Goal: Task Accomplishment & Management: Use online tool/utility

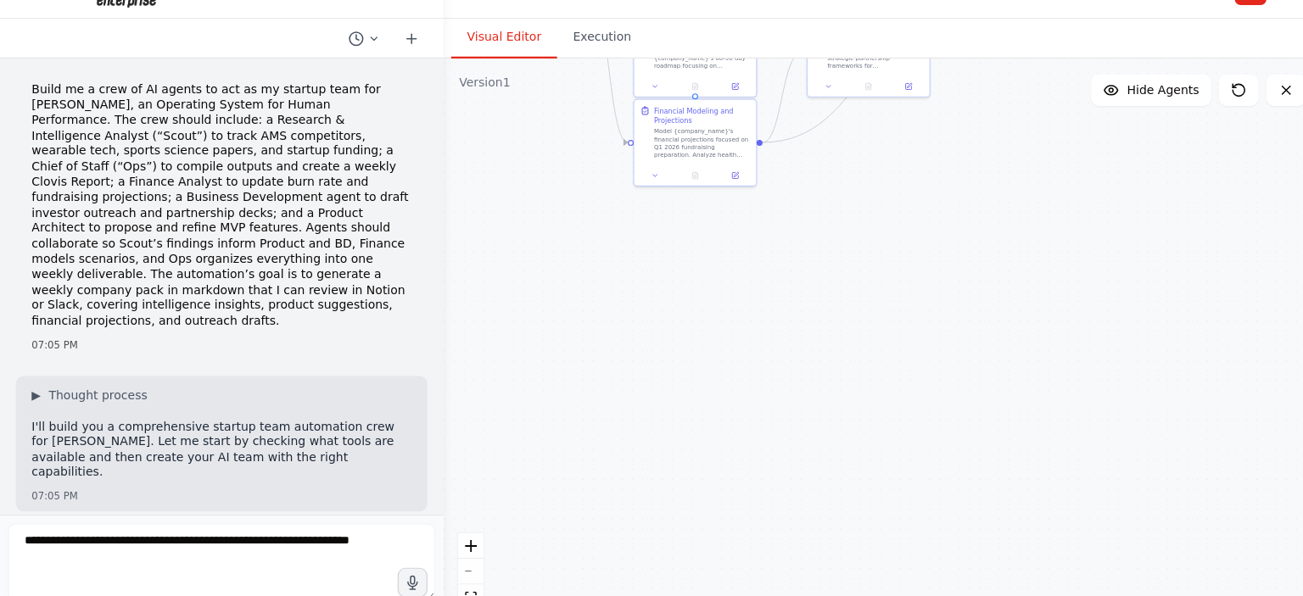
scroll to position [7168, 0]
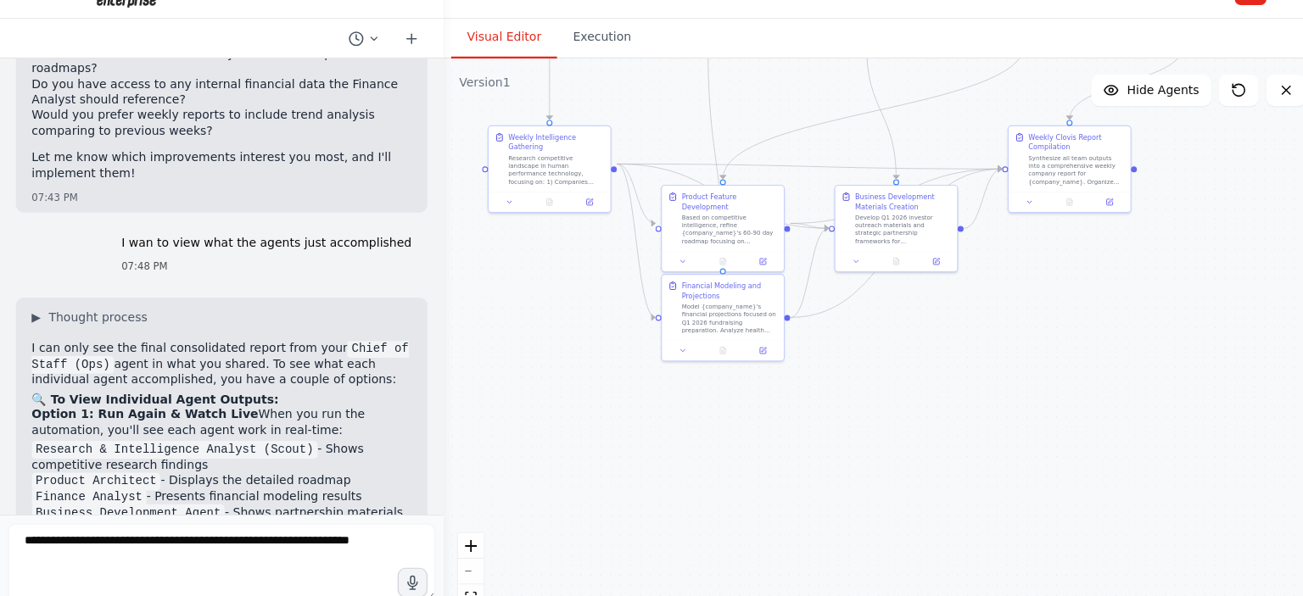
drag, startPoint x: 612, startPoint y: 266, endPoint x: 620, endPoint y: 531, distance: 264.7
click at [620, 531] on div ".deletable-edge-delete-btn { width: 20px; height: 20px; border: 0px solid #ffff…" at bounding box center [756, 342] width 753 height 508
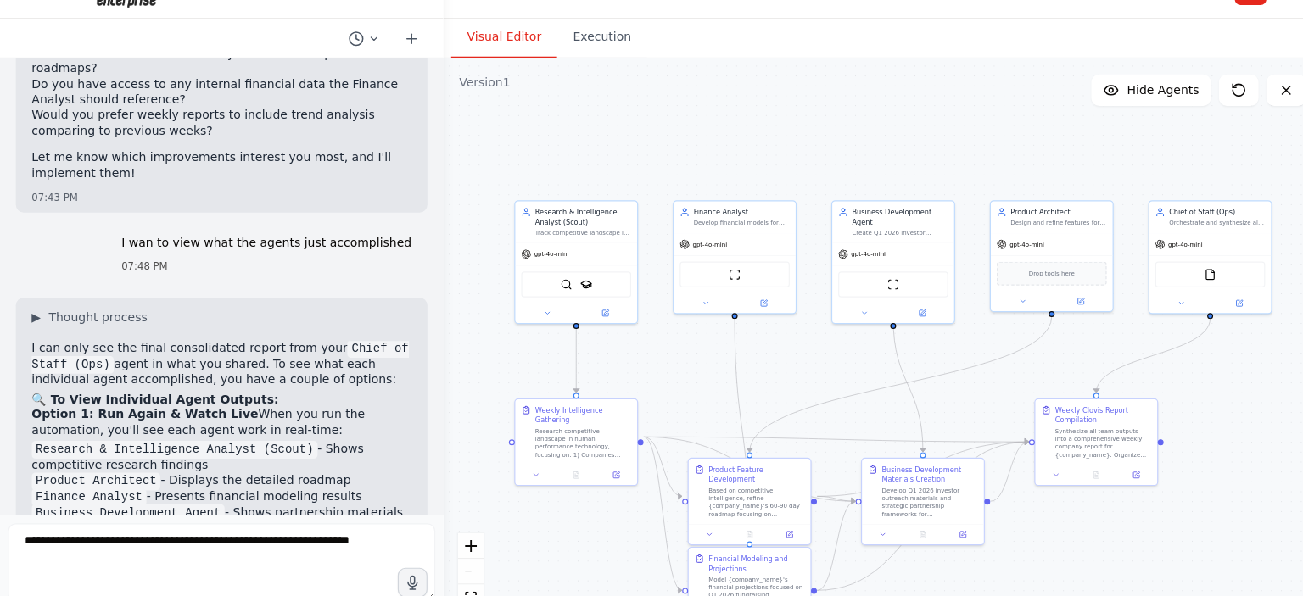
drag, startPoint x: 678, startPoint y: 268, endPoint x: 717, endPoint y: 388, distance: 125.8
click at [717, 388] on div ".deletable-edge-delete-btn { width: 20px; height: 20px; border: 0px solid #ffff…" at bounding box center [756, 342] width 753 height 508
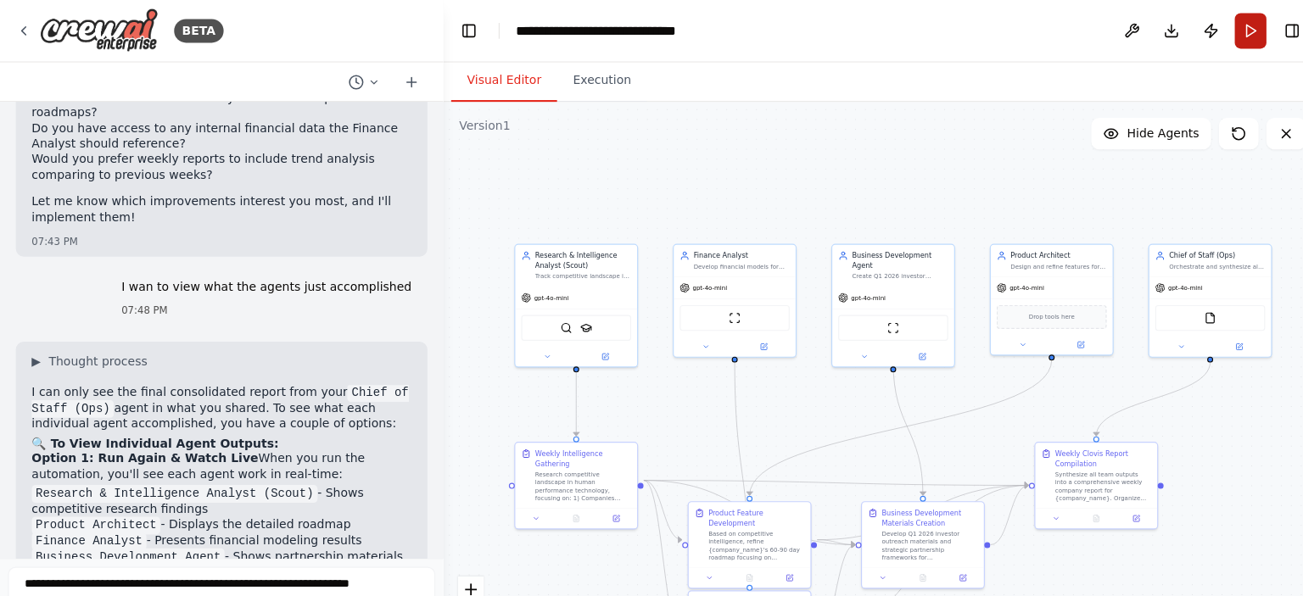
click at [1068, 24] on button "Run" at bounding box center [1071, 27] width 27 height 31
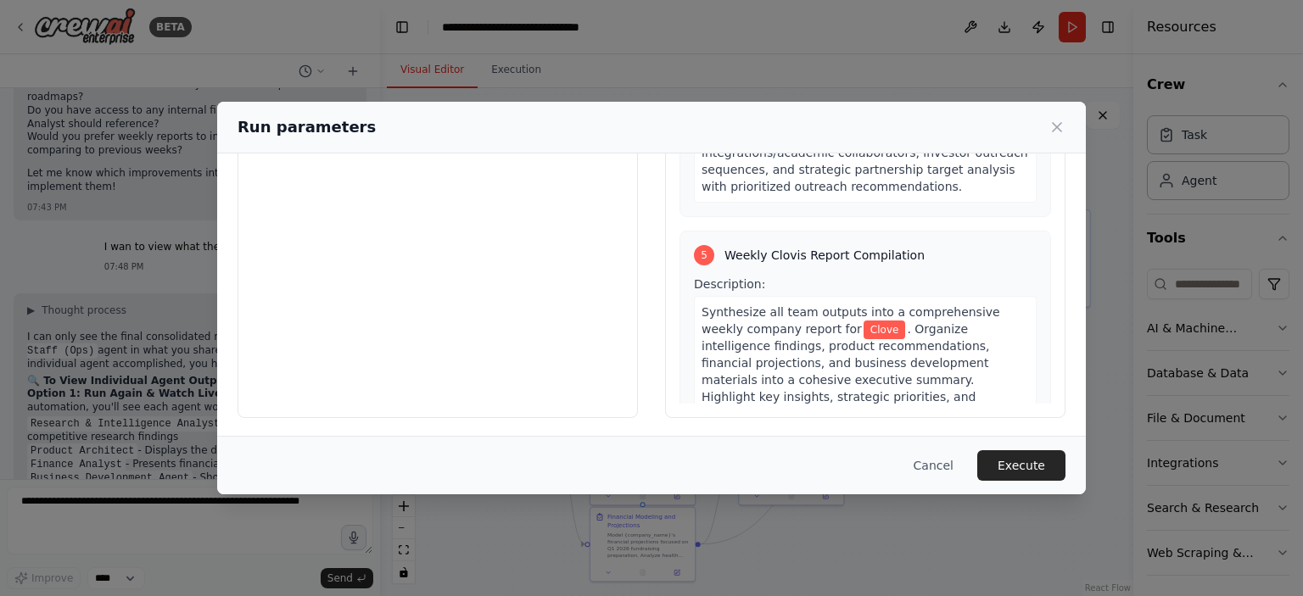
scroll to position [1705, 0]
click at [1043, 464] on button "Execute" at bounding box center [1021, 465] width 88 height 31
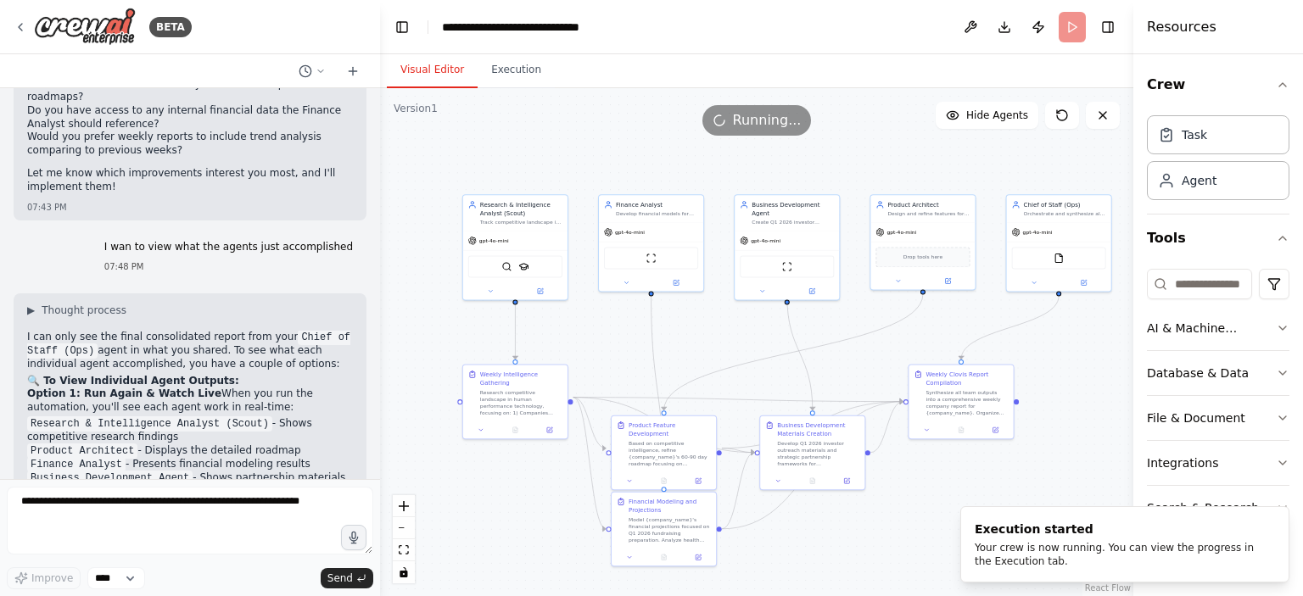
drag, startPoint x: 855, startPoint y: 169, endPoint x: 877, endPoint y: 153, distance: 27.3
click at [877, 153] on div ".deletable-edge-delete-btn { width: 20px; height: 20px; border: 0px solid #ffff…" at bounding box center [756, 342] width 753 height 508
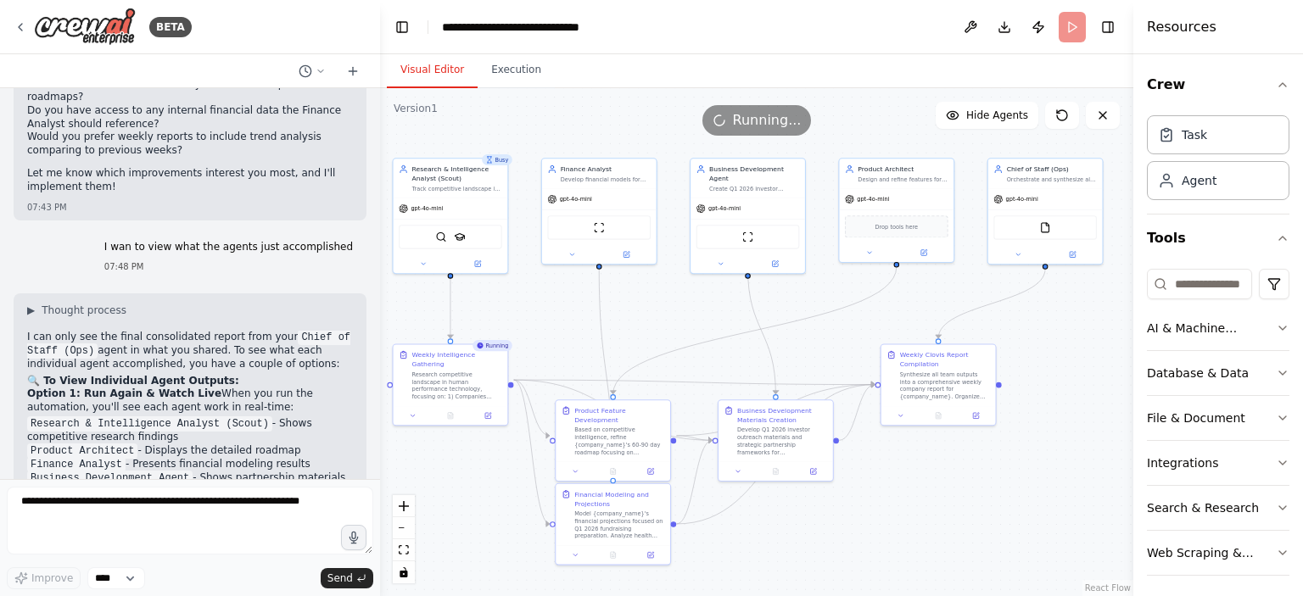
drag, startPoint x: 780, startPoint y: 183, endPoint x: 737, endPoint y: 148, distance: 56.0
click at [737, 148] on div ".deletable-edge-delete-btn { width: 20px; height: 20px; border: 0px solid #ffff…" at bounding box center [756, 342] width 753 height 508
drag, startPoint x: 553, startPoint y: 133, endPoint x: 590, endPoint y: 127, distance: 37.8
click at [590, 127] on div "Running..." at bounding box center [756, 120] width 753 height 31
click at [885, 98] on div ".deletable-edge-delete-btn { width: 20px; height: 20px; border: 0px solid #ffff…" at bounding box center [756, 342] width 753 height 508
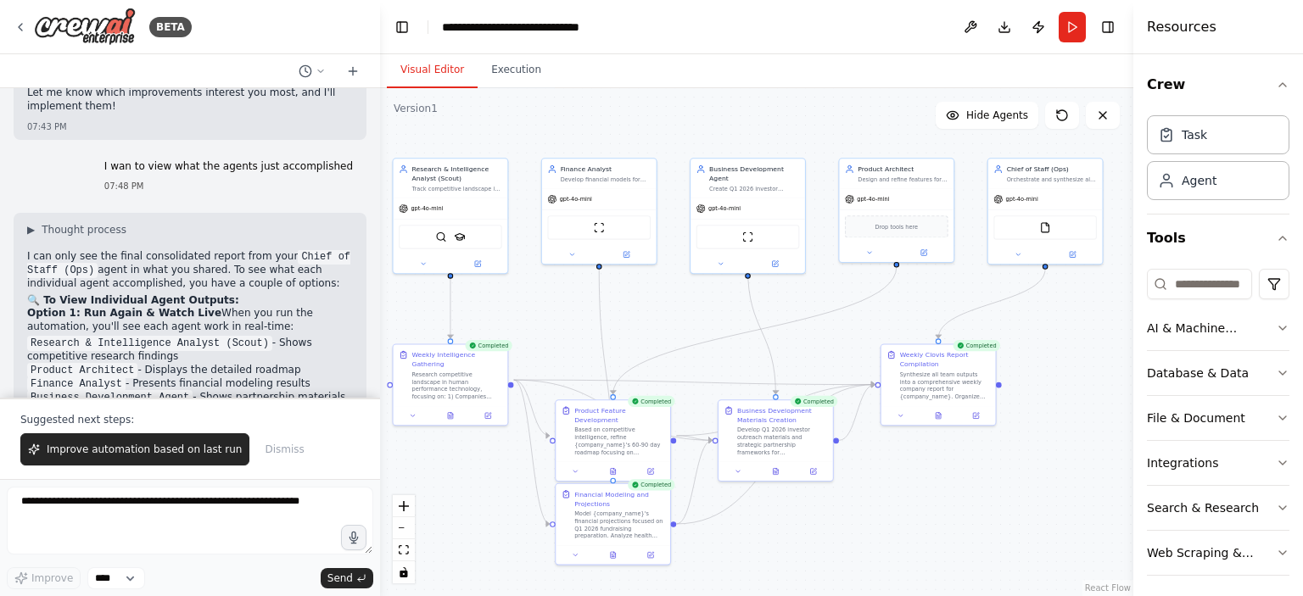
scroll to position [7248, 0]
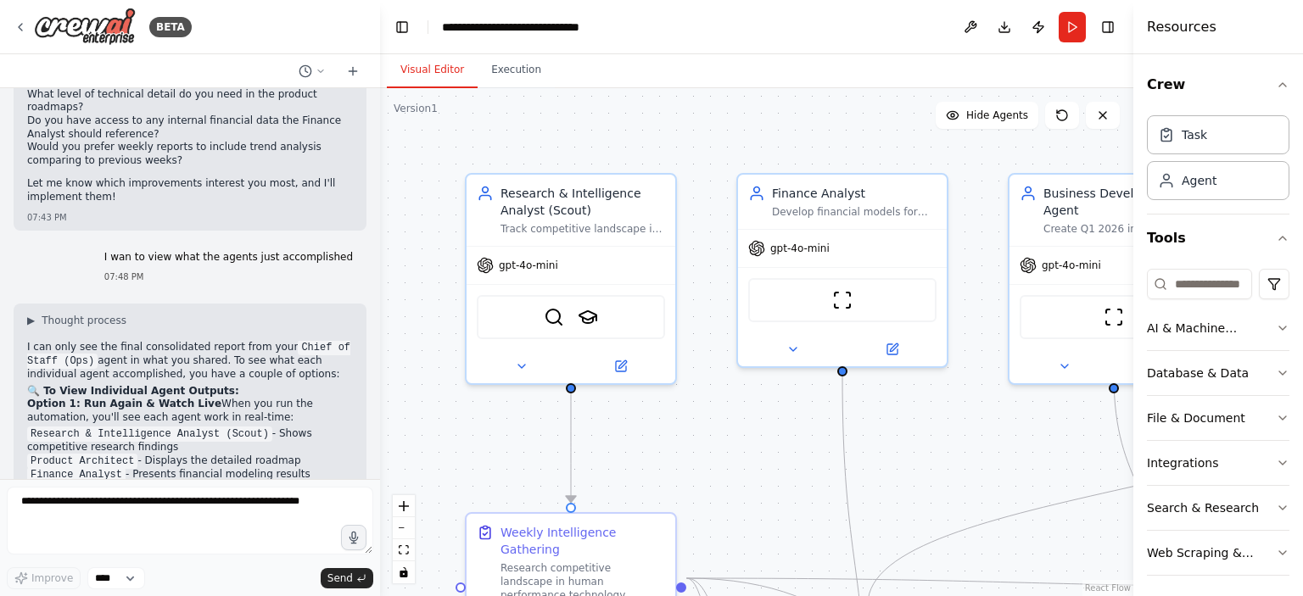
scroll to position [7168, 0]
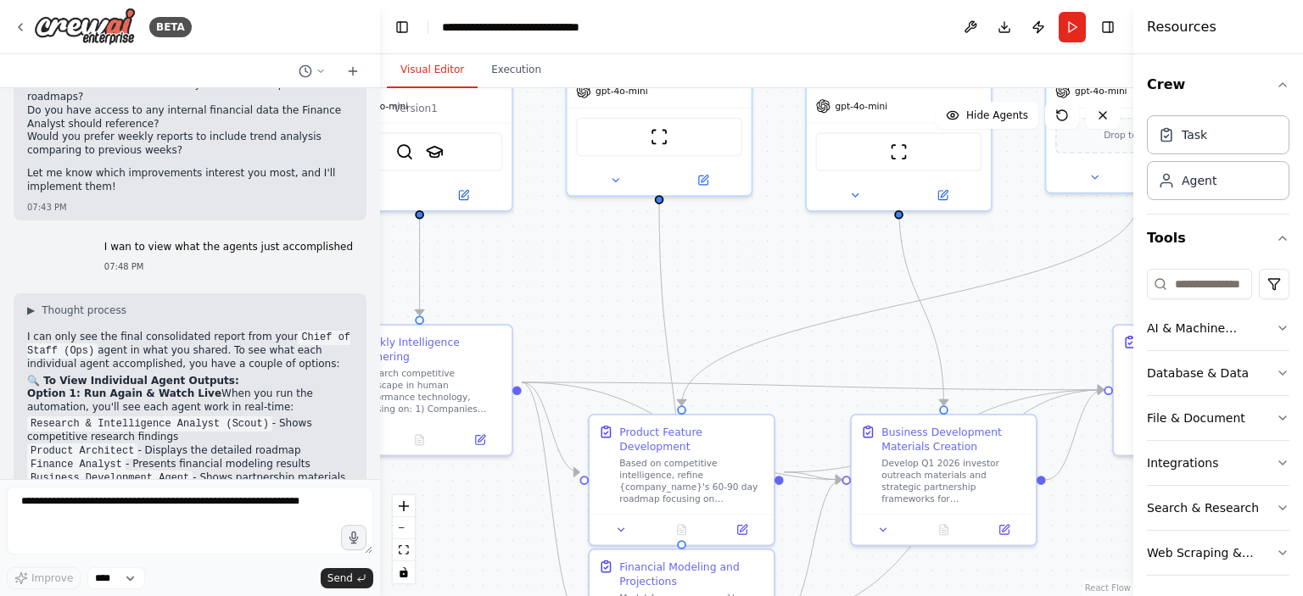
drag, startPoint x: 750, startPoint y: 473, endPoint x: 550, endPoint y: 242, distance: 306.0
click at [550, 242] on div ".deletable-edge-delete-btn { width: 20px; height: 20px; border: 0px solid #ffff…" at bounding box center [756, 342] width 753 height 508
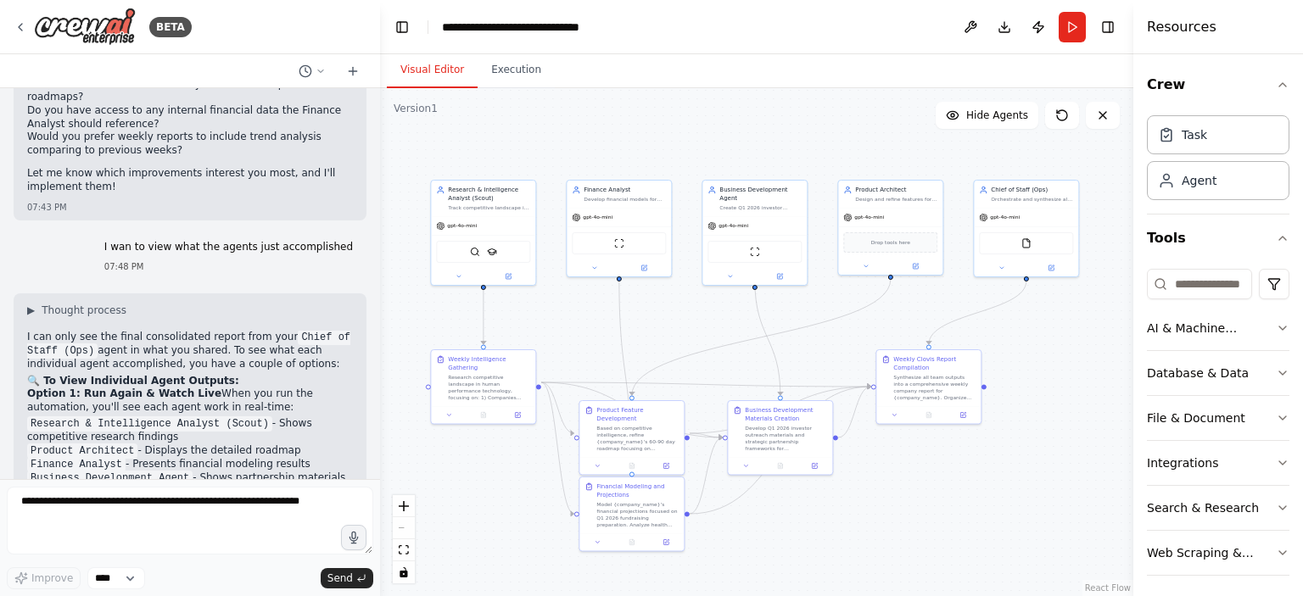
drag, startPoint x: 1095, startPoint y: 299, endPoint x: 1052, endPoint y: 349, distance: 66.2
click at [1052, 349] on div ".deletable-edge-delete-btn { width: 20px; height: 20px; border: 0px solid #ffff…" at bounding box center [756, 342] width 753 height 508
click at [1068, 28] on button "Run" at bounding box center [1071, 27] width 27 height 31
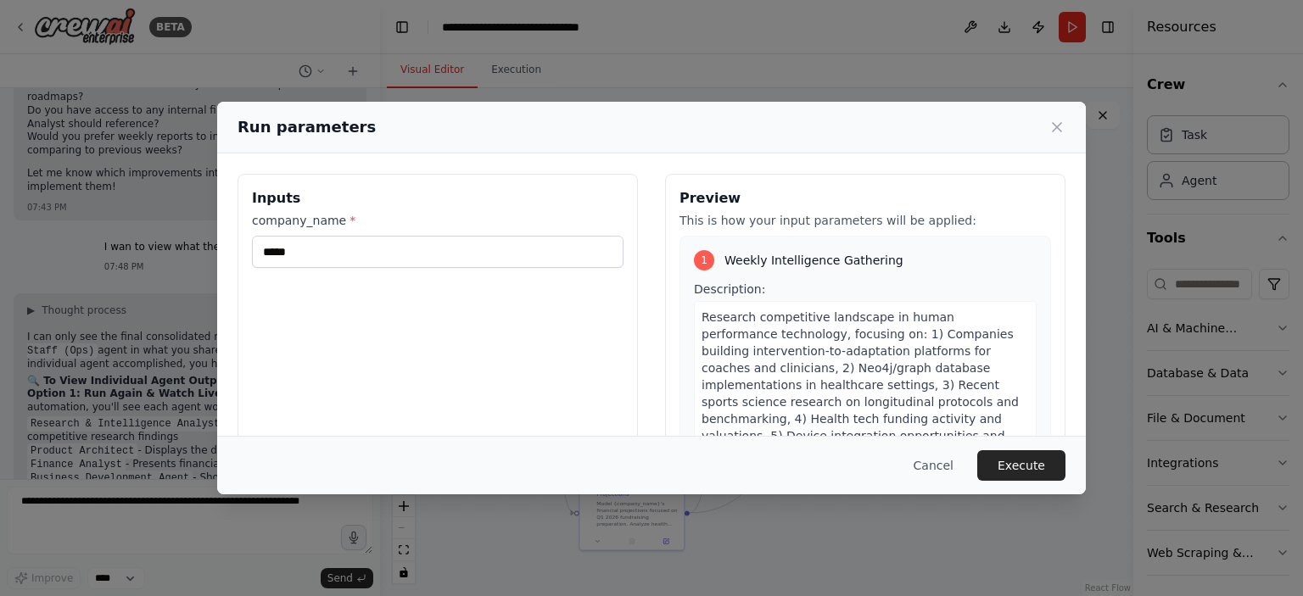
click at [1032, 451] on button "Execute" at bounding box center [1021, 465] width 88 height 31
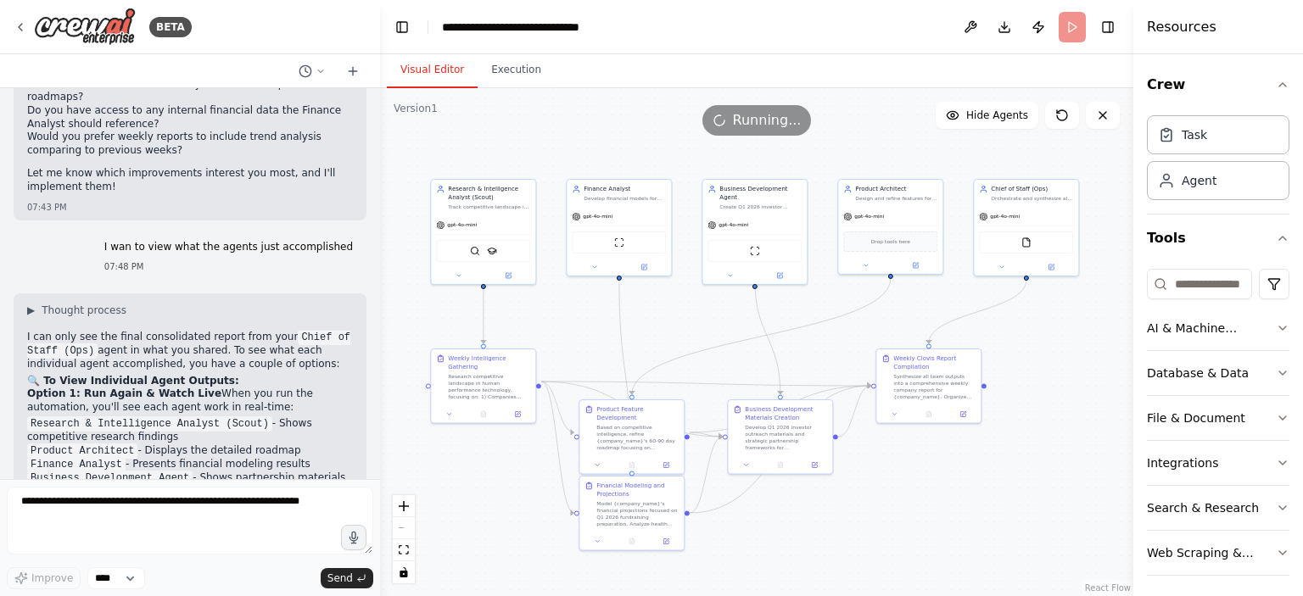
click at [492, 47] on header "**********" at bounding box center [756, 27] width 753 height 54
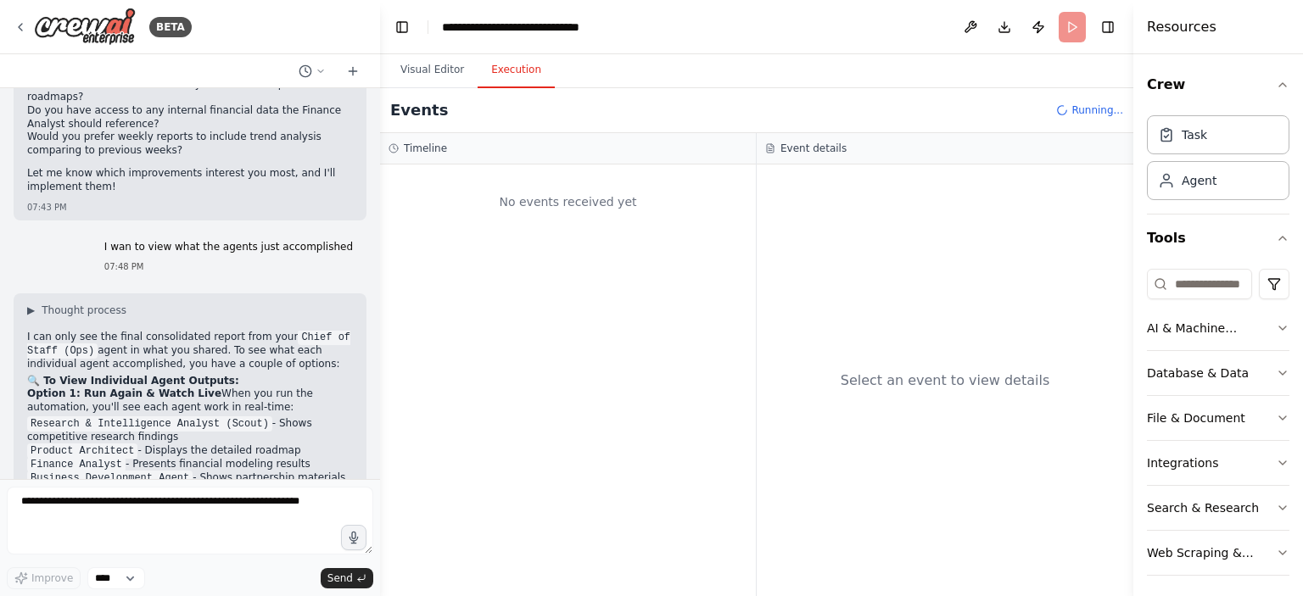
click at [495, 73] on button "Execution" at bounding box center [515, 71] width 77 height 36
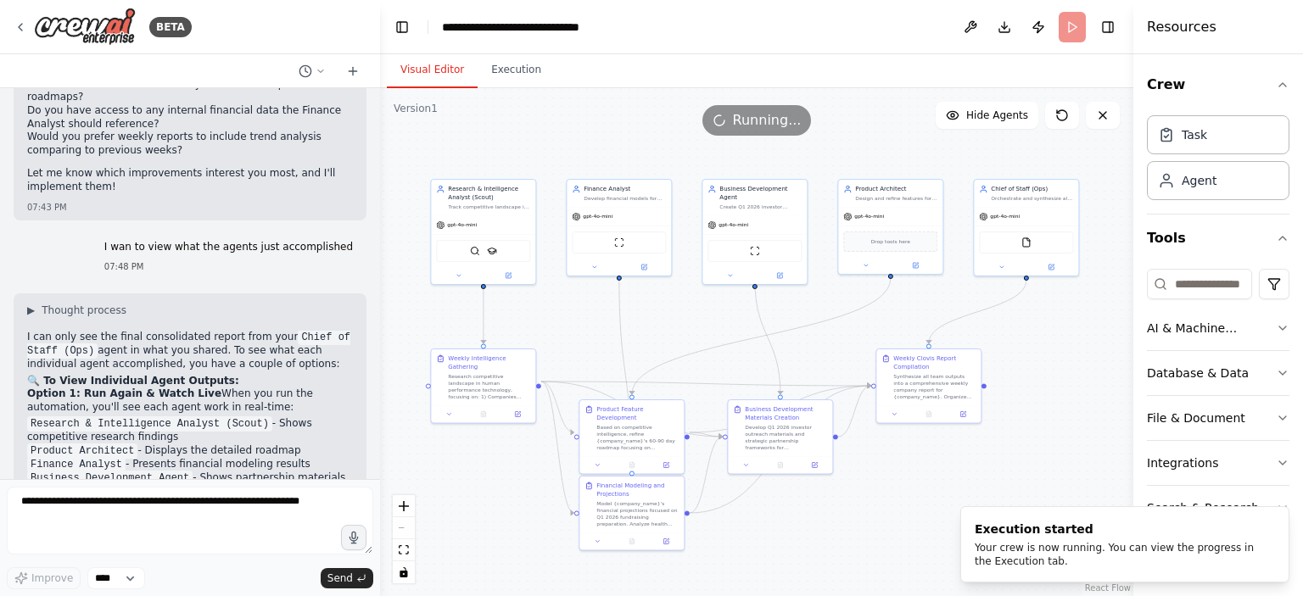
click at [446, 67] on button "Visual Editor" at bounding box center [432, 71] width 91 height 36
click at [517, 64] on button "Execution" at bounding box center [515, 71] width 77 height 36
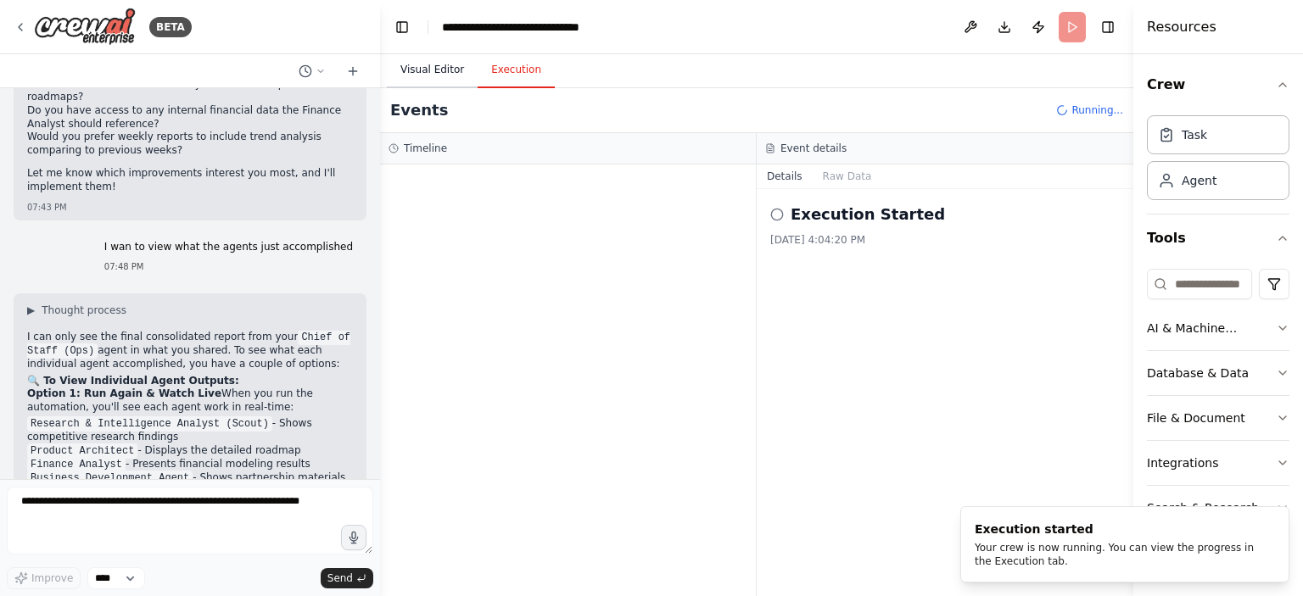
click at [444, 76] on button "Visual Editor" at bounding box center [432, 71] width 91 height 36
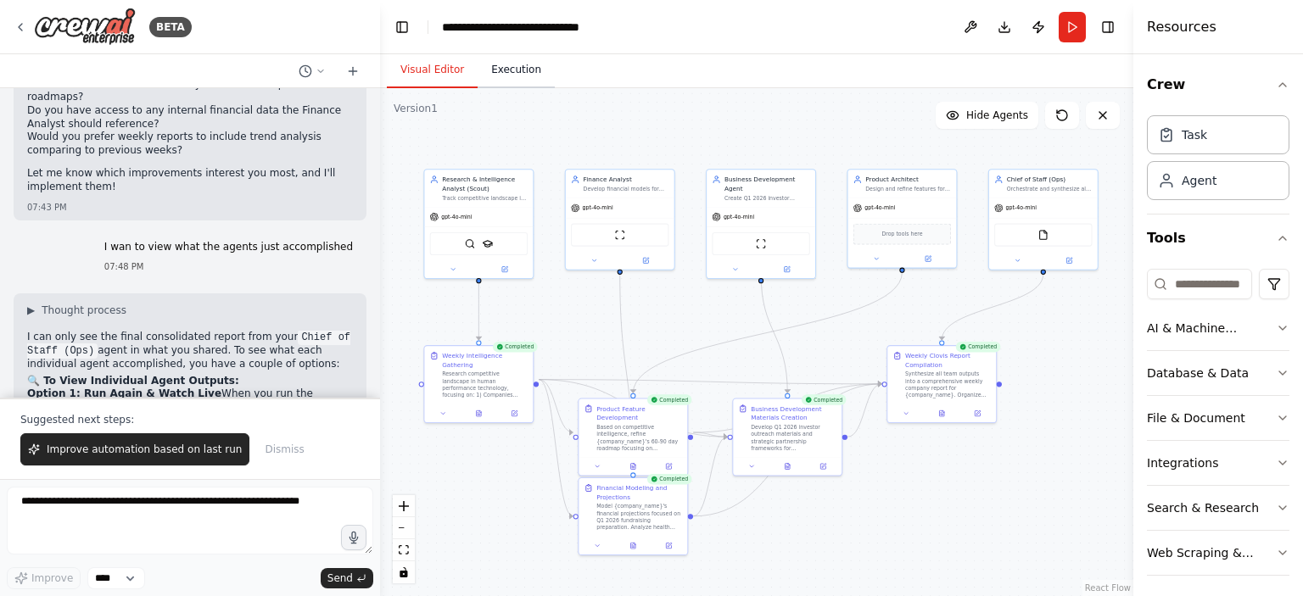
click at [510, 77] on button "Execution" at bounding box center [515, 71] width 77 height 36
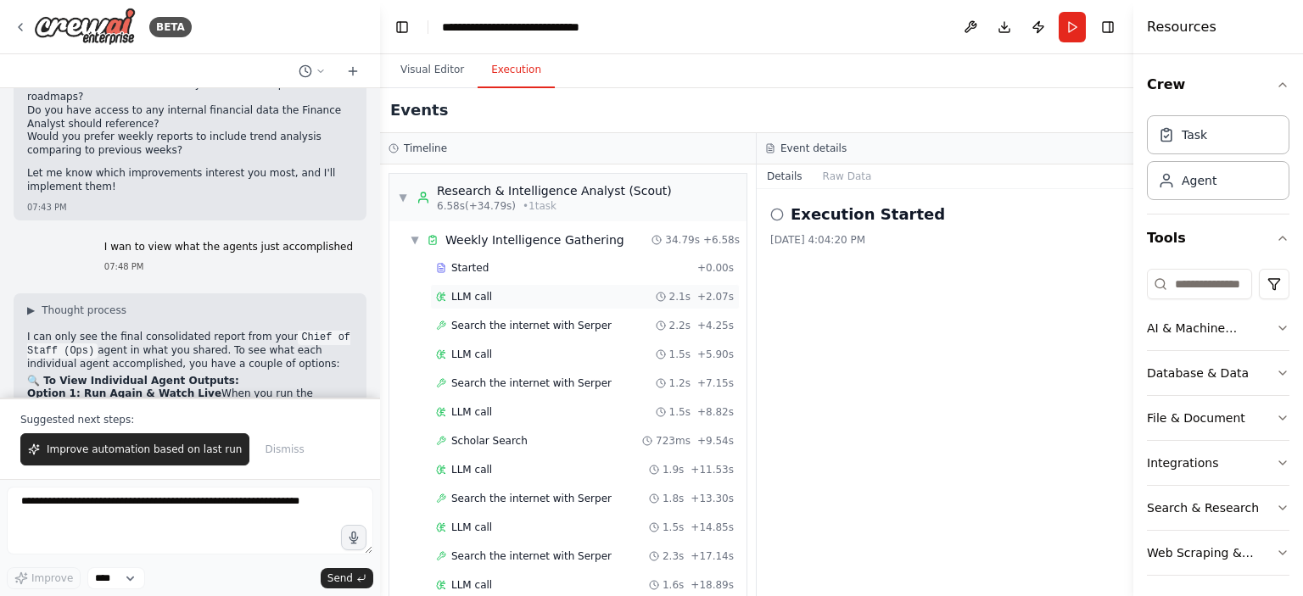
click at [544, 293] on div "LLM call 2.1s + 2.07s" at bounding box center [585, 297] width 298 height 14
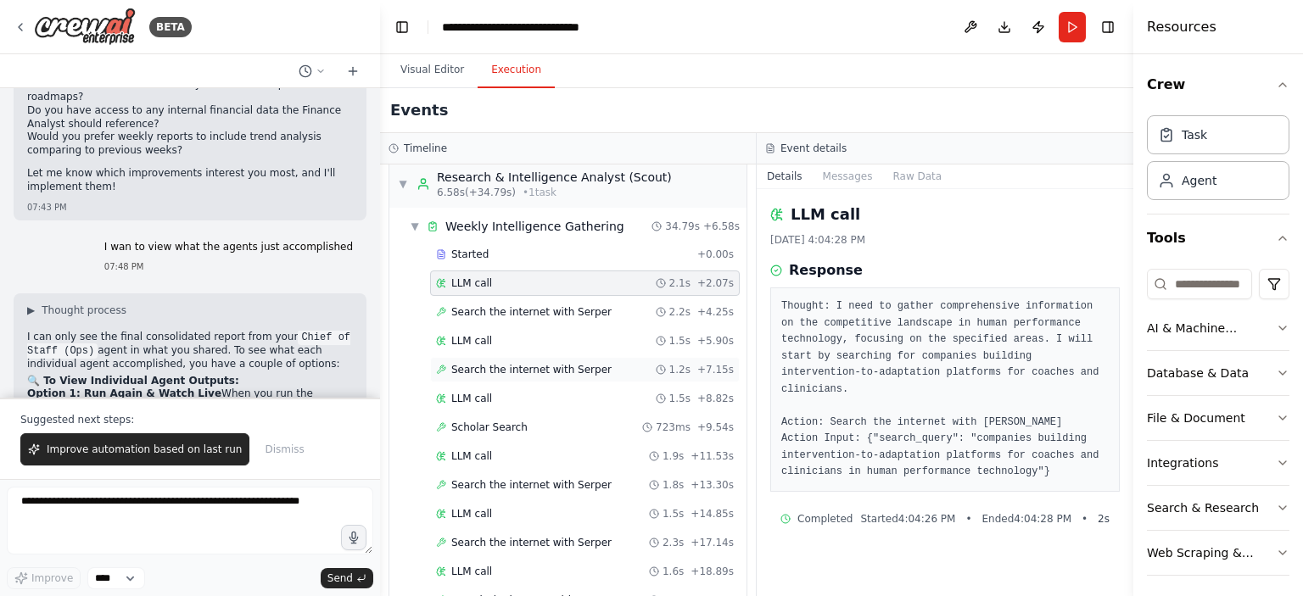
scroll to position [14, 0]
click at [604, 313] on div "Search the internet with Serper 2.2s + 4.25s" at bounding box center [585, 312] width 298 height 14
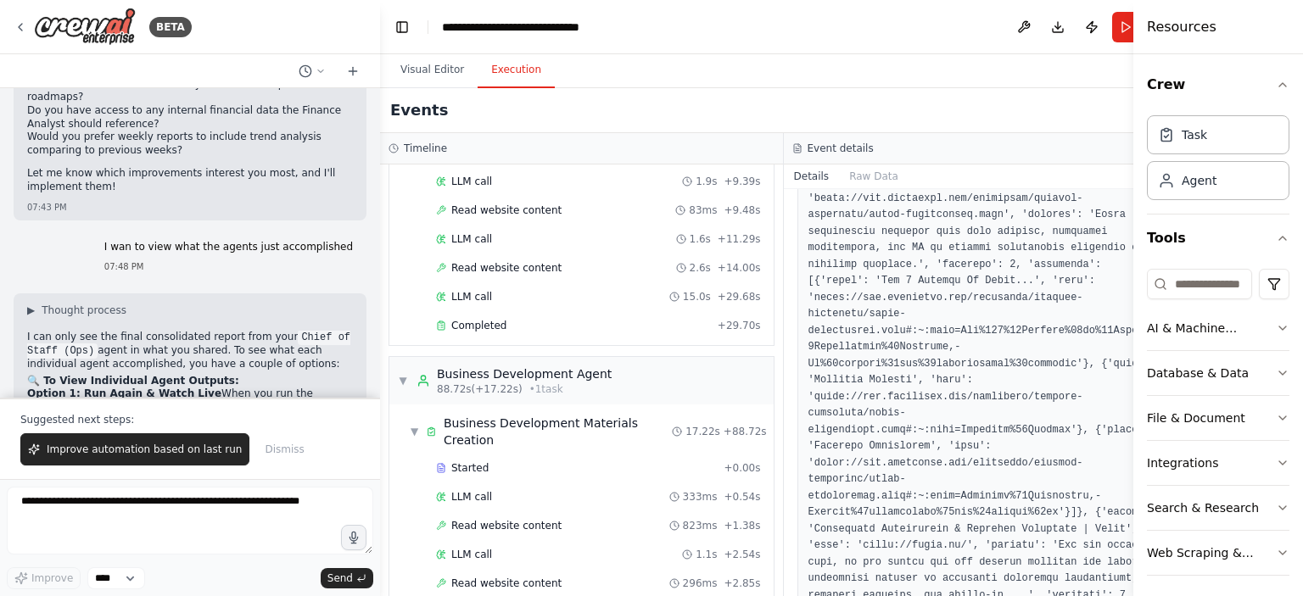
scroll to position [1365, 0]
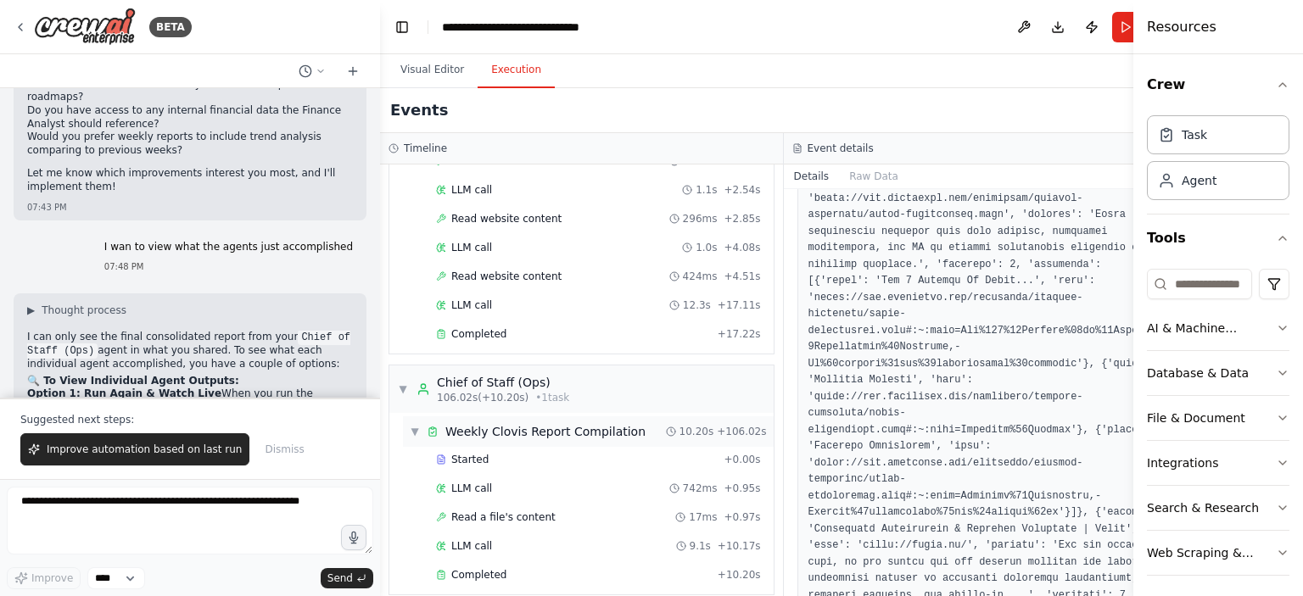
click at [604, 423] on div "Weekly Clovis Report Compilation" at bounding box center [545, 431] width 200 height 17
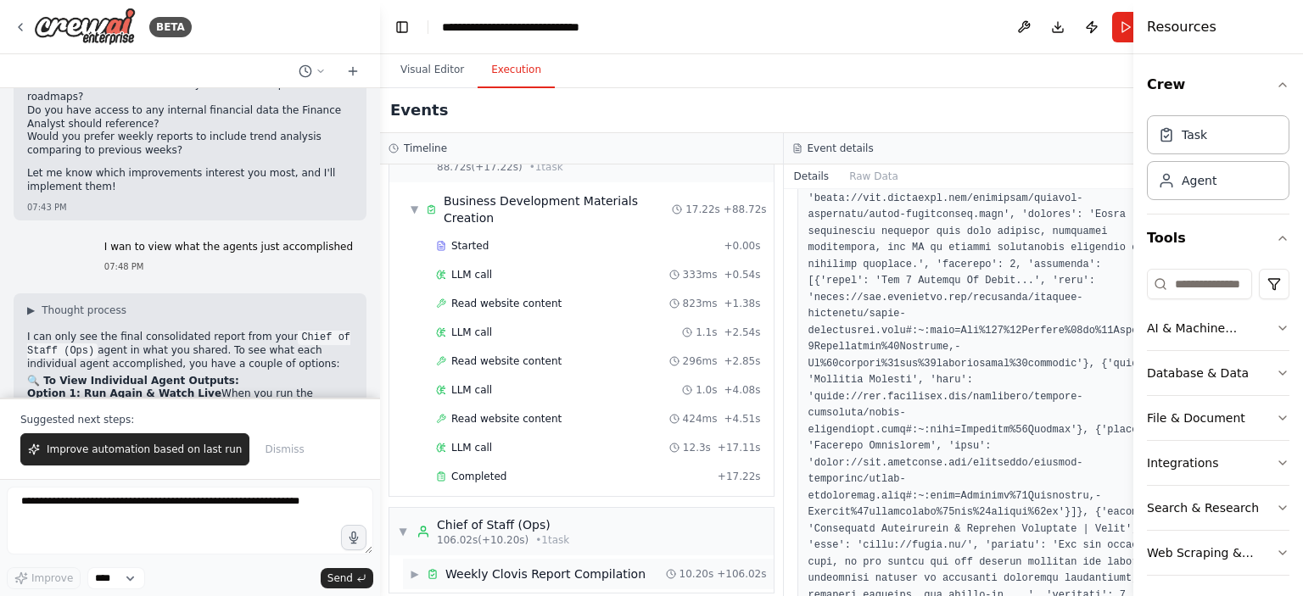
click at [556, 566] on div "Weekly Clovis Report Compilation" at bounding box center [545, 574] width 200 height 17
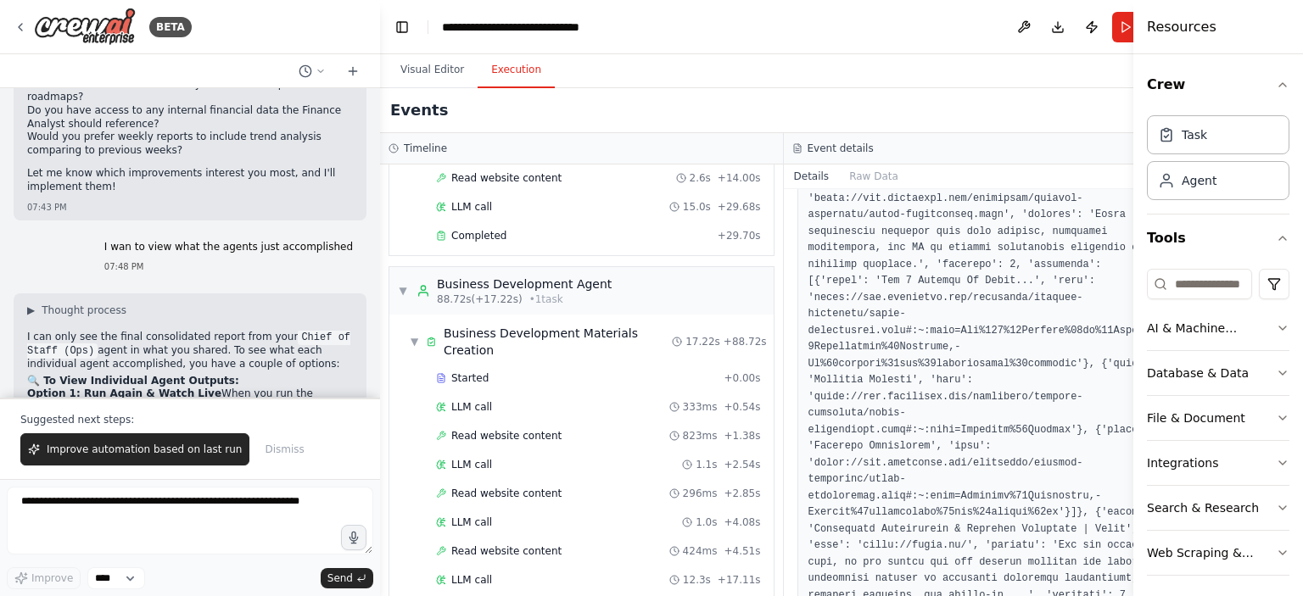
scroll to position [1215, 0]
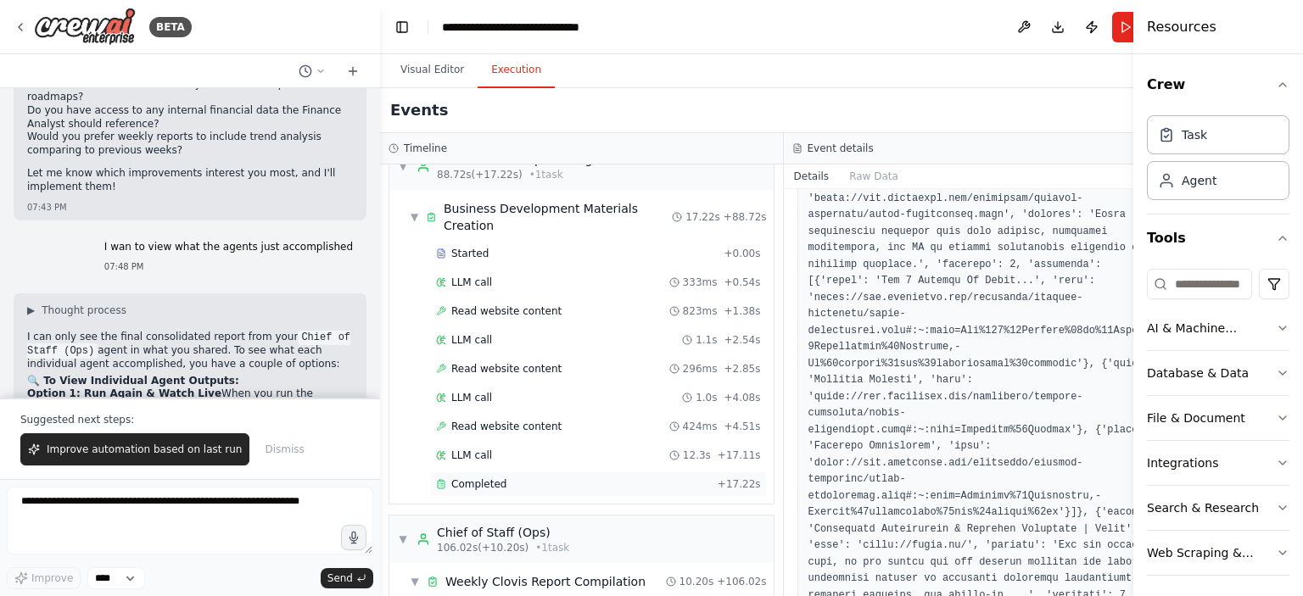
click at [539, 477] on div "Completed" at bounding box center [573, 484] width 275 height 14
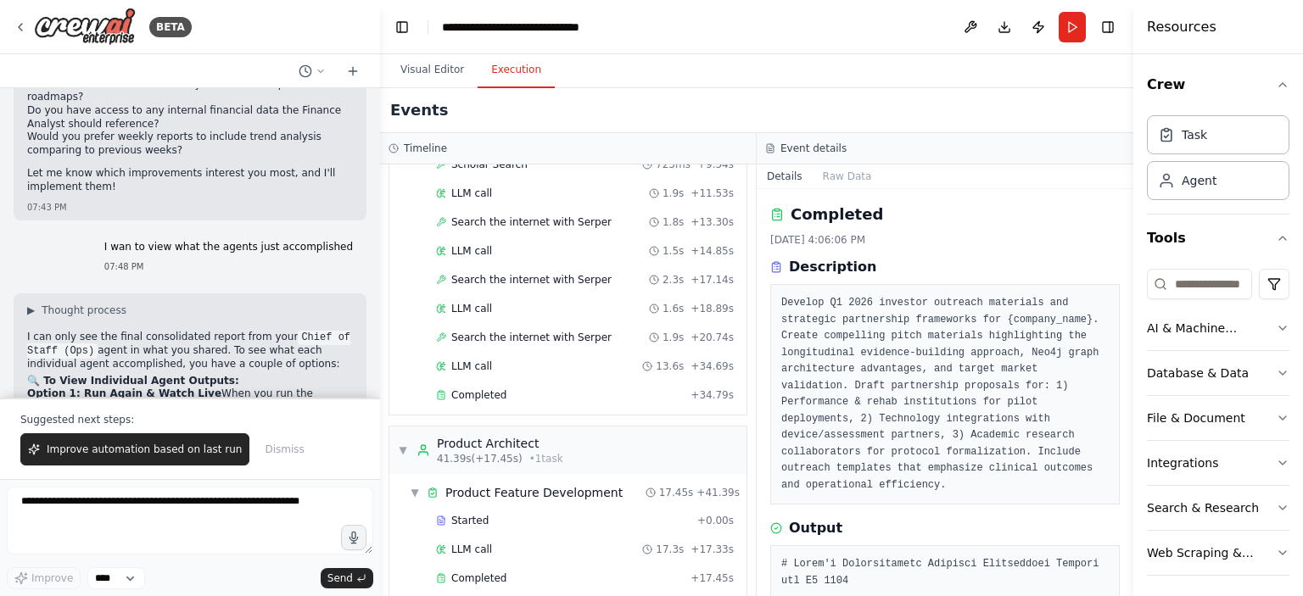
scroll to position [284, 0]
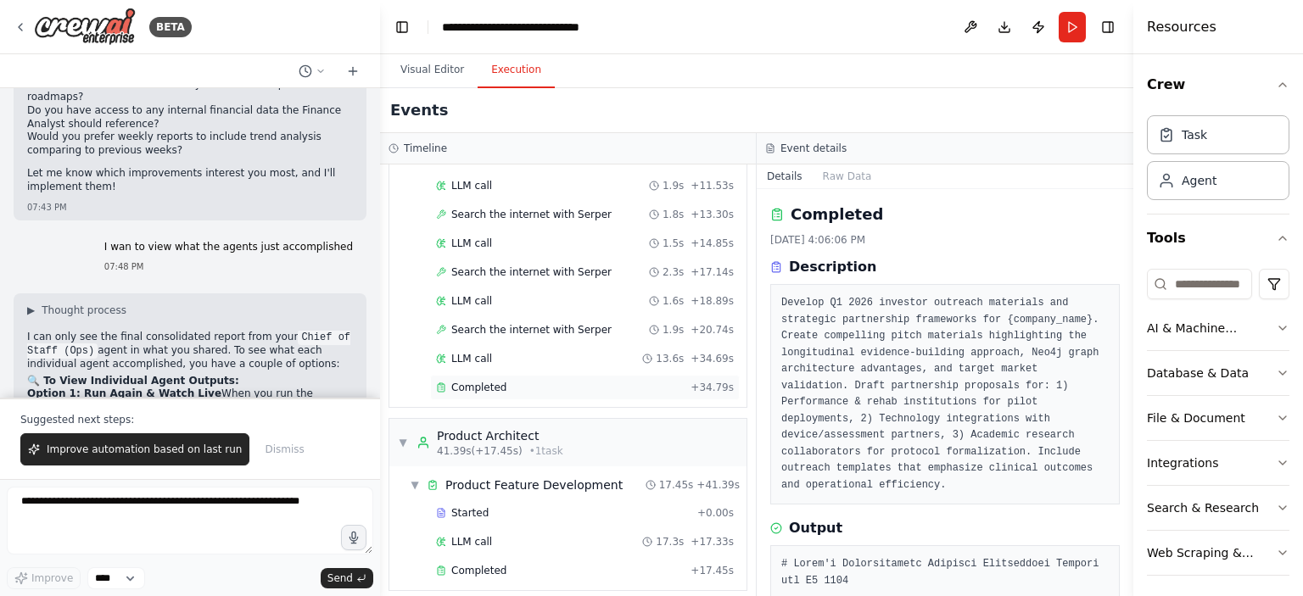
click at [550, 381] on div "Completed" at bounding box center [560, 388] width 248 height 14
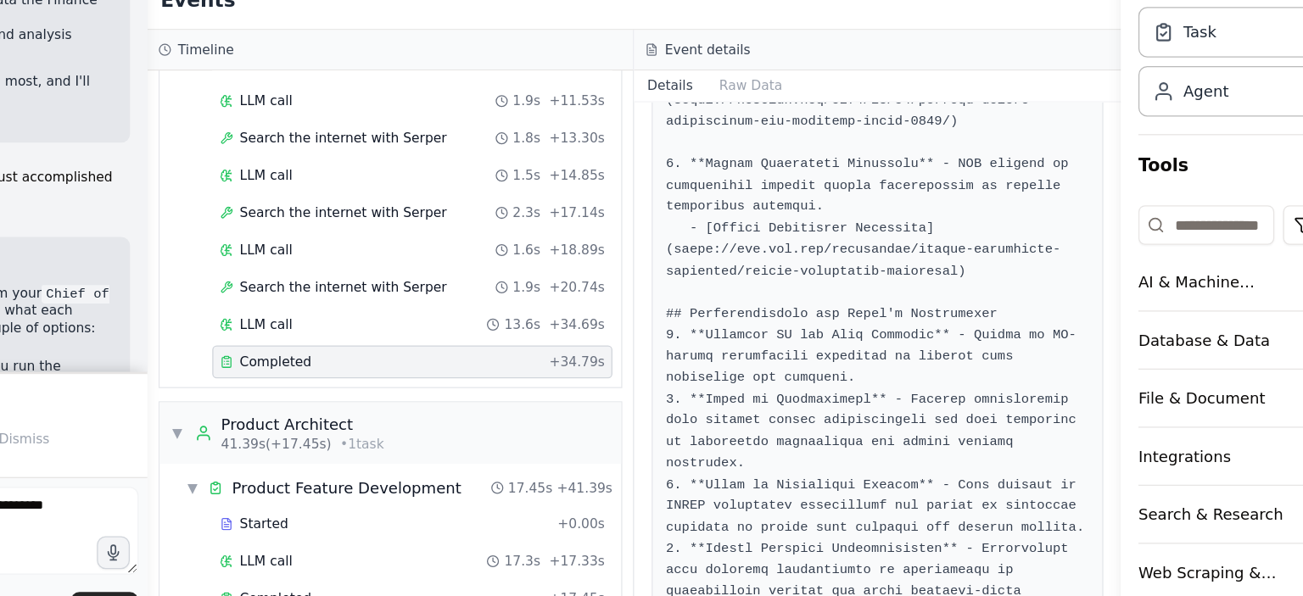
scroll to position [315, 0]
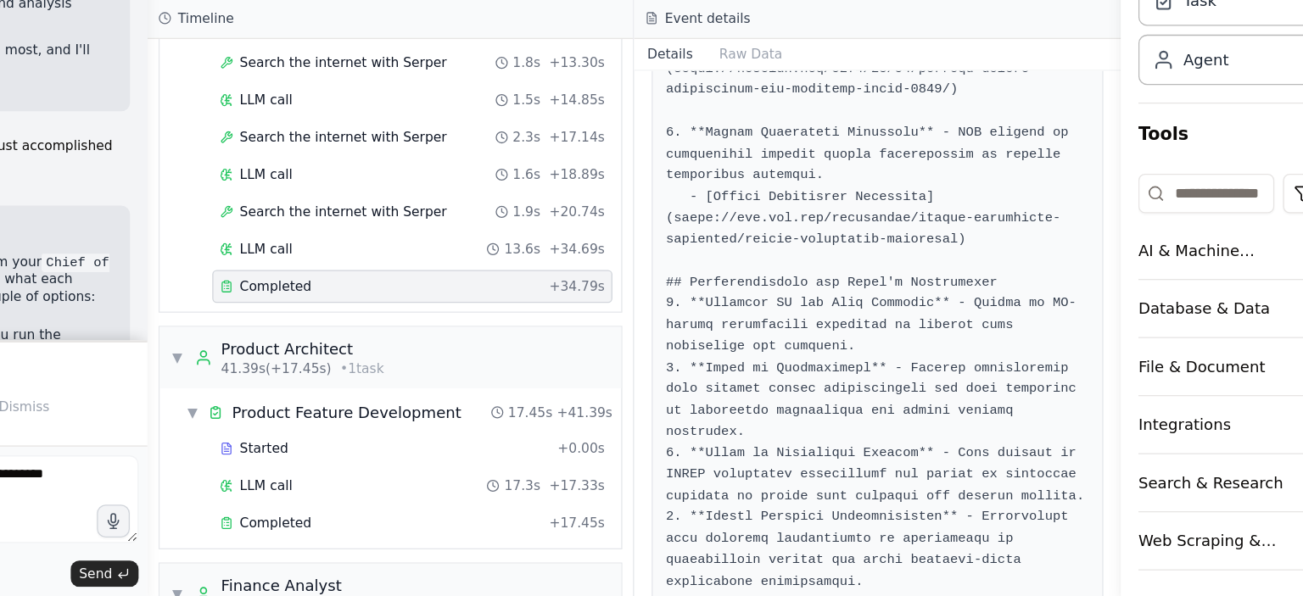
drag, startPoint x: 1014, startPoint y: 474, endPoint x: 935, endPoint y: 482, distance: 79.2
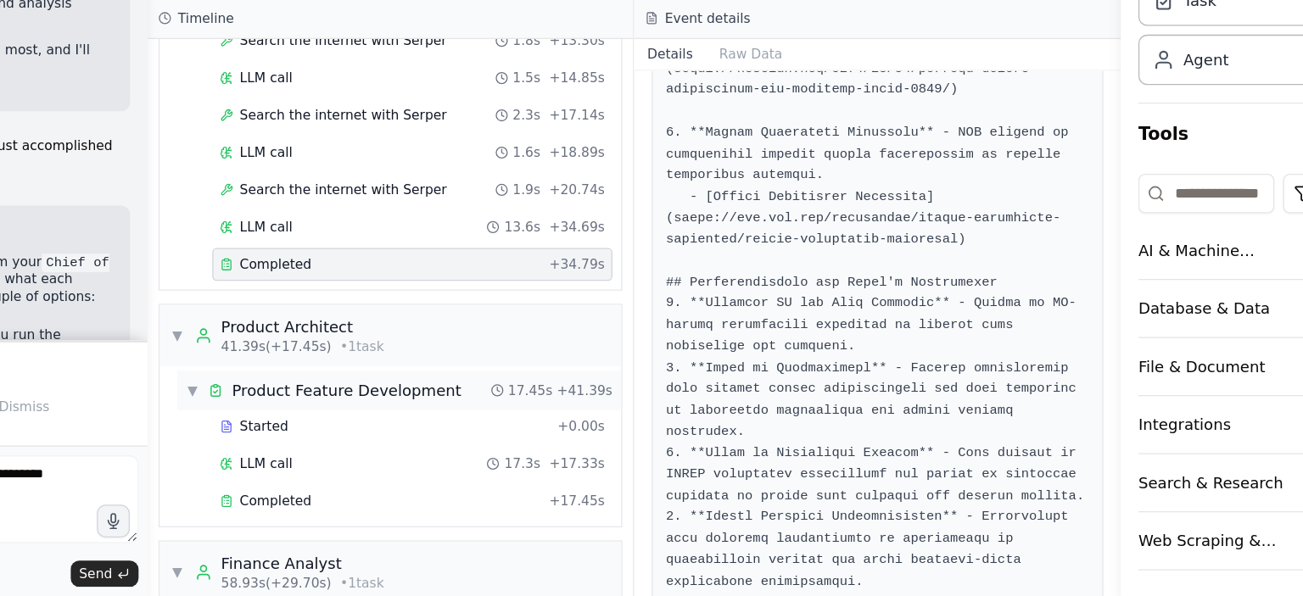
scroll to position [568, 0]
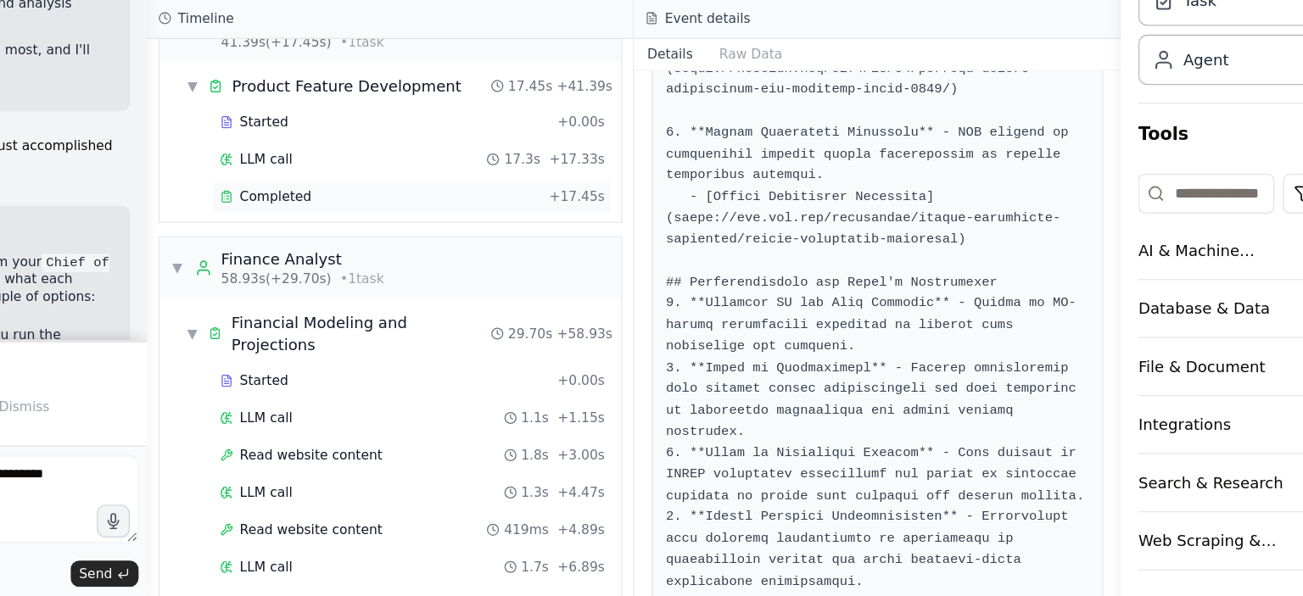
click at [541, 282] on div "Completed" at bounding box center [560, 287] width 248 height 14
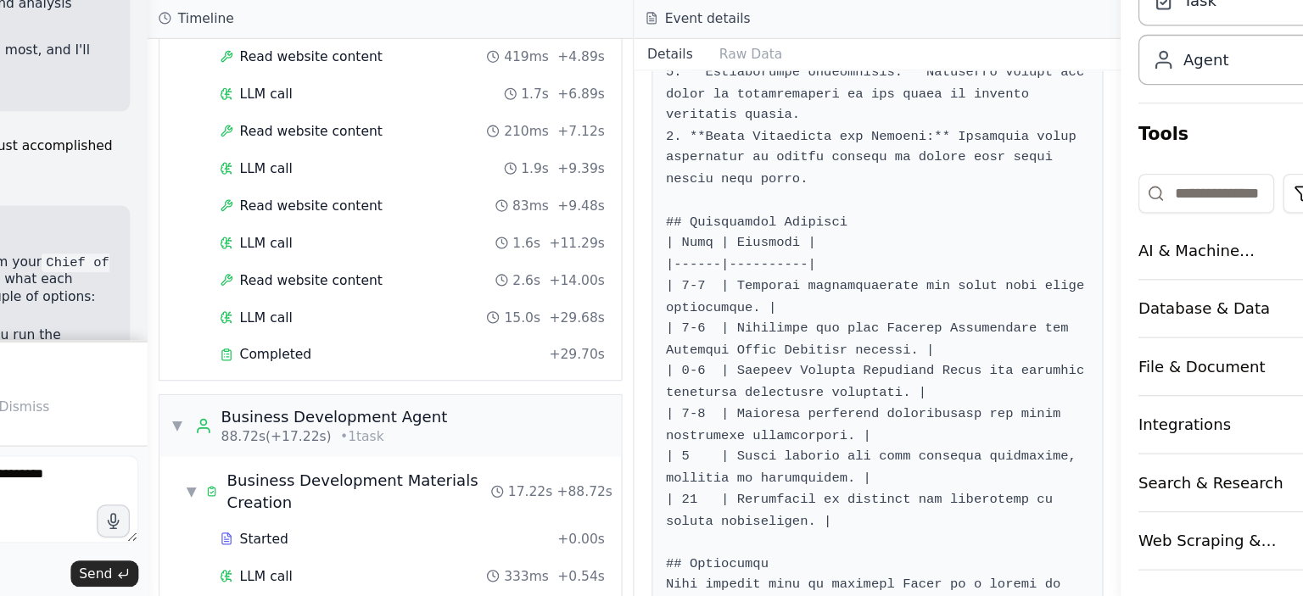
scroll to position [935, 0]
click at [533, 401] on div "Completed" at bounding box center [560, 408] width 248 height 14
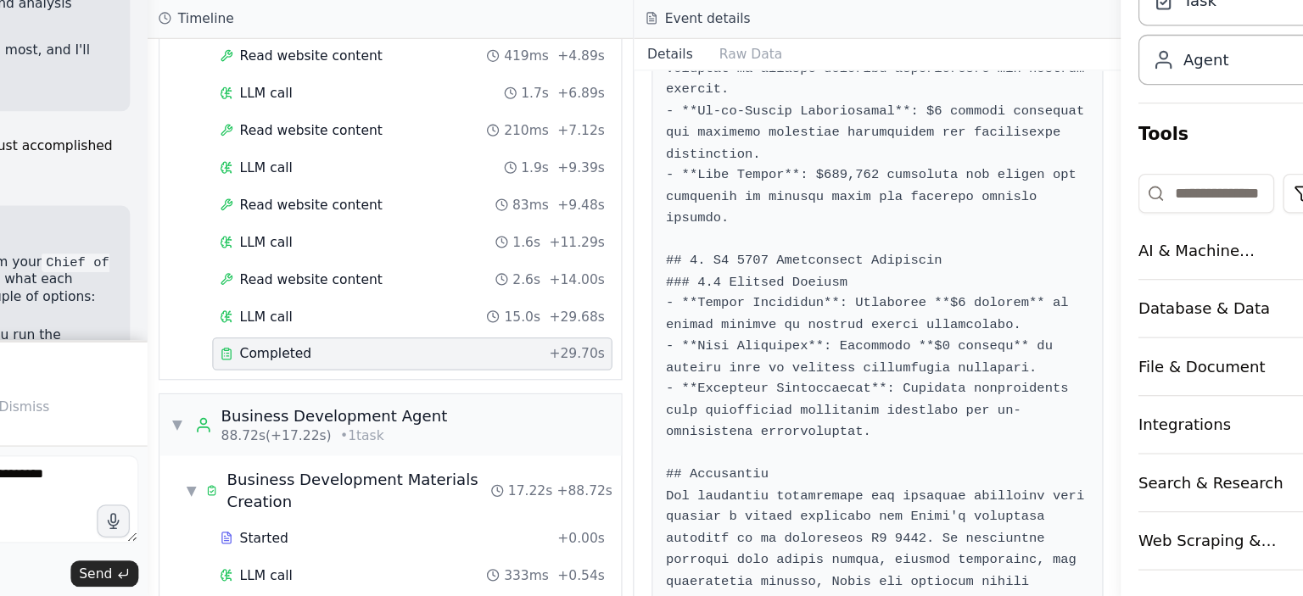
click at [583, 401] on div "Completed" at bounding box center [560, 408] width 248 height 14
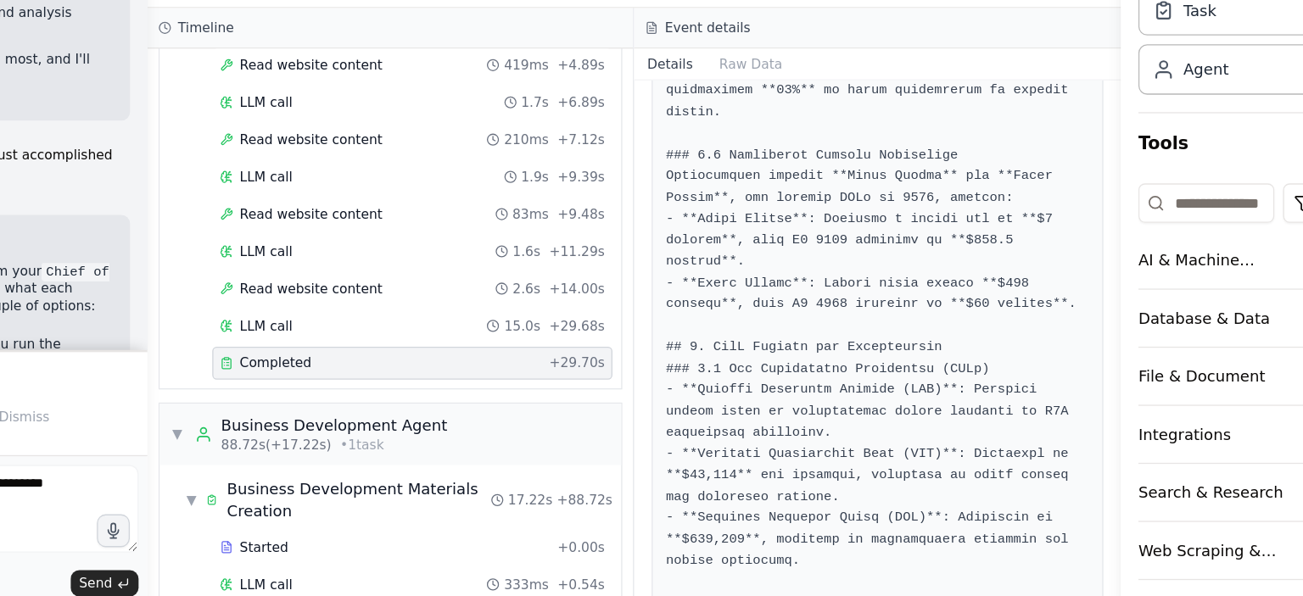
scroll to position [731, 0]
drag, startPoint x: 804, startPoint y: 310, endPoint x: 868, endPoint y: 315, distance: 63.9
copy pre "Omada Health"
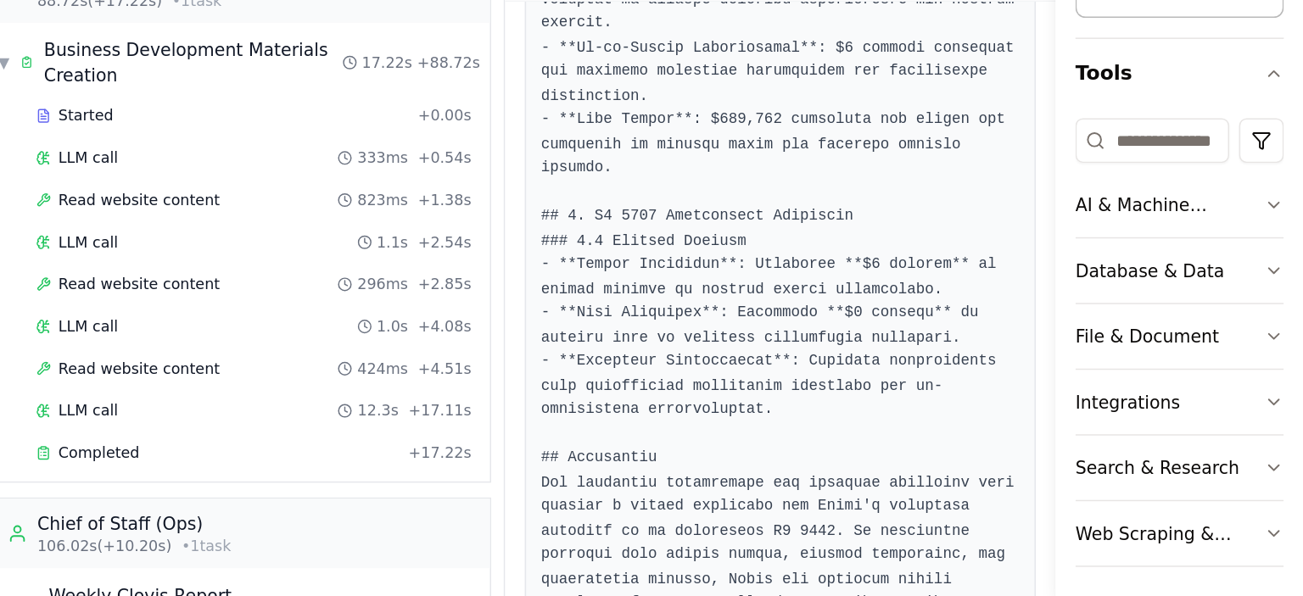
scroll to position [1220, 0]
click at [604, 489] on div "Completed" at bounding box center [560, 496] width 248 height 14
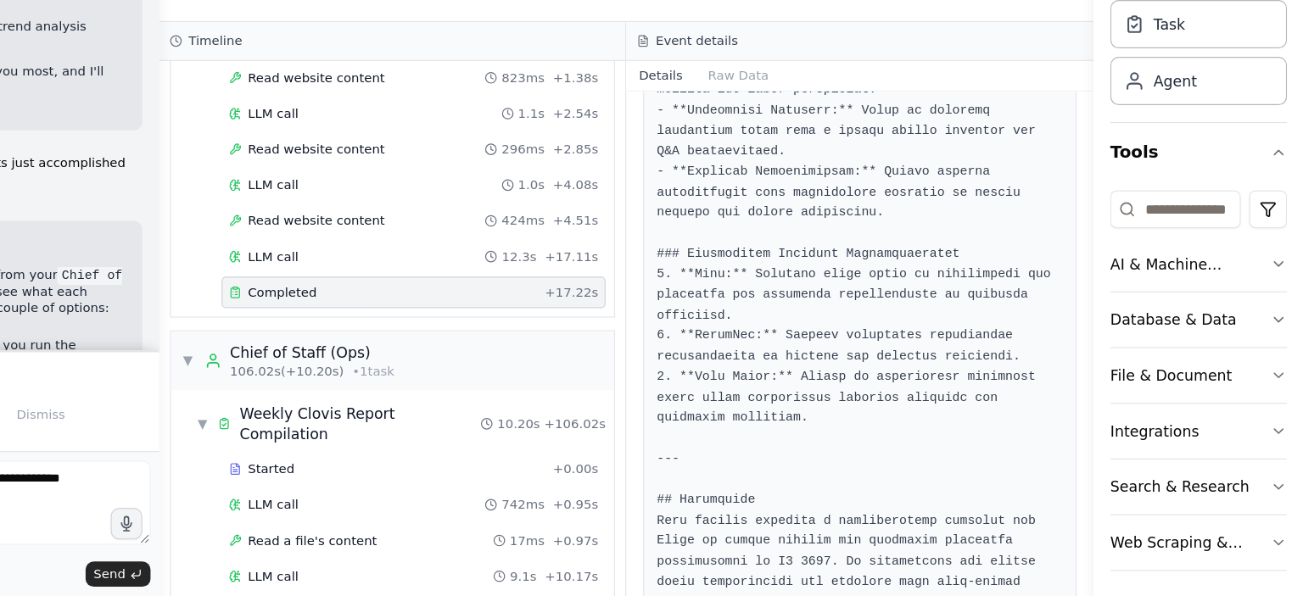
scroll to position [0, 0]
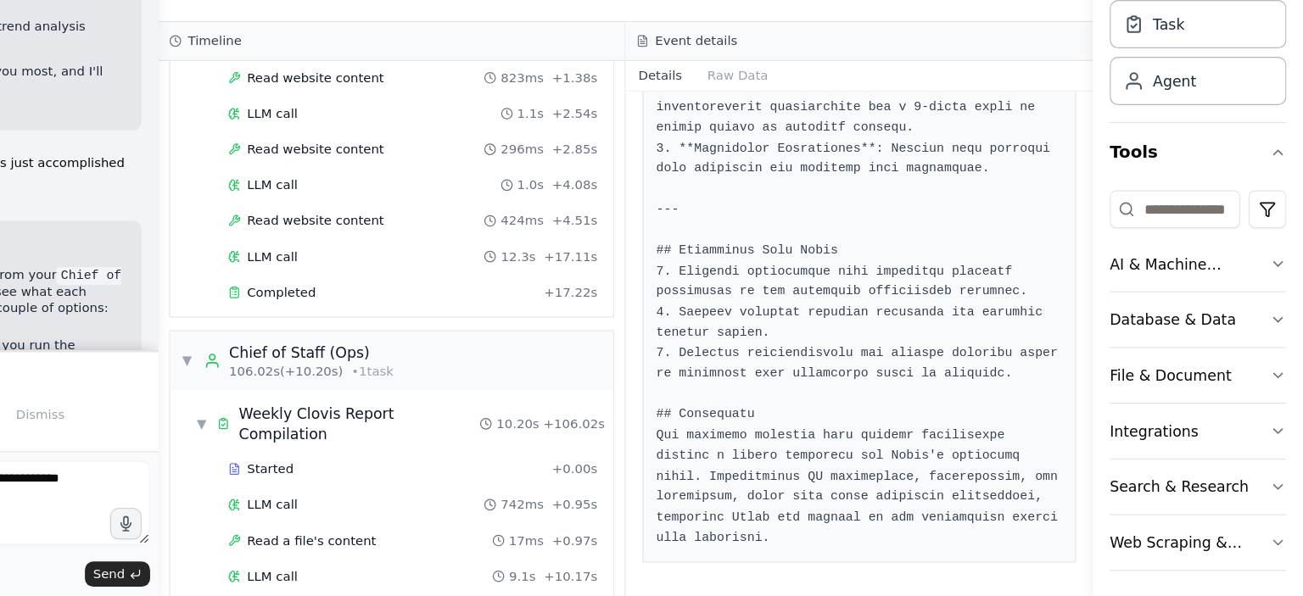
scroll to position [1750, 0]
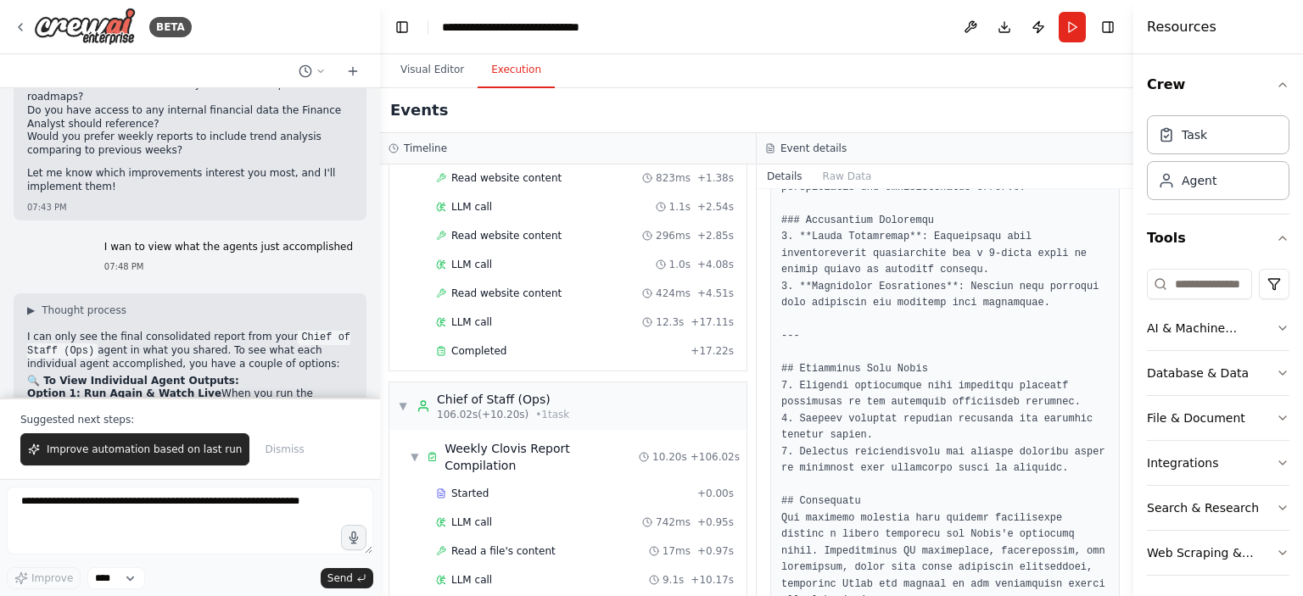
scroll to position [7248, 0]
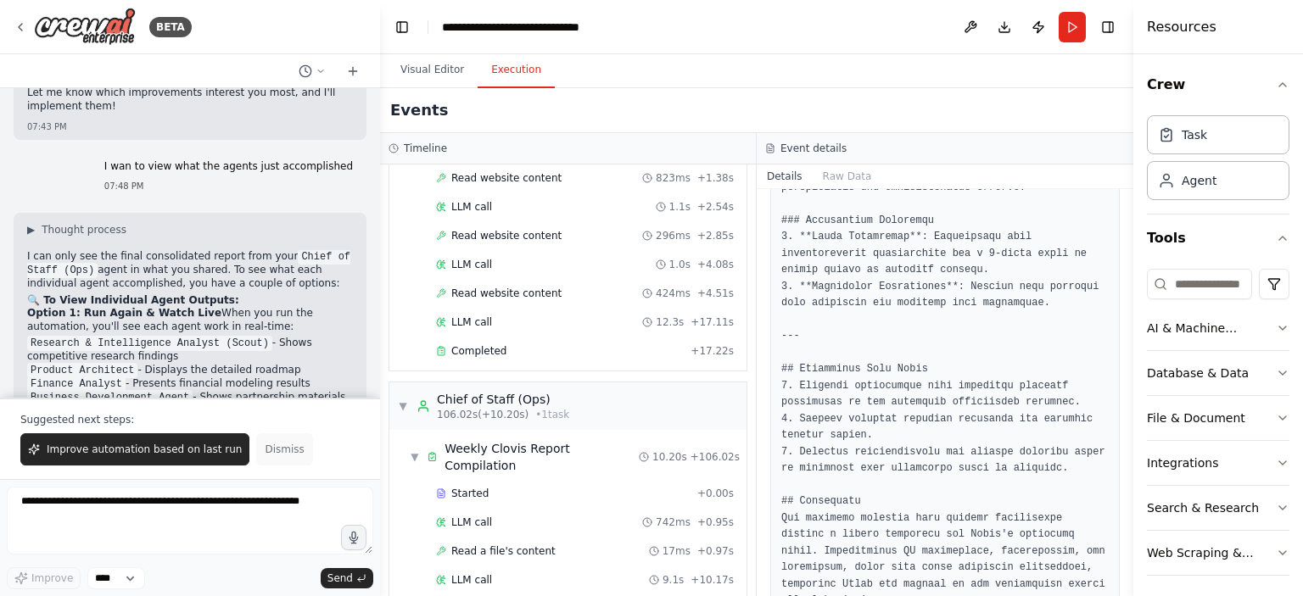
click at [266, 454] on span "Dismiss" at bounding box center [284, 450] width 39 height 14
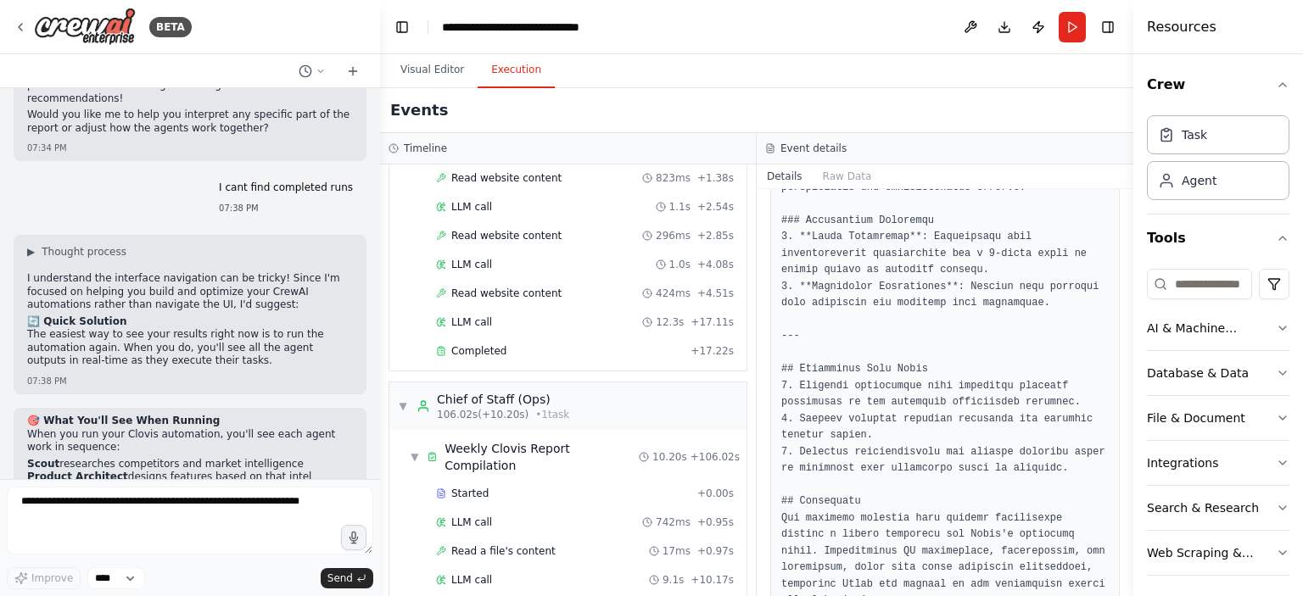
scroll to position [5803, 0]
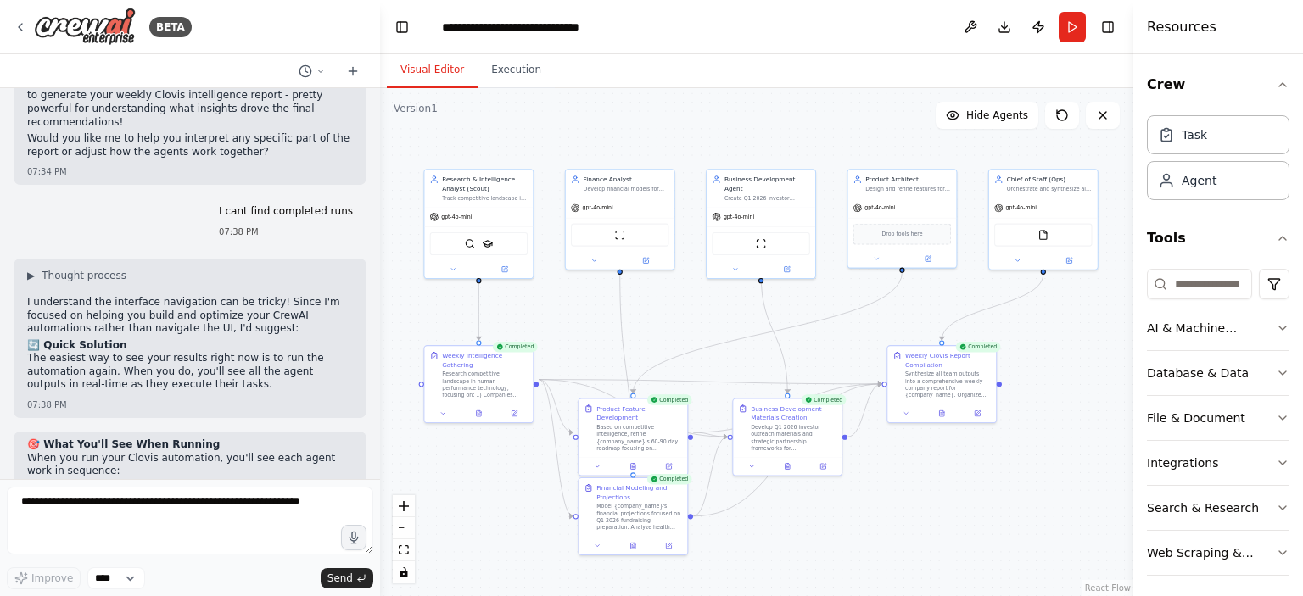
click at [434, 78] on button "Visual Editor" at bounding box center [432, 71] width 91 height 36
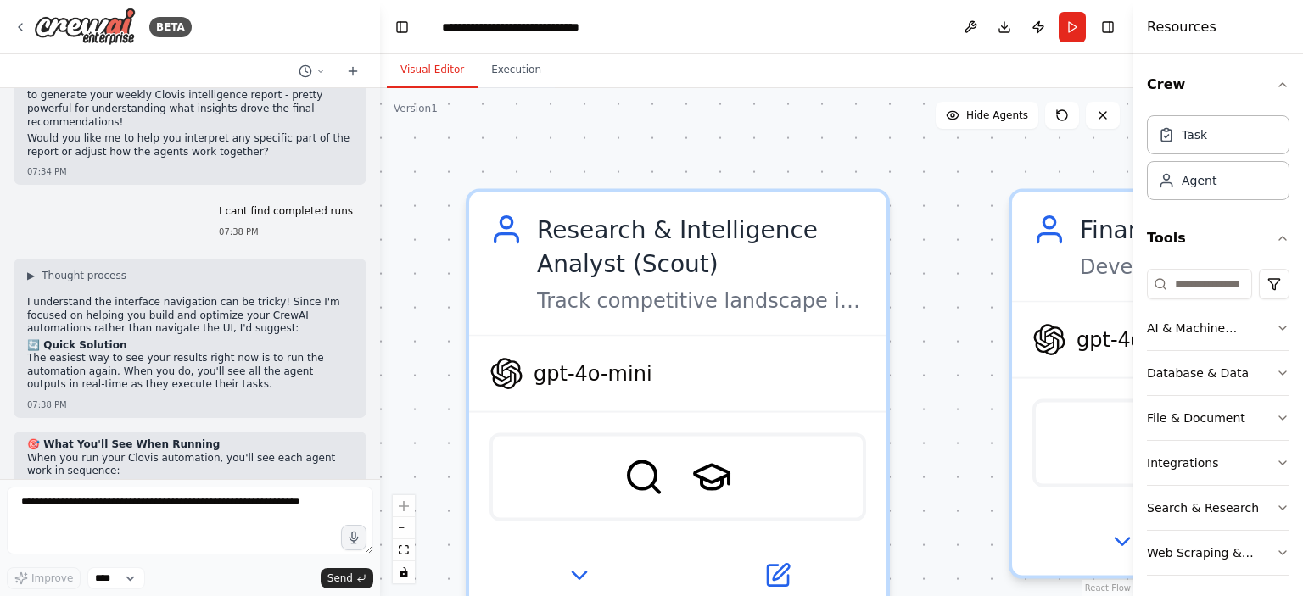
drag, startPoint x: 688, startPoint y: 240, endPoint x: 994, endPoint y: 431, distance: 360.7
click at [994, 431] on div ".deletable-edge-delete-btn { width: 20px; height: 20px; border: 0px solid #ffff…" at bounding box center [756, 342] width 753 height 508
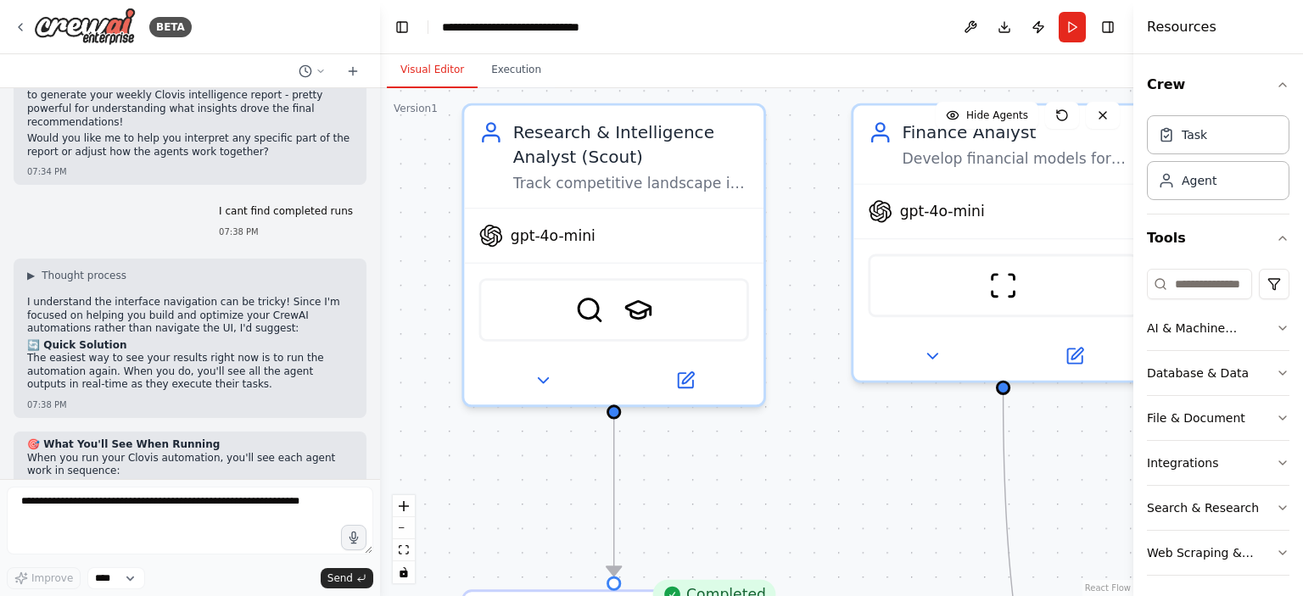
drag, startPoint x: 895, startPoint y: 257, endPoint x: 702, endPoint y: 70, distance: 268.1
click at [702, 70] on div "Visual Editor Execution Version 1 Show Tools Hide Agents .deletable-edge-delete…" at bounding box center [756, 325] width 753 height 542
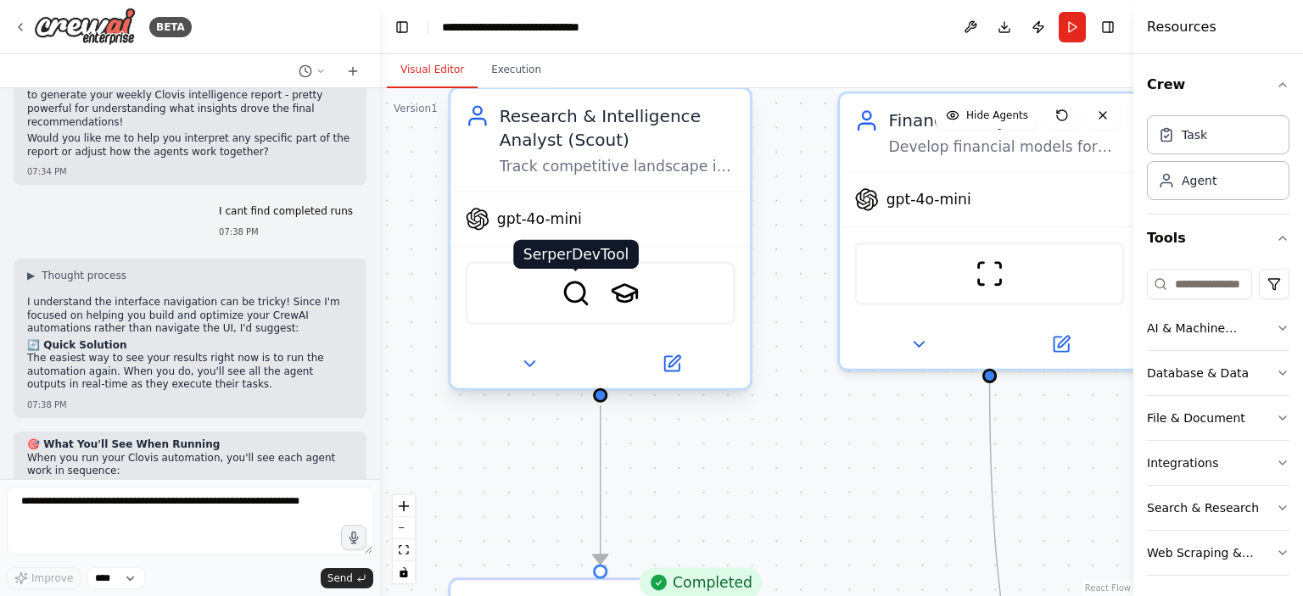
click at [580, 304] on img at bounding box center [575, 293] width 29 height 29
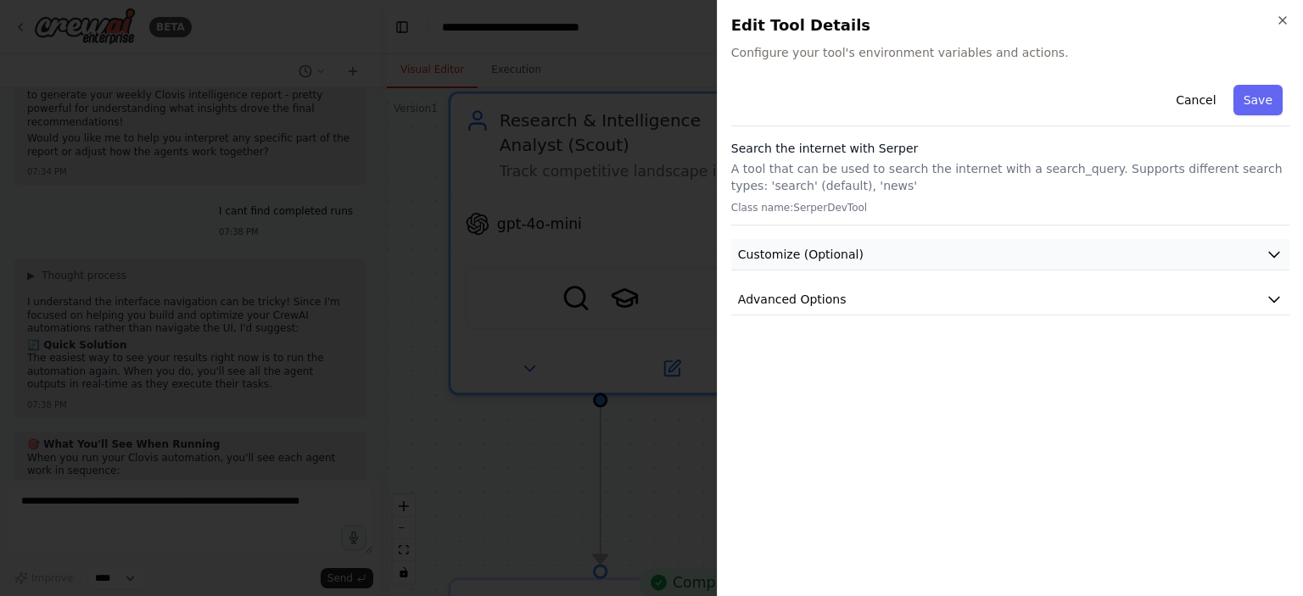
click at [991, 255] on button "Customize (Optional)" at bounding box center [1010, 254] width 558 height 31
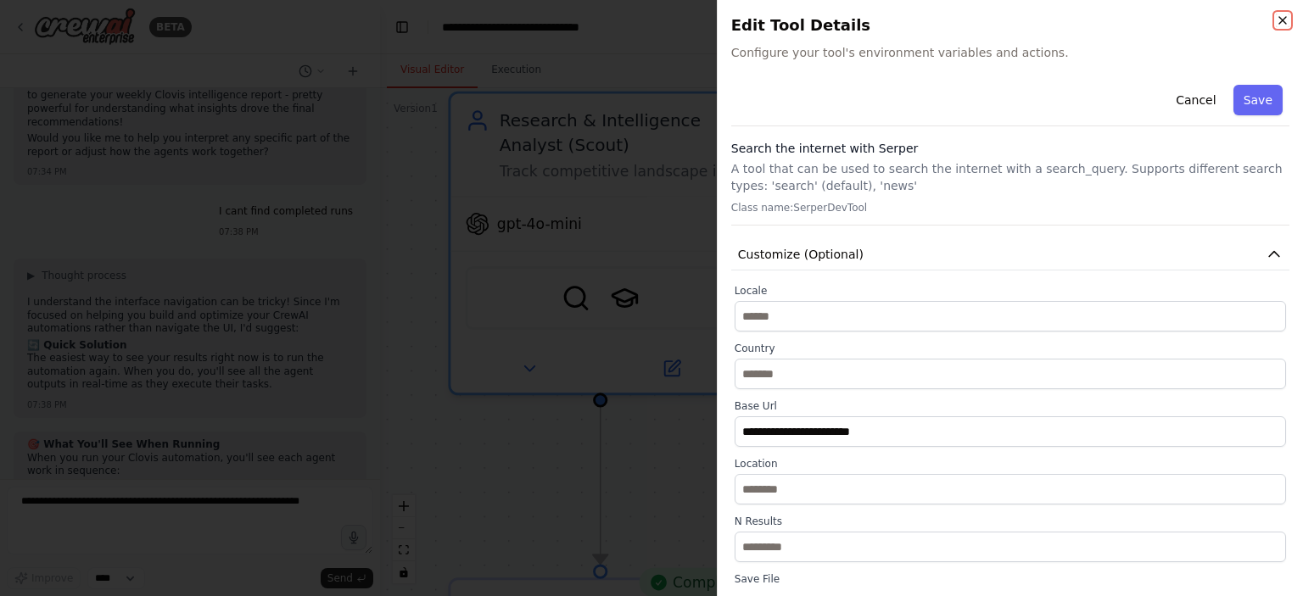
click at [1281, 20] on icon "button" at bounding box center [1282, 21] width 14 height 14
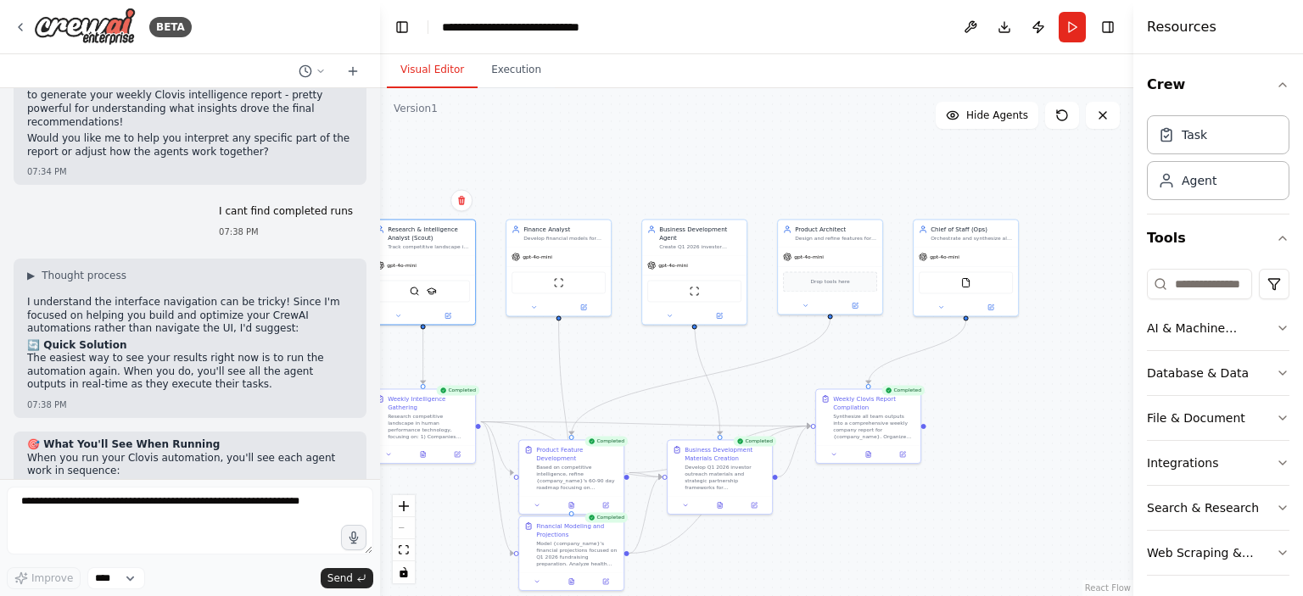
drag, startPoint x: 878, startPoint y: 212, endPoint x: 716, endPoint y: 154, distance: 172.2
click at [716, 154] on div ".deletable-edge-delete-btn { width: 20px; height: 20px; border: 0px solid #ffff…" at bounding box center [756, 342] width 753 height 508
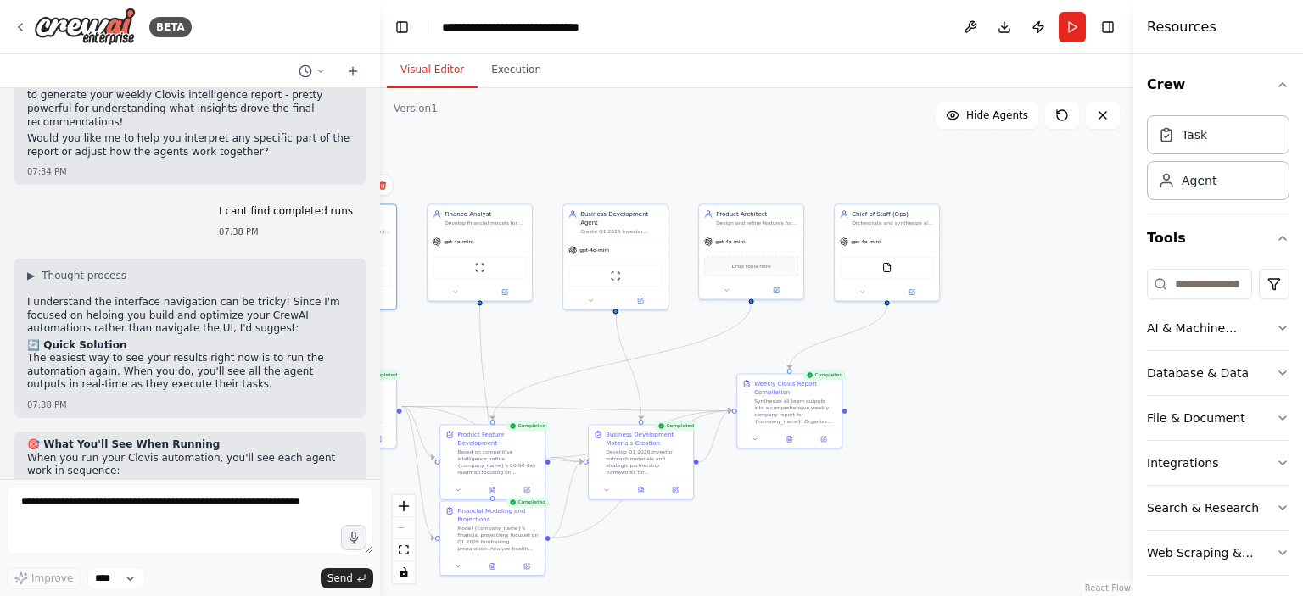
drag, startPoint x: 712, startPoint y: 148, endPoint x: 542, endPoint y: 128, distance: 170.8
click at [542, 128] on div ".deletable-edge-delete-btn { width: 20px; height: 20px; border: 0px solid #ffff…" at bounding box center [756, 342] width 753 height 508
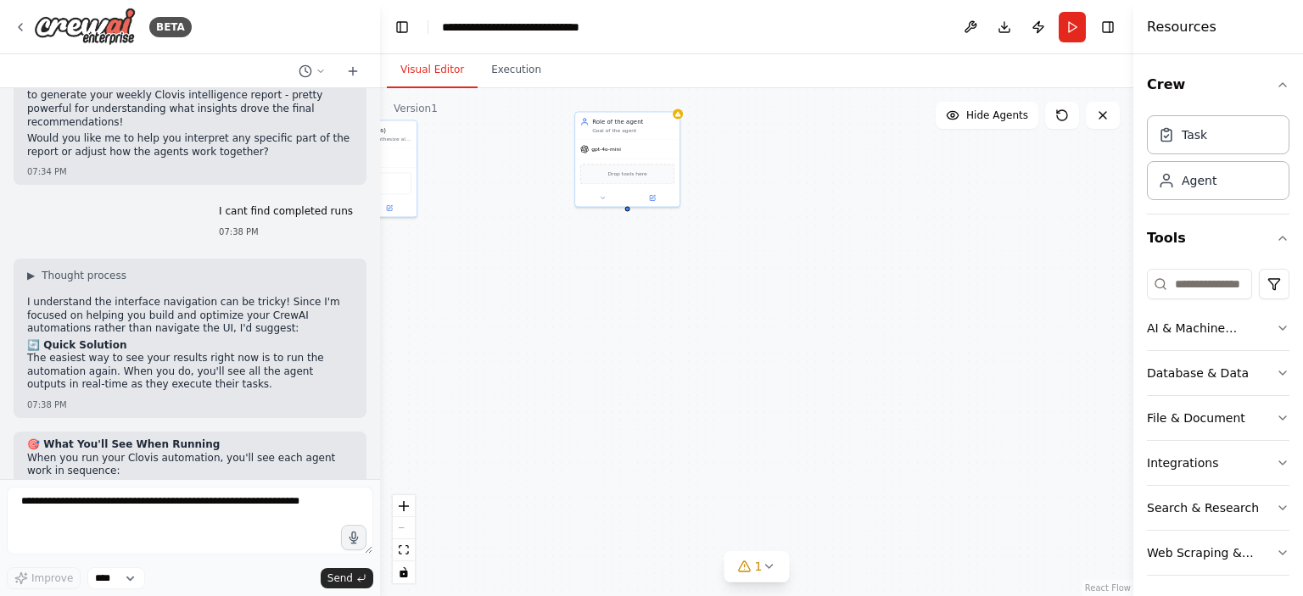
drag, startPoint x: 940, startPoint y: 198, endPoint x: 543, endPoint y: 135, distance: 402.0
click at [543, 135] on div ".deletable-edge-delete-btn { width: 20px; height: 20px; border: 0px solid #ffff…" at bounding box center [756, 342] width 753 height 508
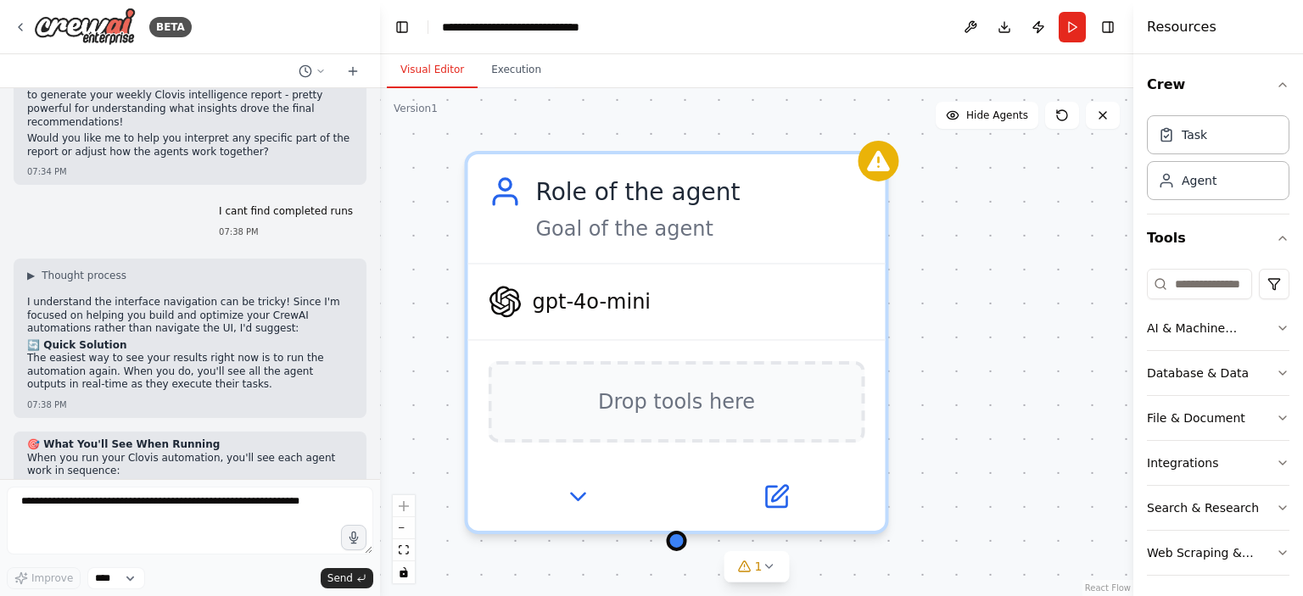
drag, startPoint x: 543, startPoint y: 135, endPoint x: 309, endPoint y: 247, distance: 259.5
click at [309, 247] on div "BETA Build me a crew of AI agents to act as my startup team for Clovis, an Oper…" at bounding box center [651, 298] width 1303 height 596
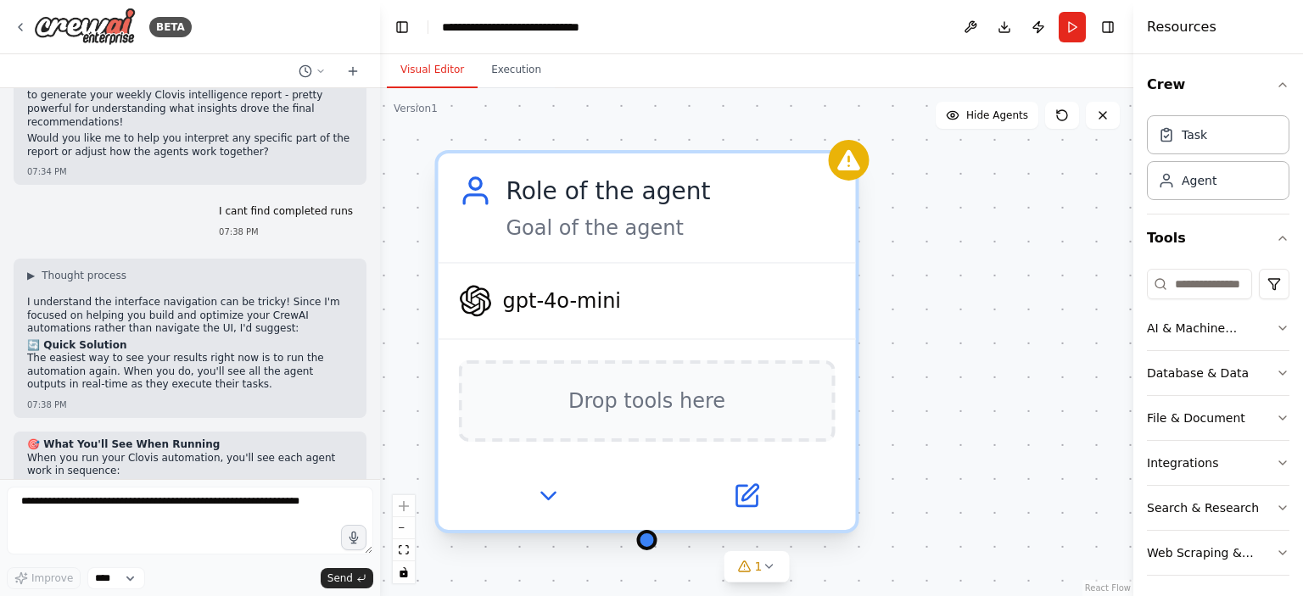
click at [633, 191] on div "Role of the agent" at bounding box center [670, 191] width 329 height 34
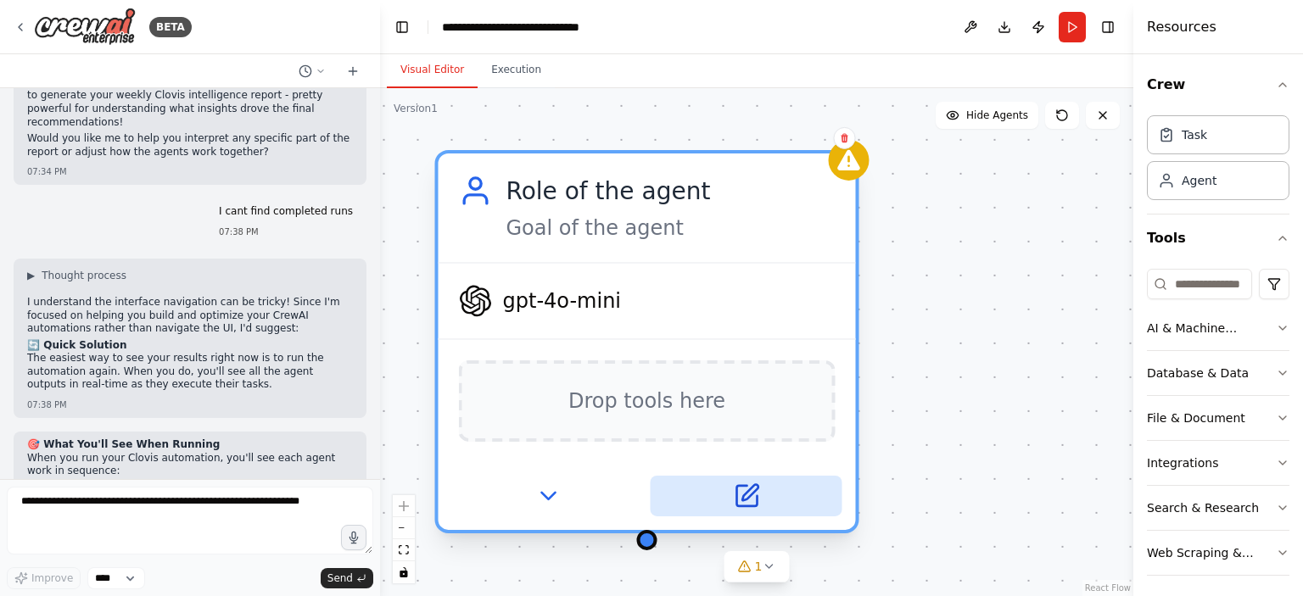
click at [727, 496] on button at bounding box center [746, 496] width 192 height 41
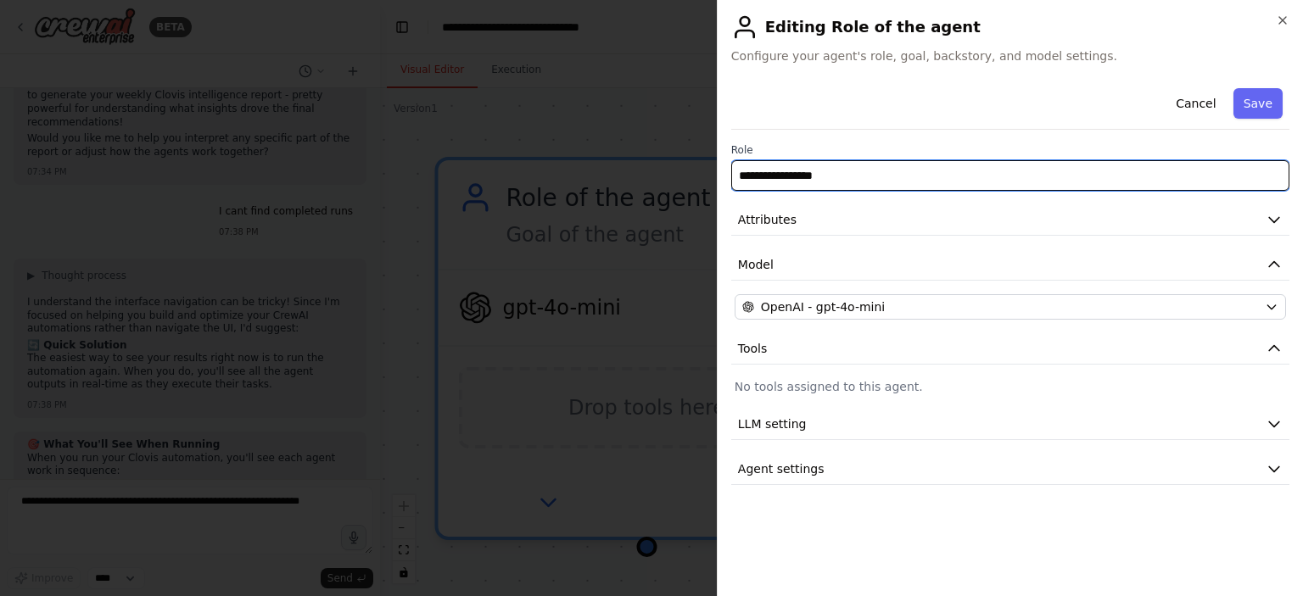
click at [881, 174] on input "**********" at bounding box center [1010, 175] width 558 height 31
type input "*"
type input "**********"
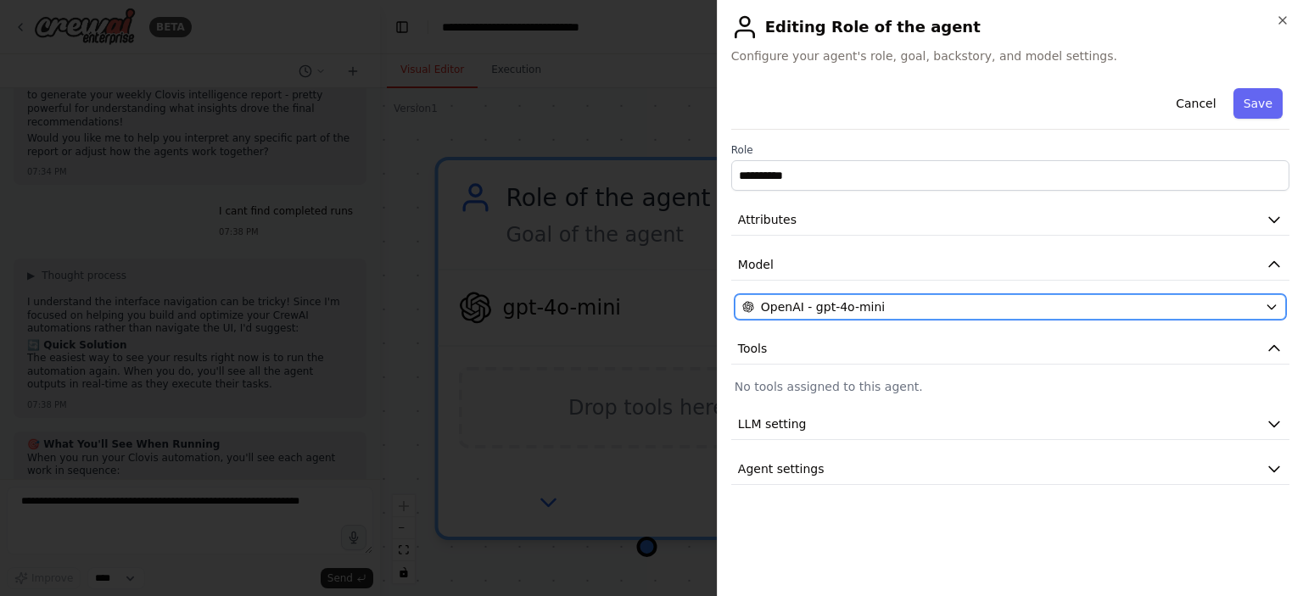
click at [923, 310] on div "OpenAI - gpt-4o-mini" at bounding box center [1000, 307] width 516 height 17
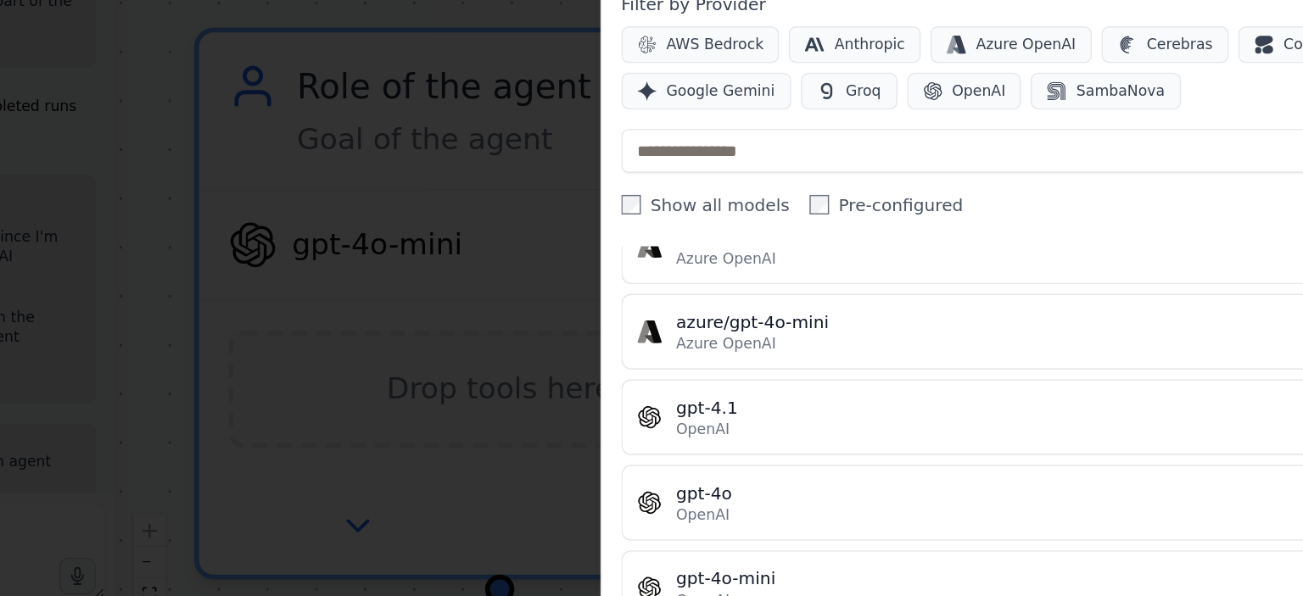
scroll to position [349, 0]
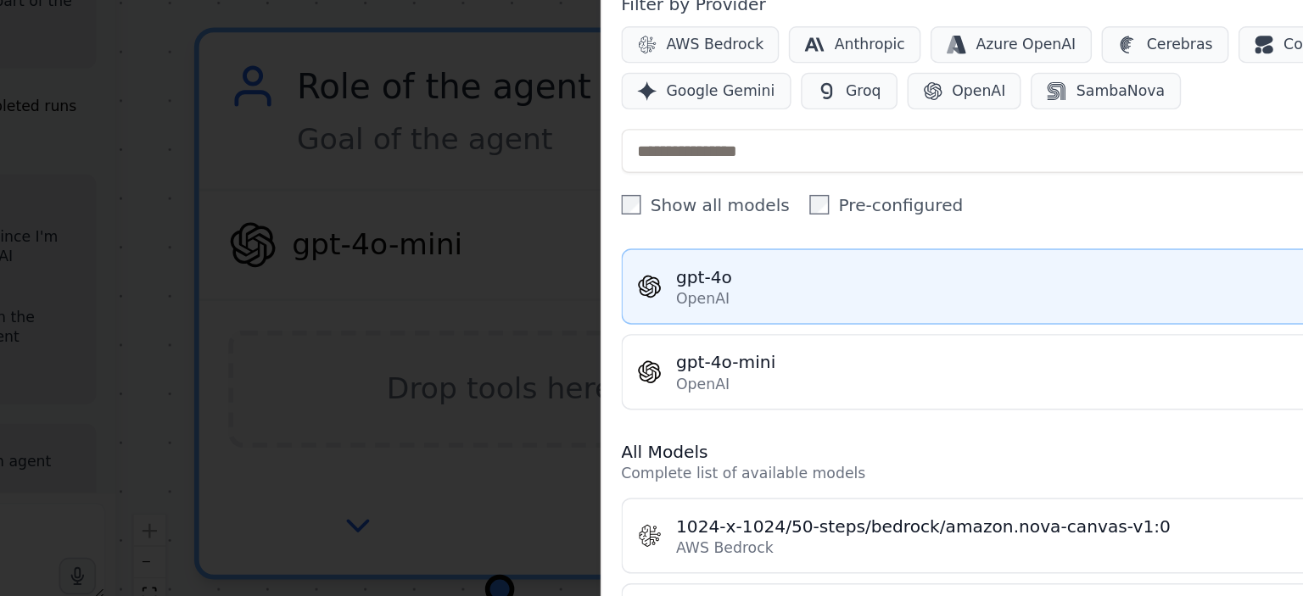
click at [923, 351] on button "gpt-4o OpenAI" at bounding box center [1010, 336] width 558 height 53
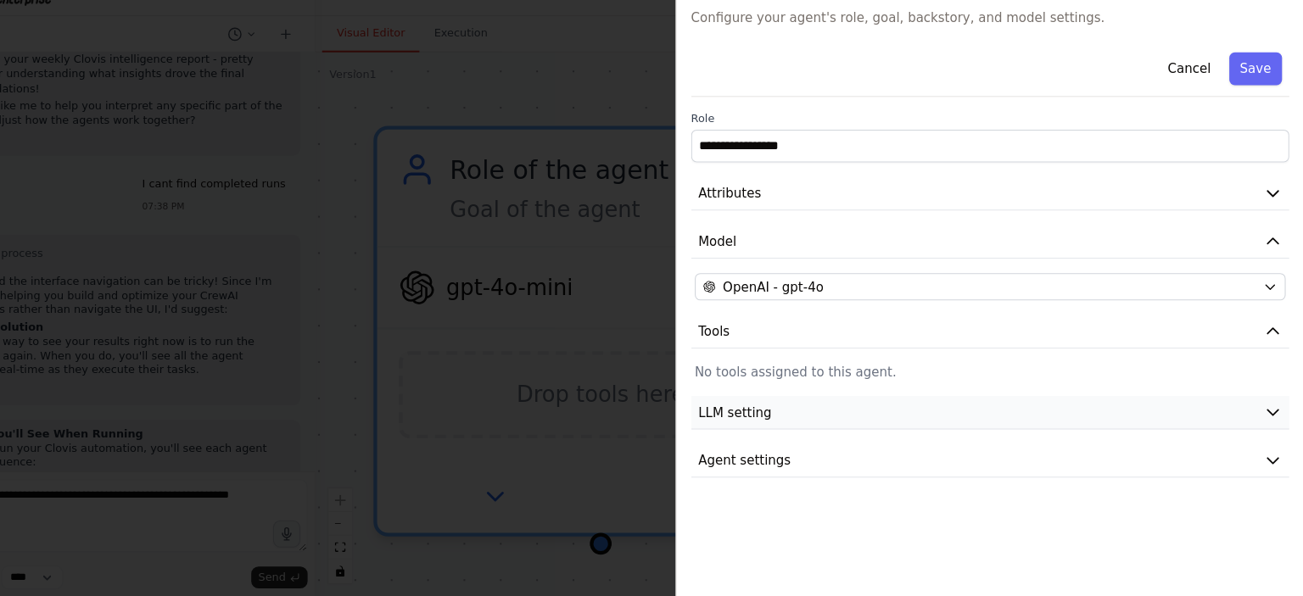
scroll to position [0, 0]
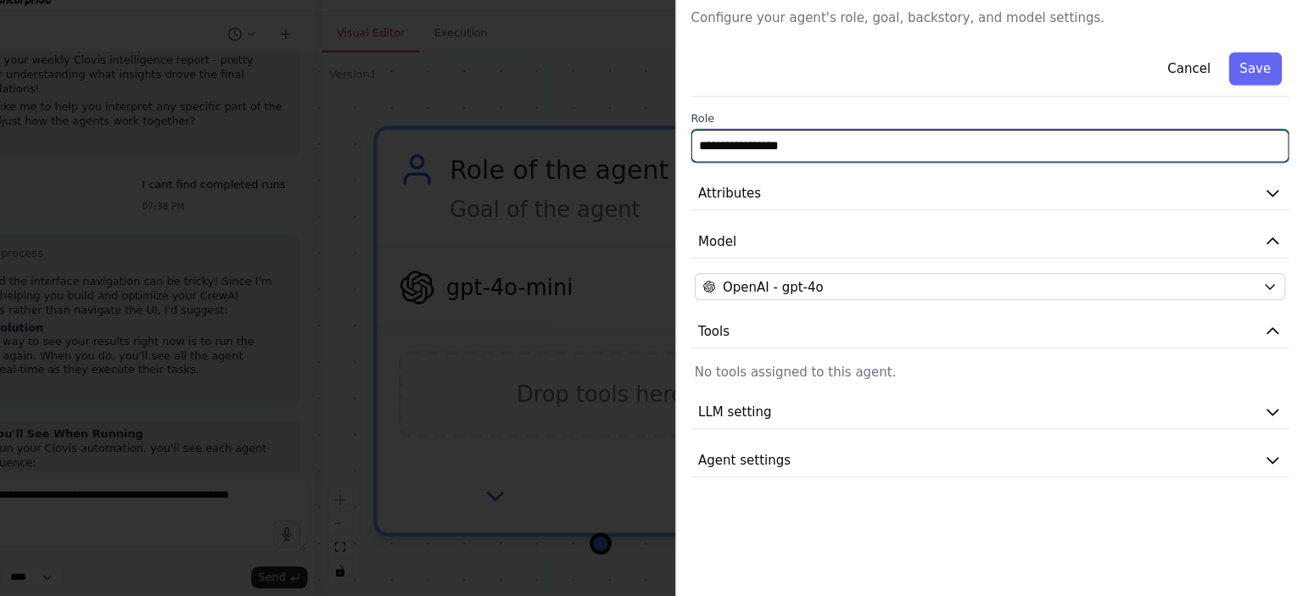
click at [905, 170] on input "**********" at bounding box center [1010, 175] width 558 height 31
type input "*"
type input "**********"
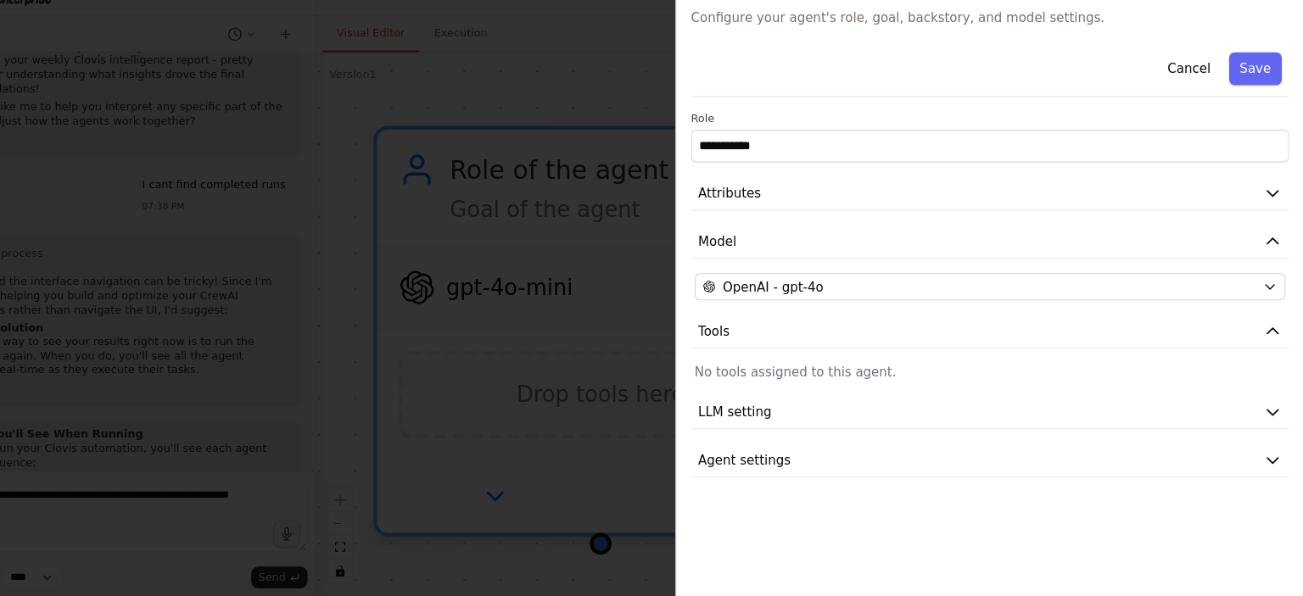
click at [818, 237] on div "**********" at bounding box center [1010, 283] width 558 height 404
click at [1087, 216] on button "Attributes" at bounding box center [1010, 219] width 558 height 31
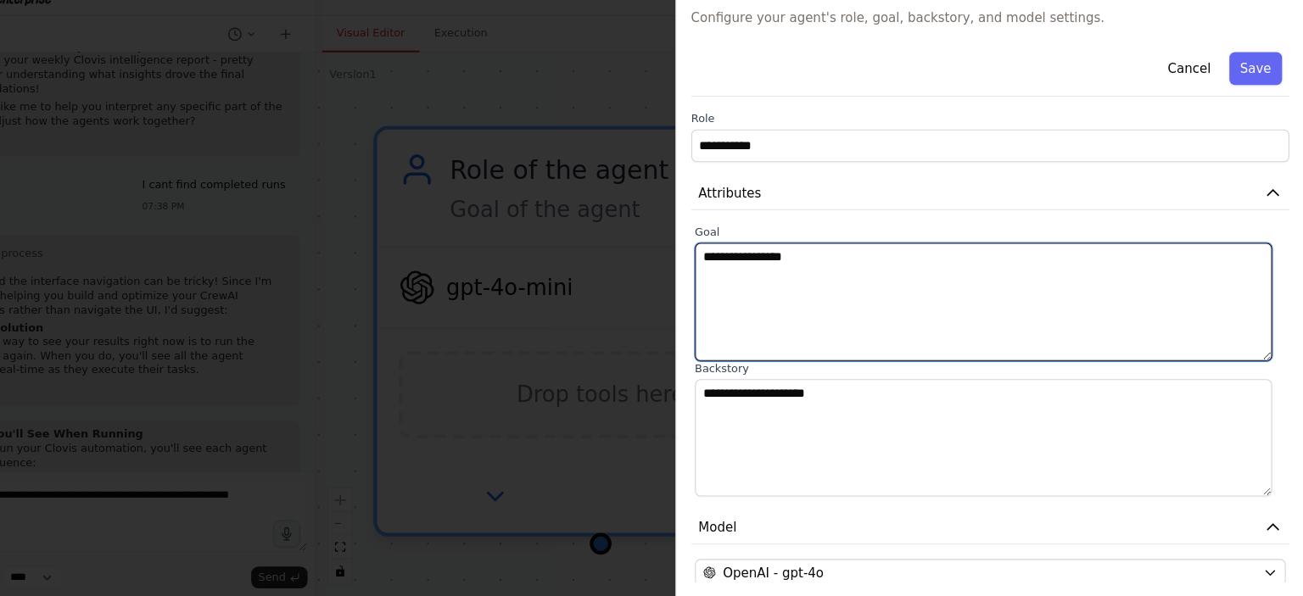
click at [969, 276] on textarea "**********" at bounding box center [1003, 321] width 539 height 110
type textarea "*"
paste textarea "**********"
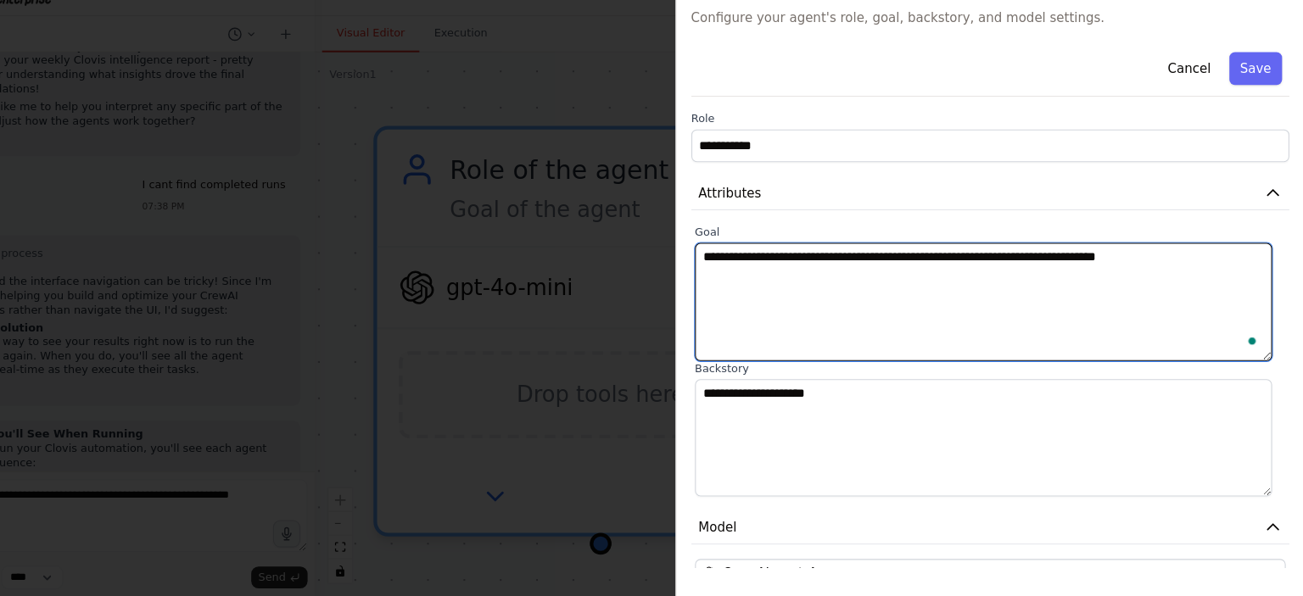
click at [946, 295] on textarea "**********" at bounding box center [1003, 321] width 539 height 110
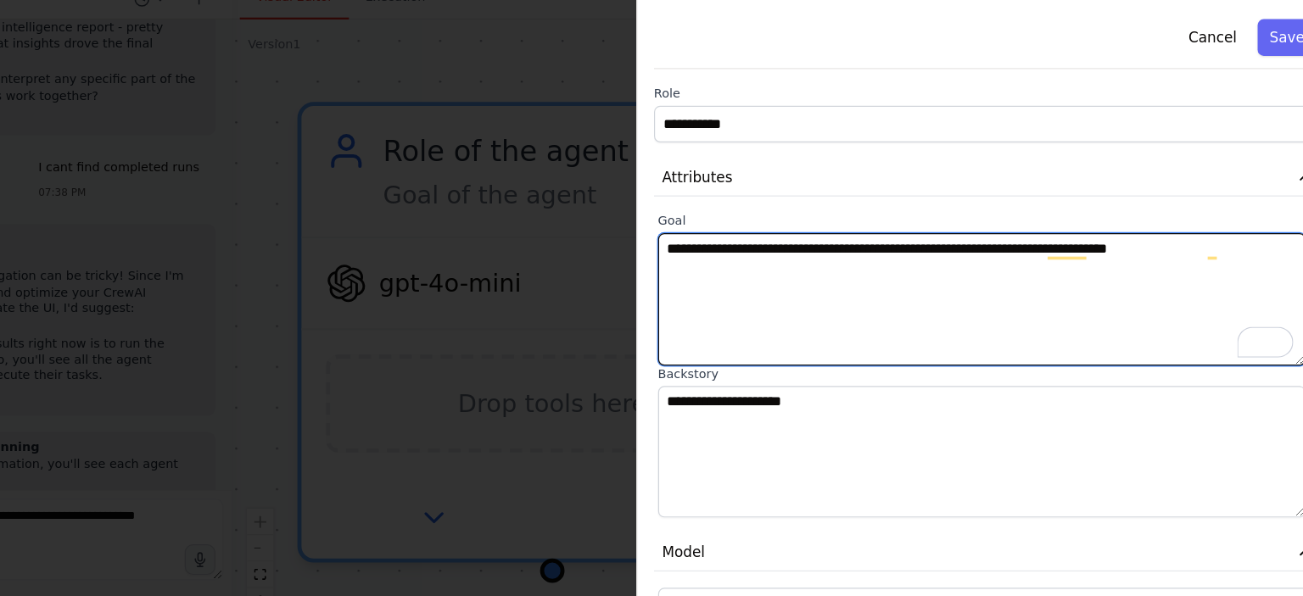
click at [1213, 290] on textarea "**********" at bounding box center [1003, 321] width 539 height 110
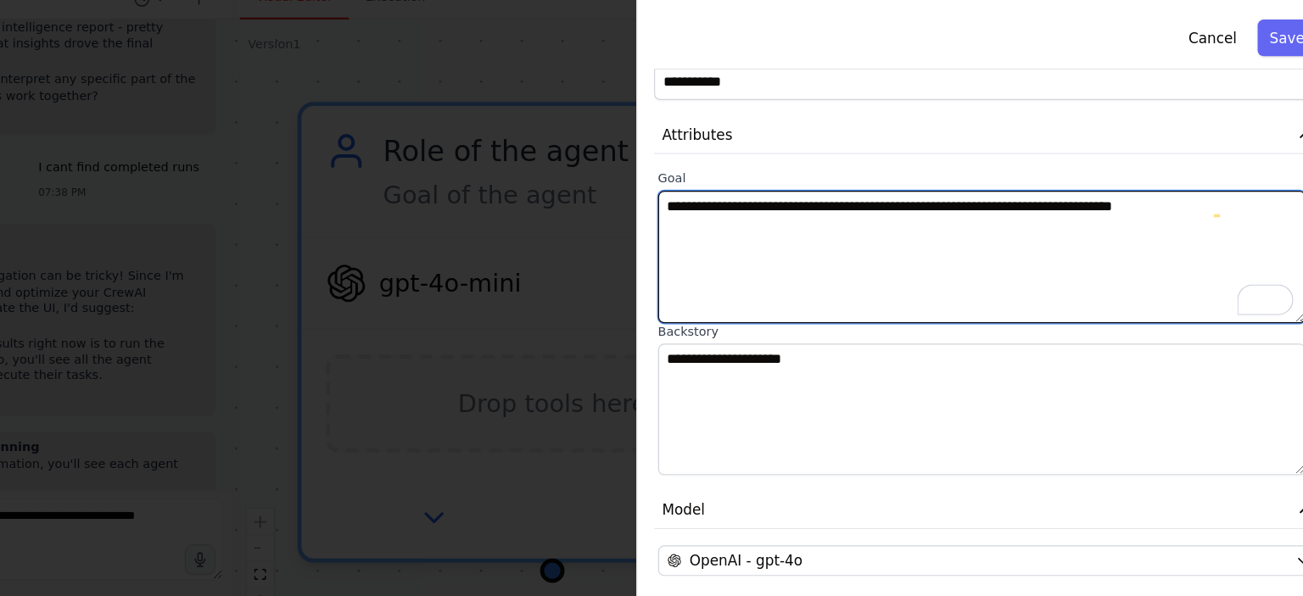
scroll to position [32, 0]
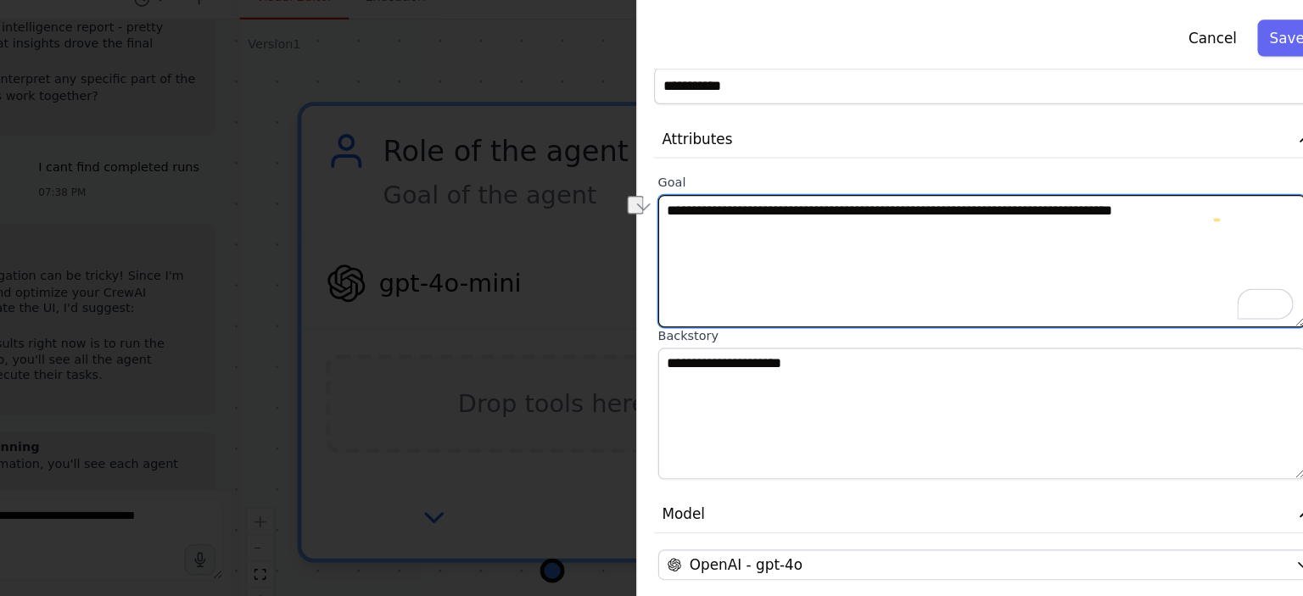
drag, startPoint x: 1223, startPoint y: 248, endPoint x: 708, endPoint y: 244, distance: 514.8
click at [708, 244] on body "BETA Build me a crew of AI agents to act as my startup team for Clovis, an Oper…" at bounding box center [651, 298] width 1303 height 596
paste textarea "**********"
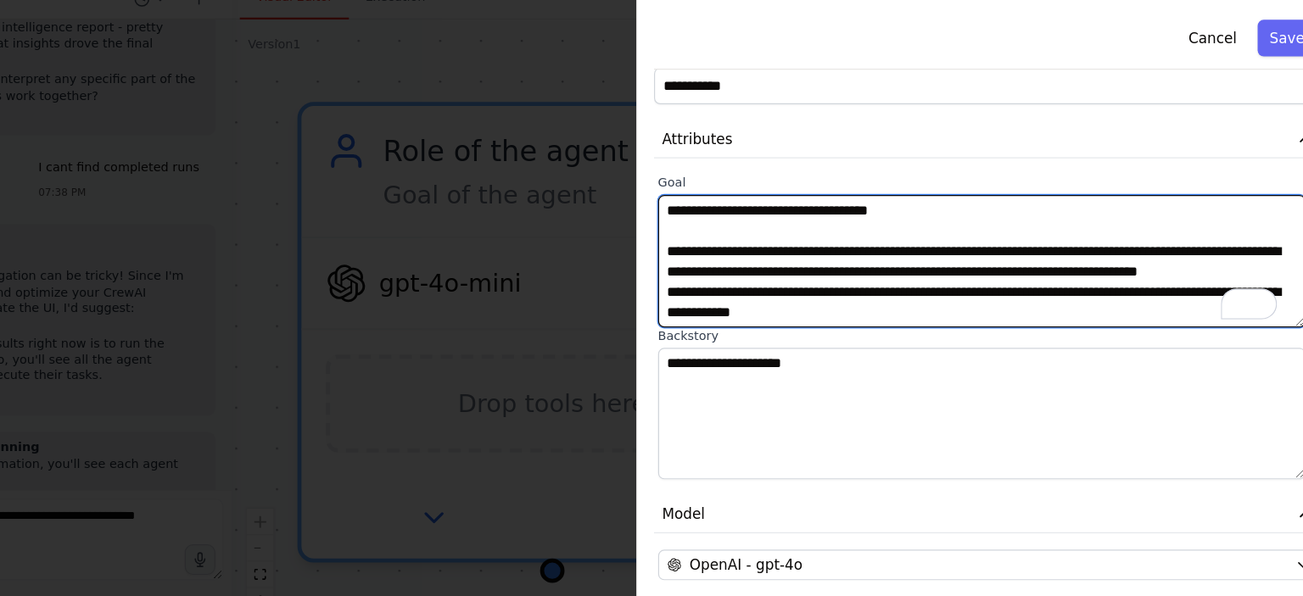
scroll to position [0, 0]
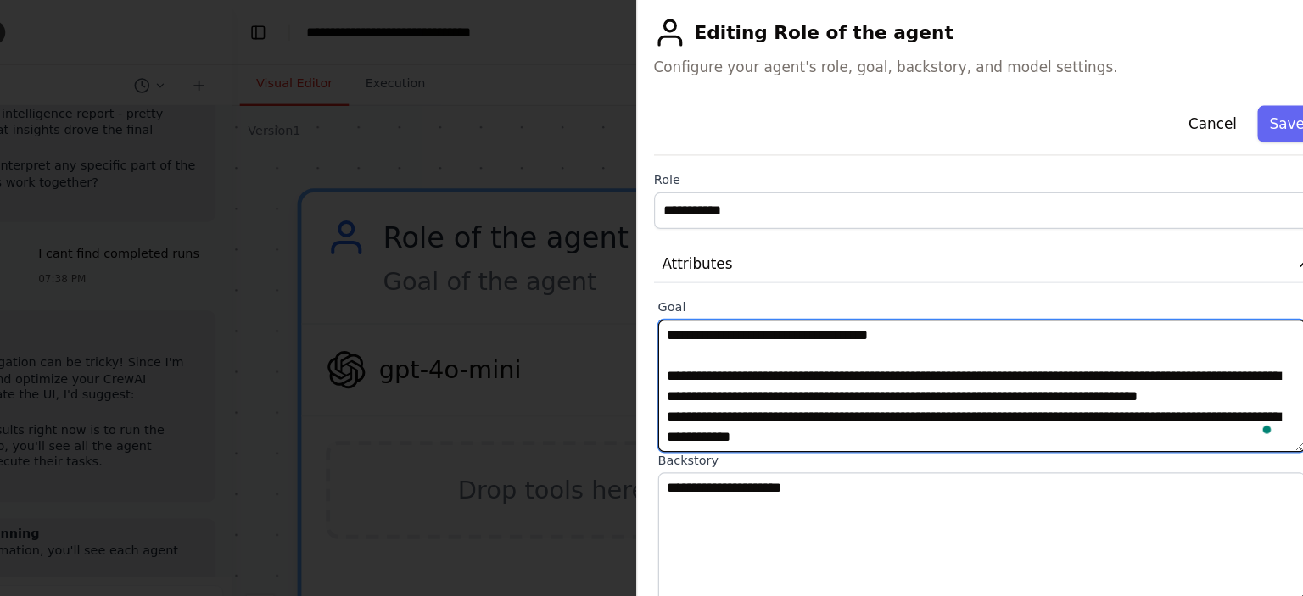
click at [1040, 286] on textarea "**********" at bounding box center [1003, 321] width 539 height 110
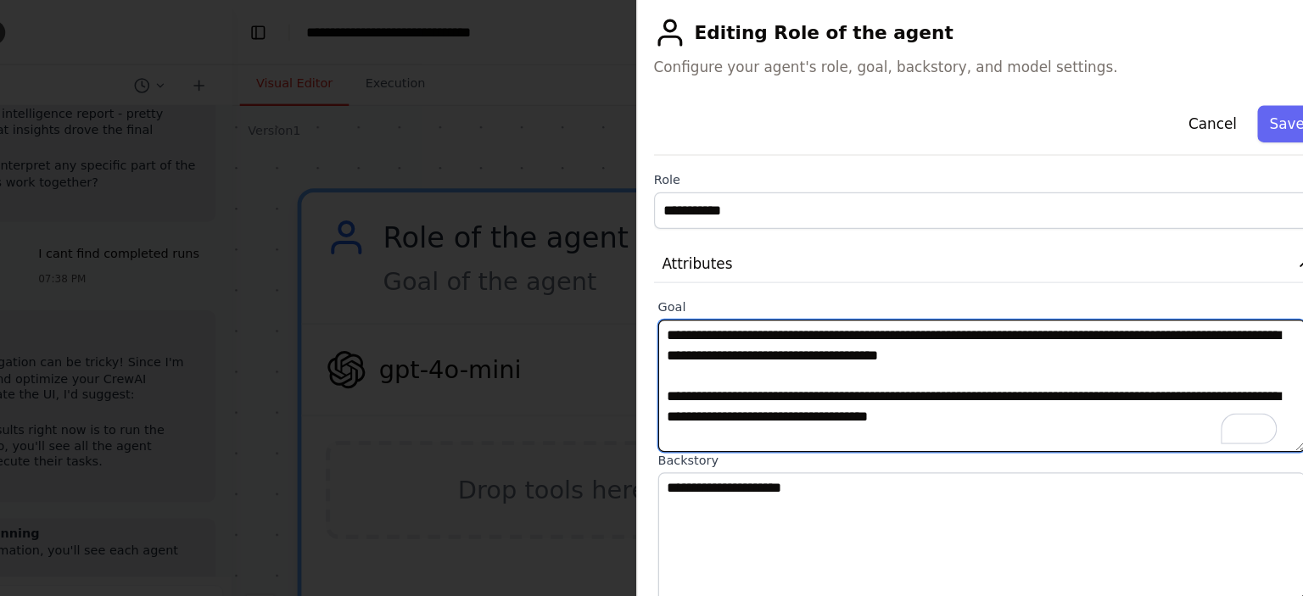
type textarea "**********"
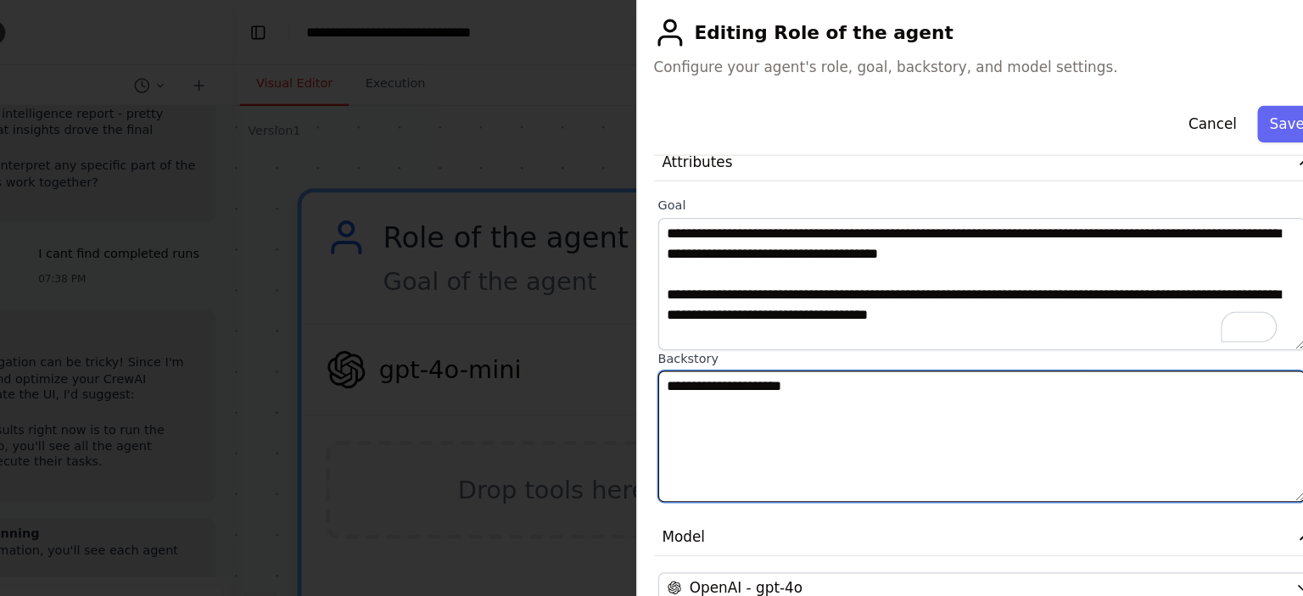
click at [877, 316] on textarea "**********" at bounding box center [1003, 364] width 539 height 110
drag, startPoint x: 877, startPoint y: 316, endPoint x: 703, endPoint y: 305, distance: 174.2
click at [703, 305] on body "BETA Build me a crew of AI agents to act as my startup team for Clovis, an Oper…" at bounding box center [651, 298] width 1303 height 596
paste textarea "**********"
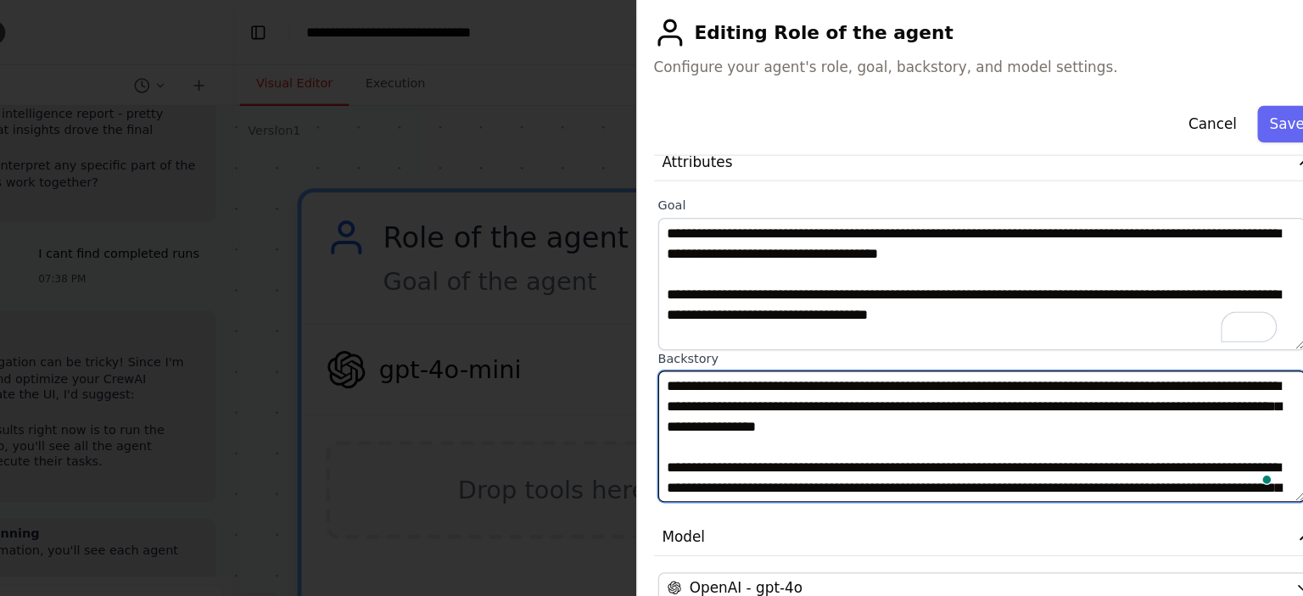
scroll to position [284, 0]
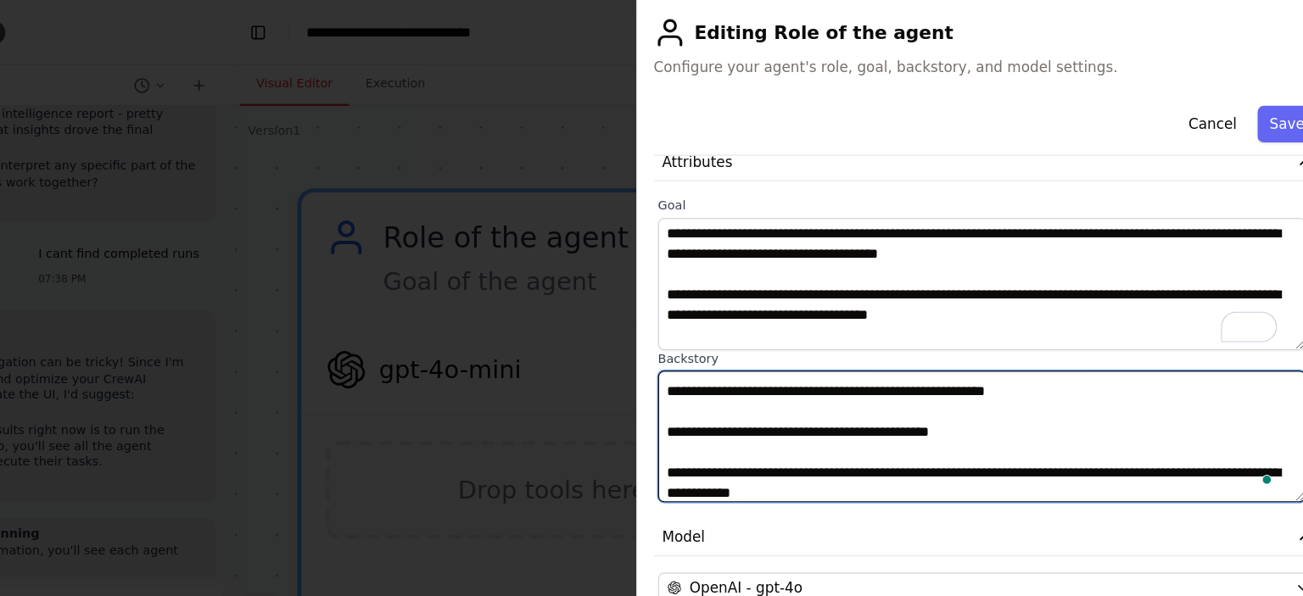
type textarea "**********"
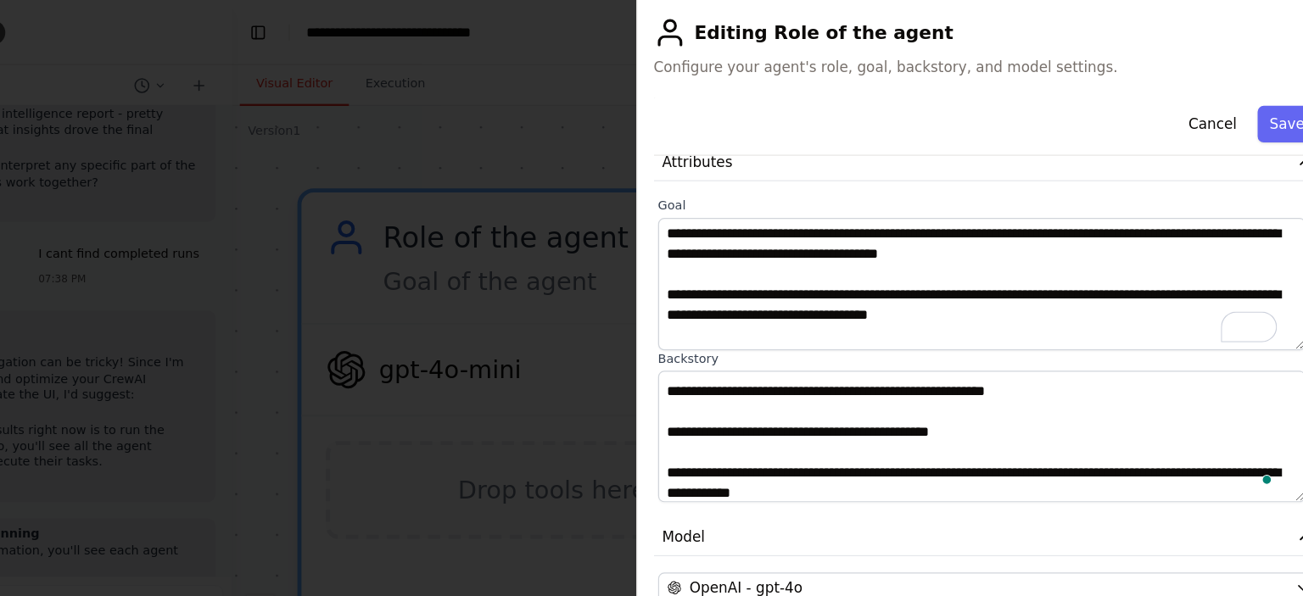
click at [703, 305] on div at bounding box center [651, 298] width 1303 height 596
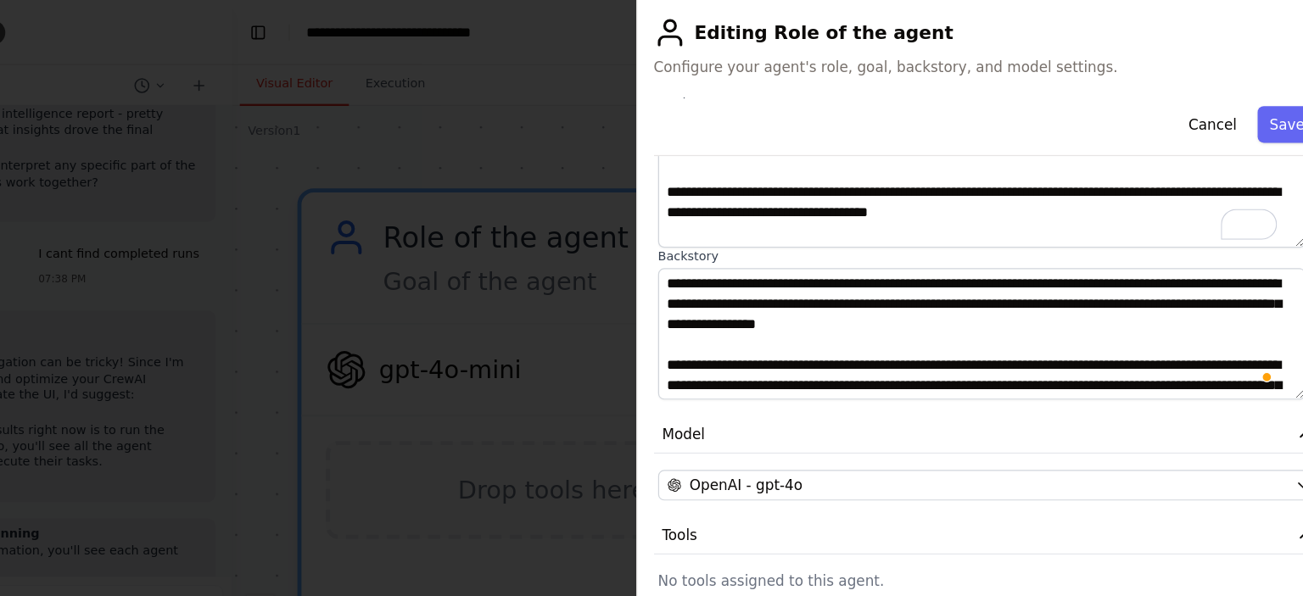
scroll to position [209, 0]
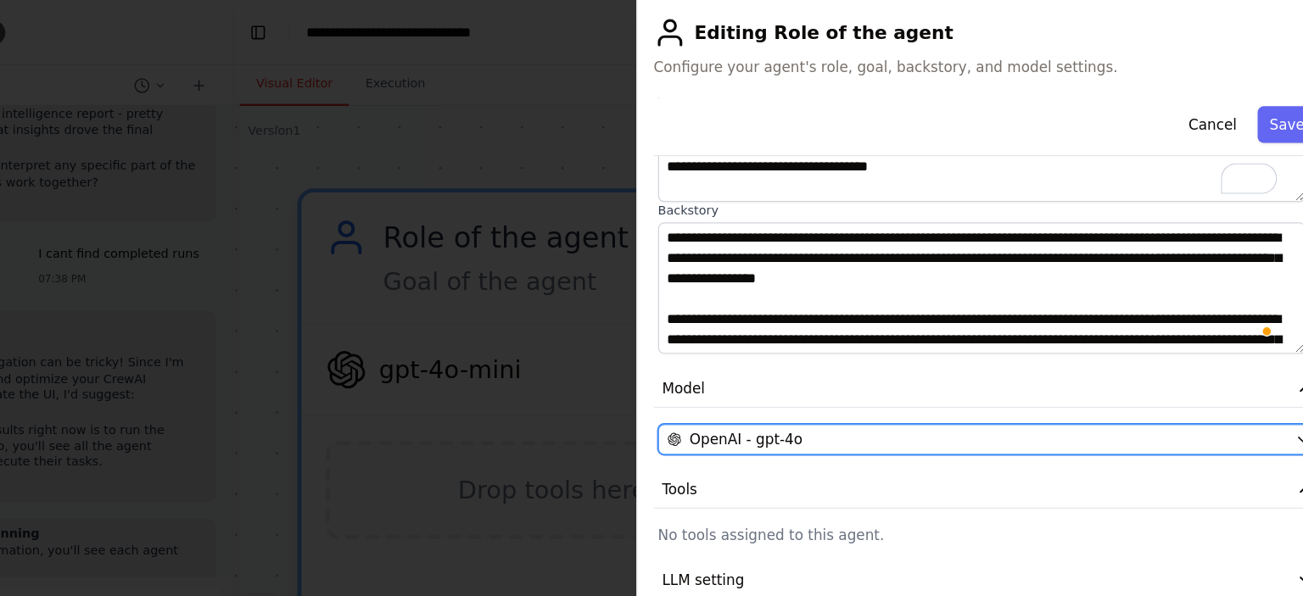
click at [948, 357] on div "OpenAI - gpt-4o" at bounding box center [1000, 365] width 516 height 17
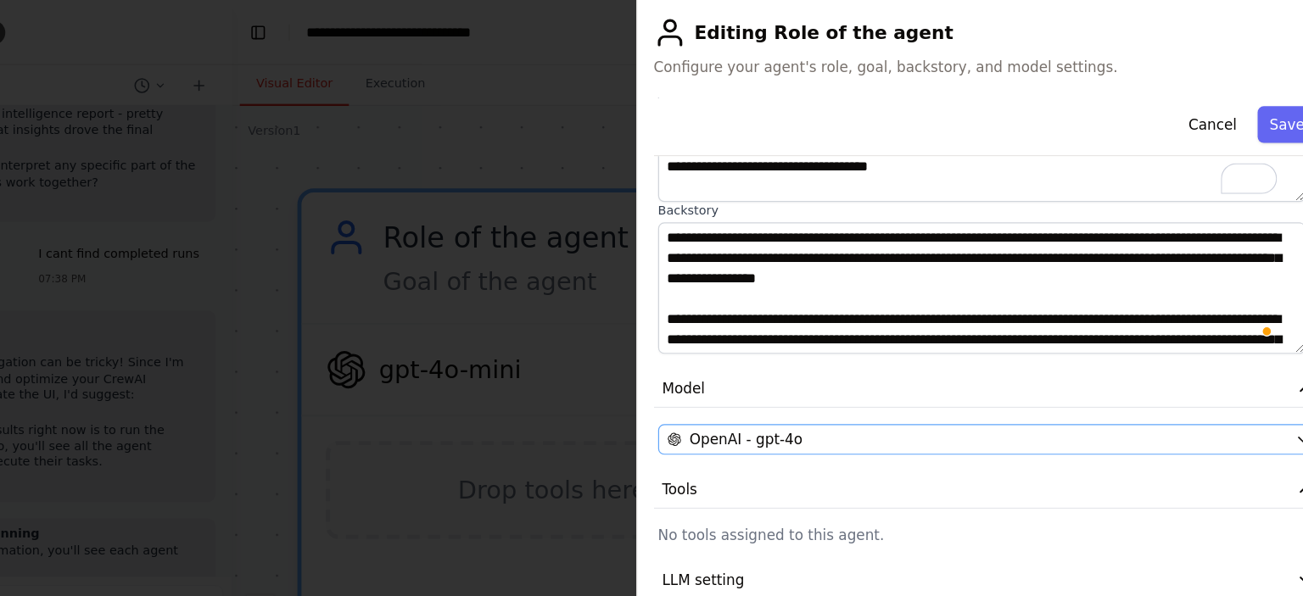
scroll to position [0, 0]
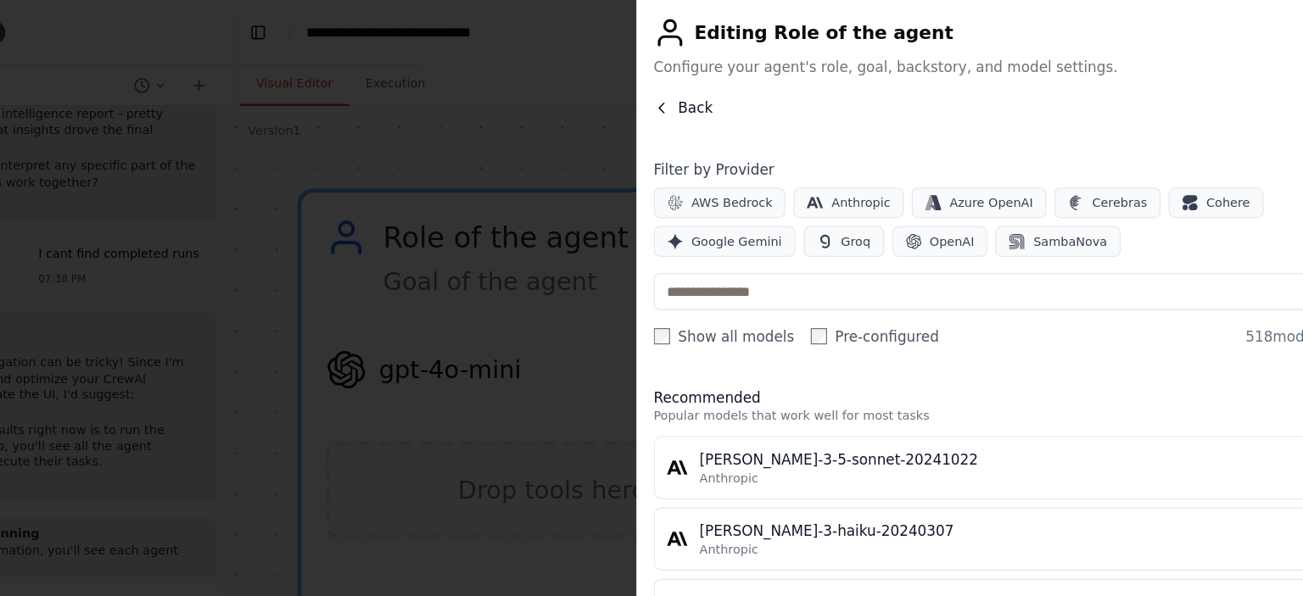
click at [769, 90] on span "Back" at bounding box center [765, 89] width 29 height 17
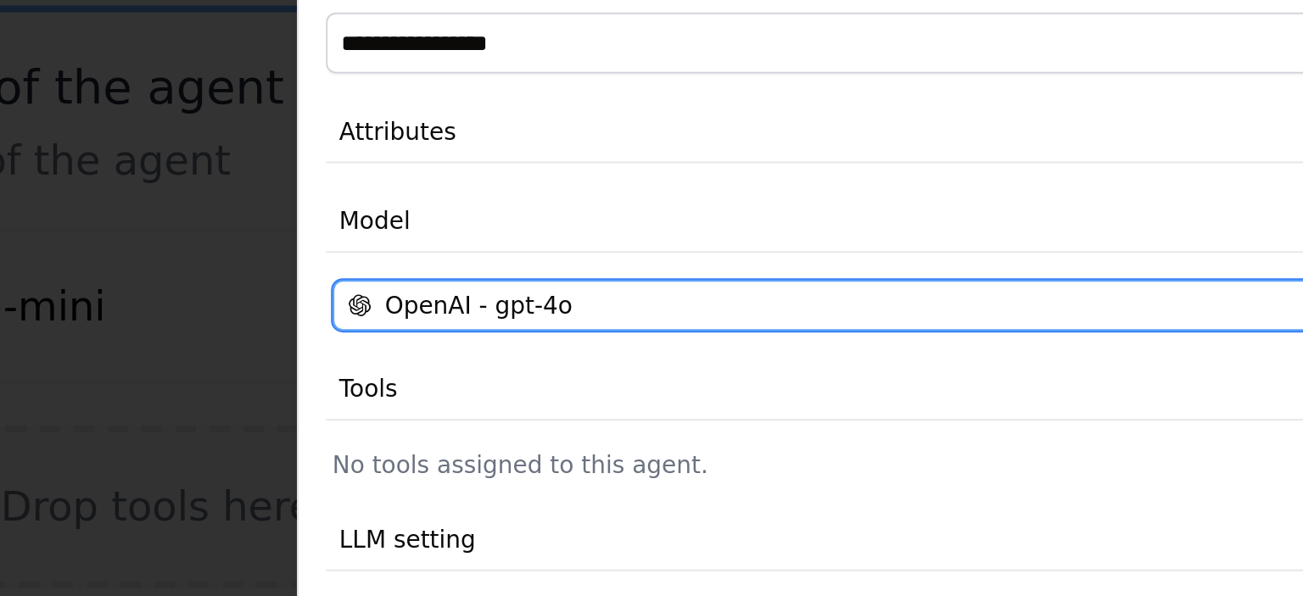
click at [937, 316] on button "OpenAI - gpt-4o" at bounding box center [1009, 306] width 551 height 25
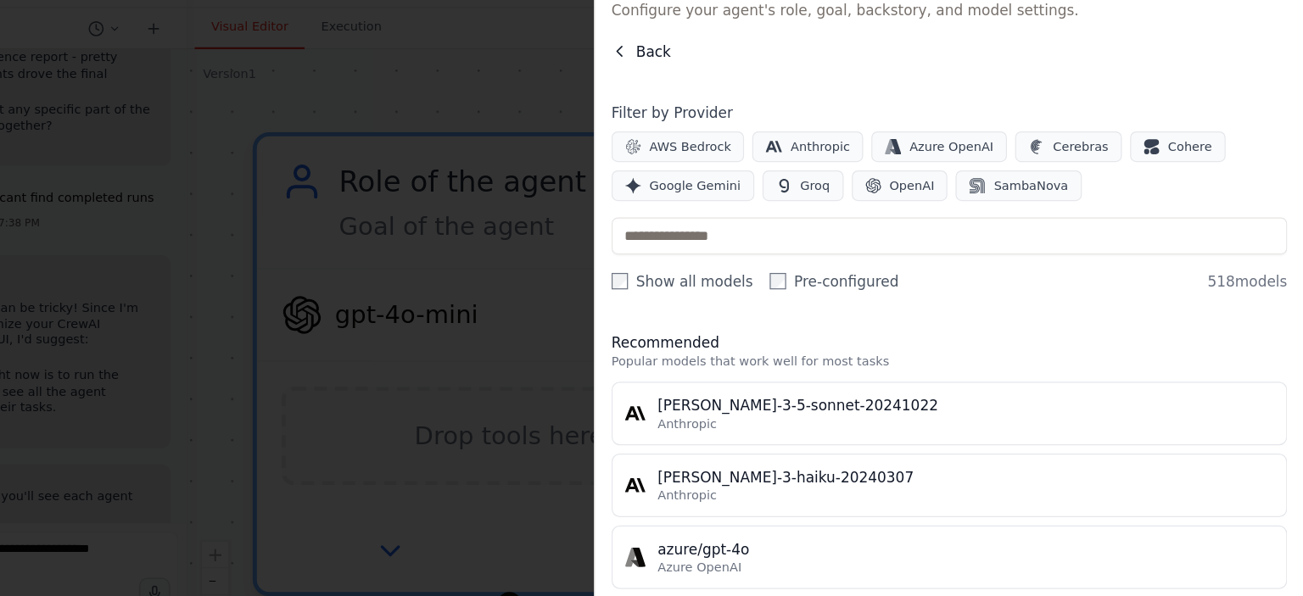
click at [758, 82] on span "Back" at bounding box center [765, 89] width 29 height 17
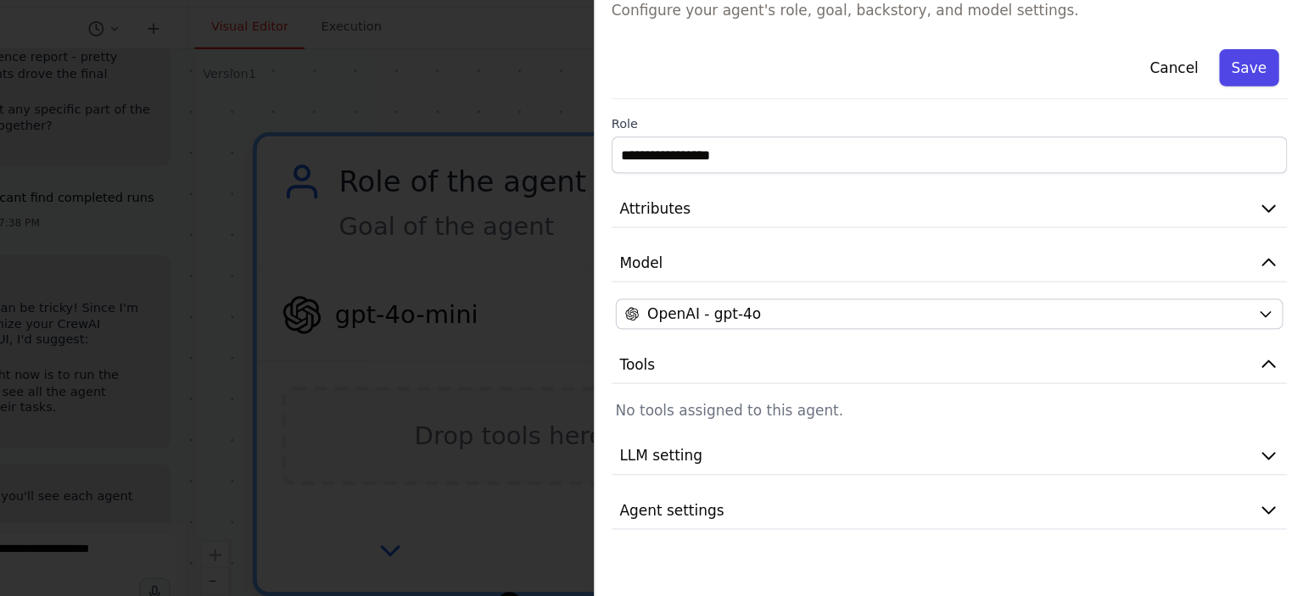
click at [1261, 101] on button "Save" at bounding box center [1257, 103] width 49 height 31
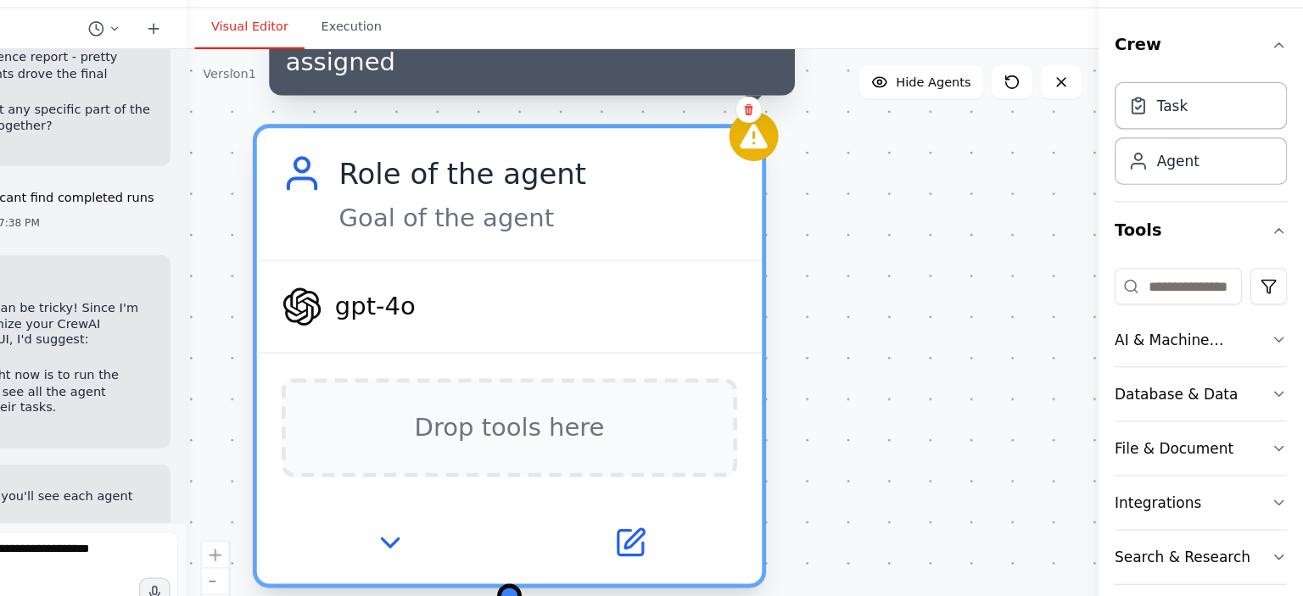
click at [842, 171] on icon at bounding box center [848, 160] width 27 height 27
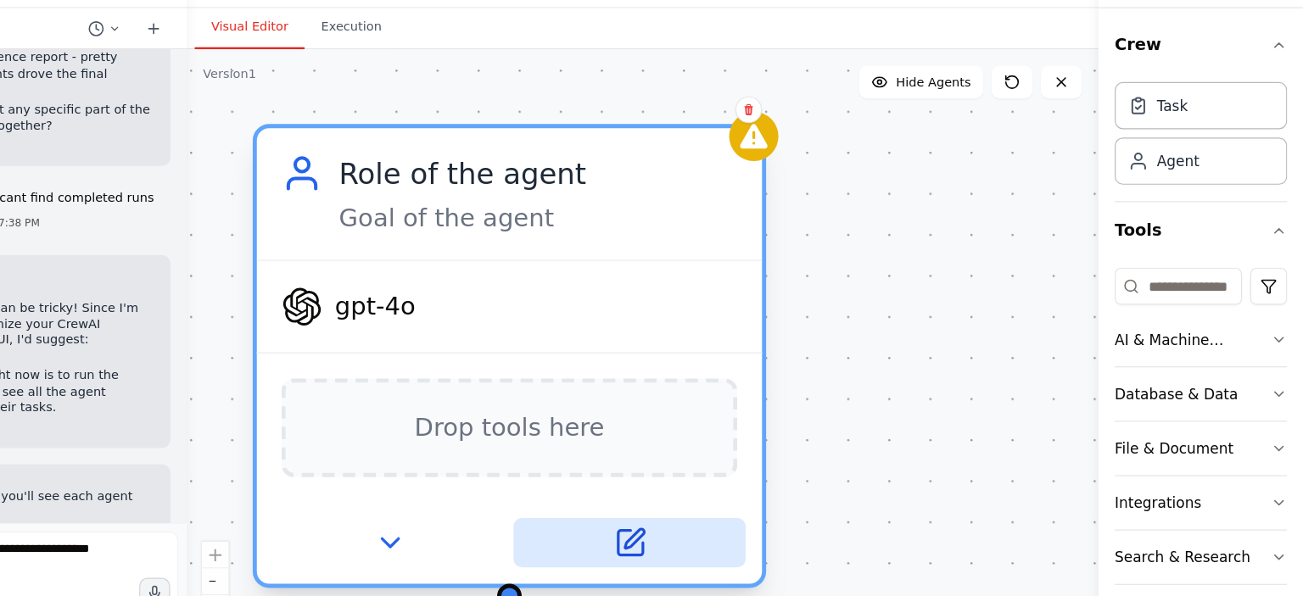
click at [742, 494] on icon at bounding box center [749, 493] width 16 height 16
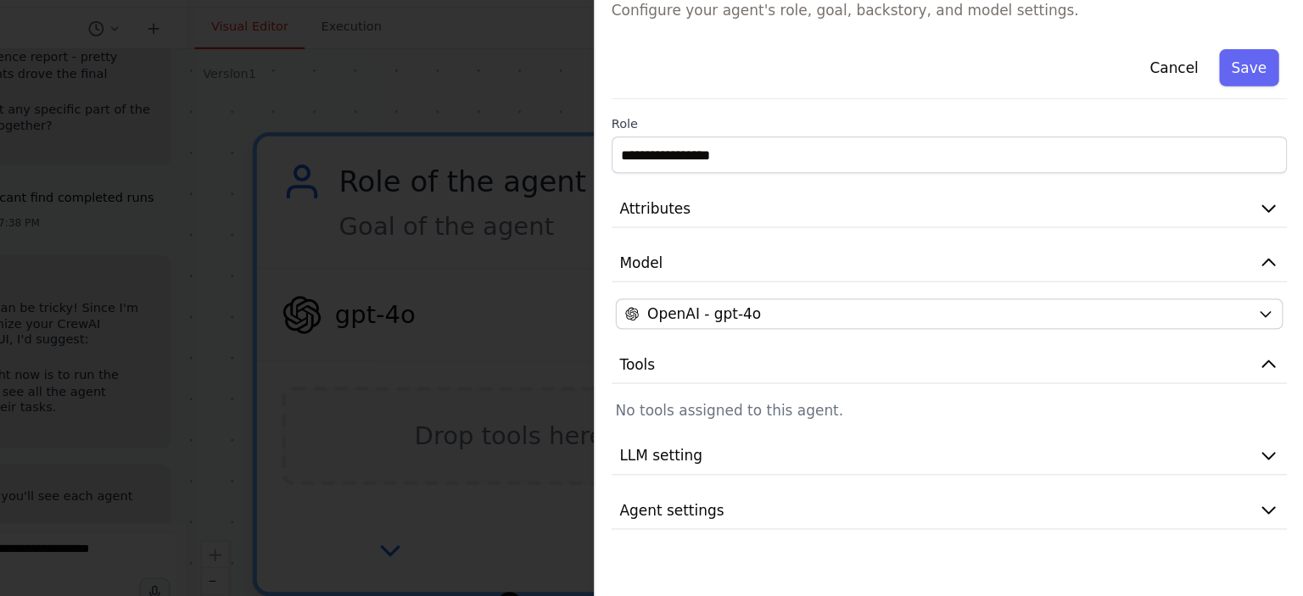
click at [1173, 113] on div "Cancel Save" at bounding box center [1010, 105] width 558 height 48
click at [1181, 106] on button "Cancel" at bounding box center [1195, 103] width 60 height 31
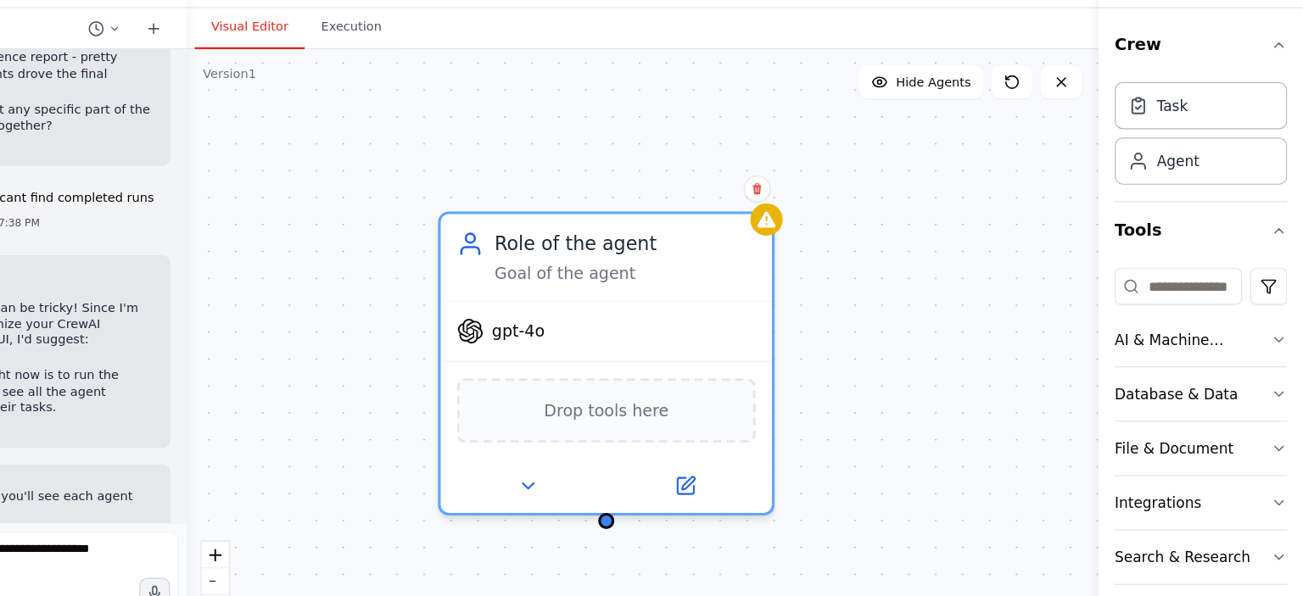
drag, startPoint x: 924, startPoint y: 253, endPoint x: 897, endPoint y: 297, distance: 51.3
click at [897, 297] on div ".deletable-edge-delete-btn { width: 20px; height: 20px; border: 0px solid #ffff…" at bounding box center [756, 342] width 753 height 508
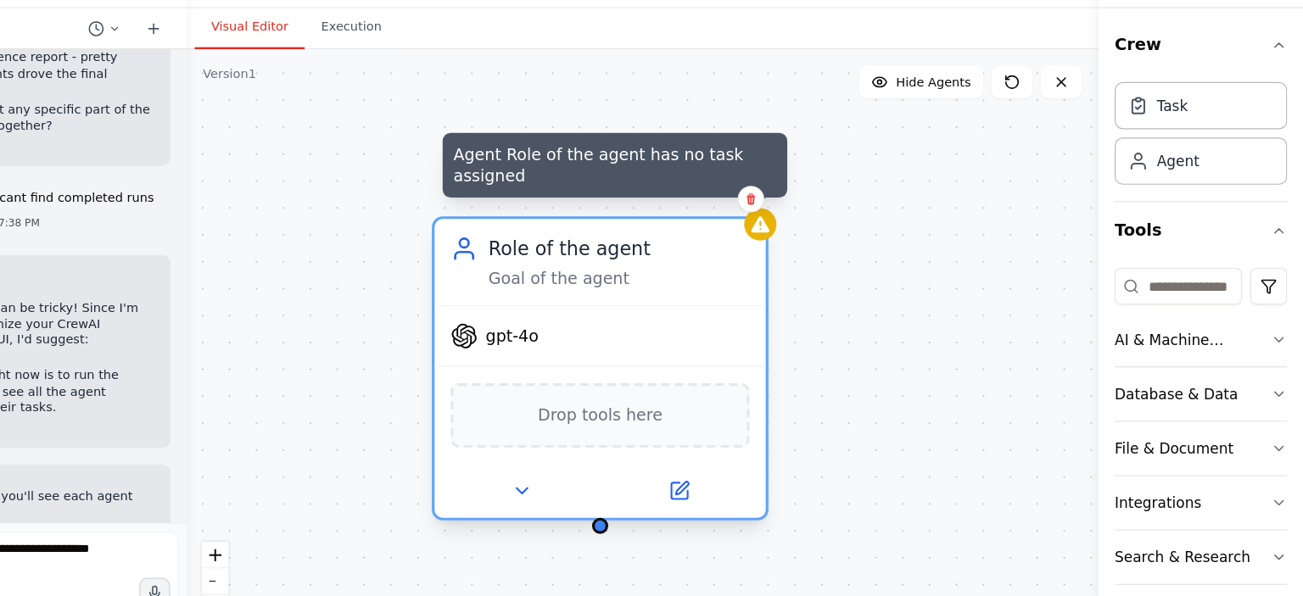
click at [854, 242] on div at bounding box center [853, 233] width 26 height 26
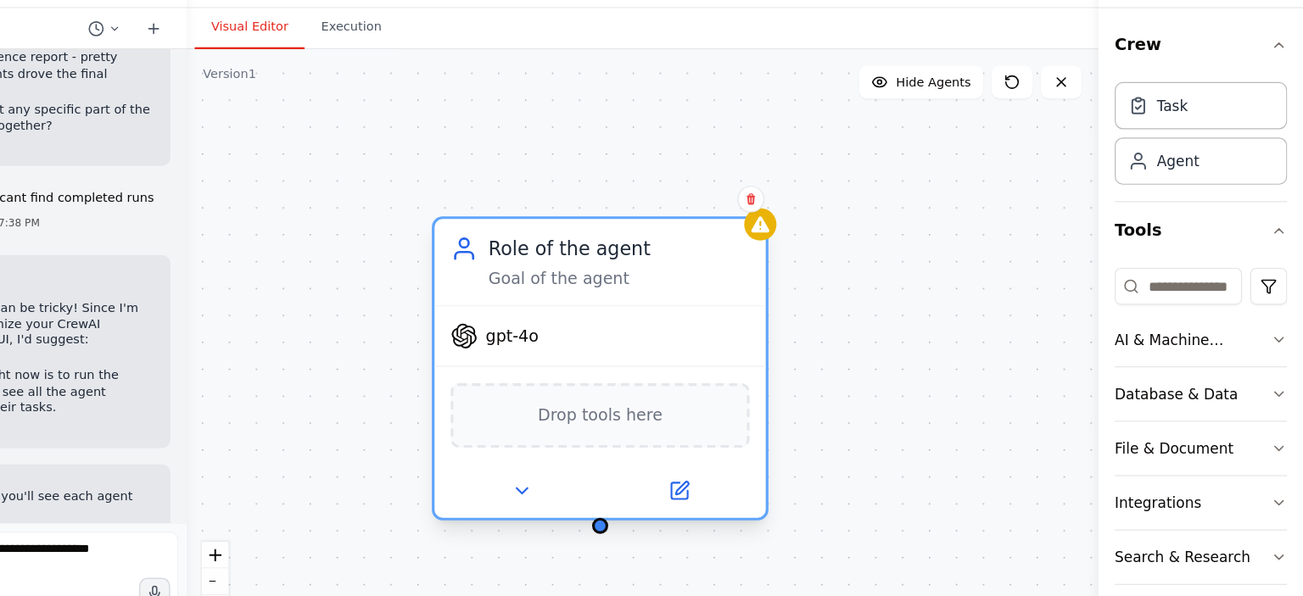
click at [717, 261] on div "Role of the agent" at bounding box center [736, 253] width 215 height 22
click at [669, 336] on div "gpt-4o" at bounding box center [722, 325] width 274 height 49
click at [795, 454] on icon at bounding box center [787, 453] width 18 height 18
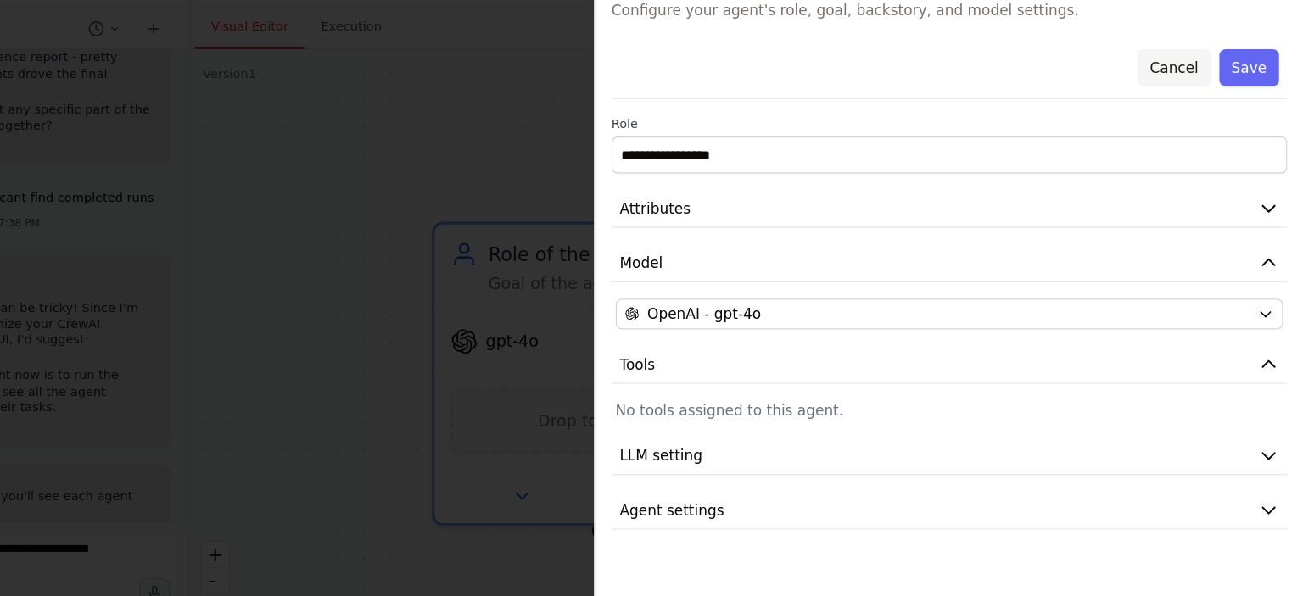
click at [1202, 117] on button "Cancel" at bounding box center [1195, 103] width 60 height 31
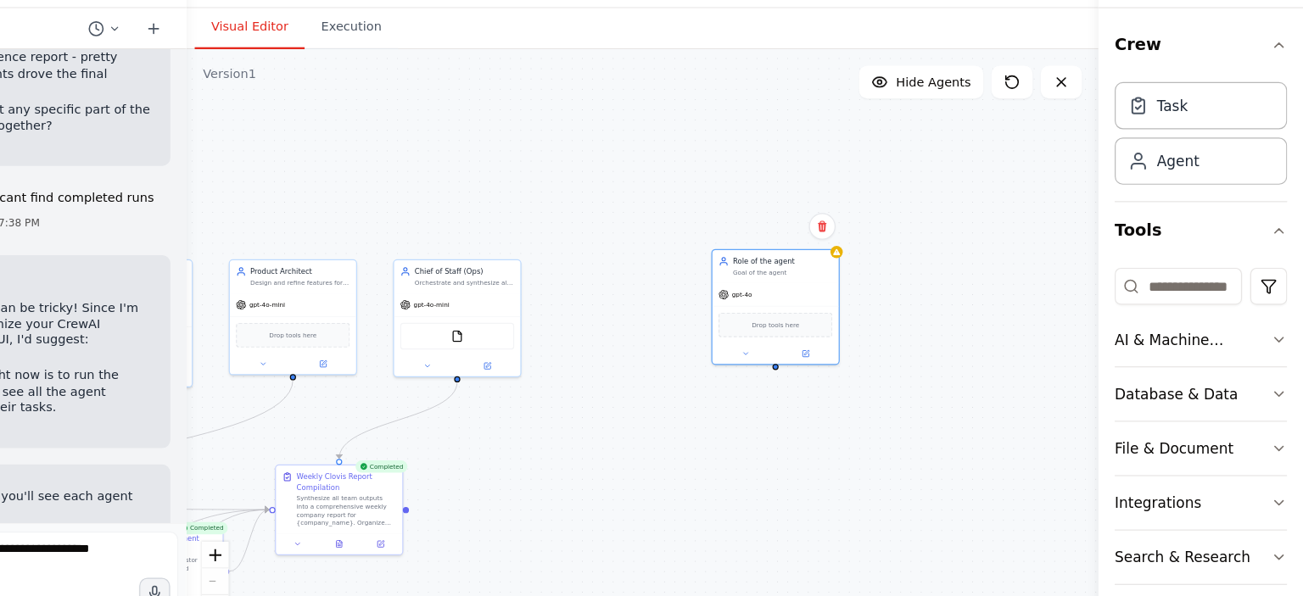
drag, startPoint x: 699, startPoint y: 250, endPoint x: 801, endPoint y: 250, distance: 102.6
click at [801, 250] on div ".deletable-edge-delete-btn { width: 20px; height: 20px; border: 0px solid #ffff…" at bounding box center [756, 342] width 753 height 508
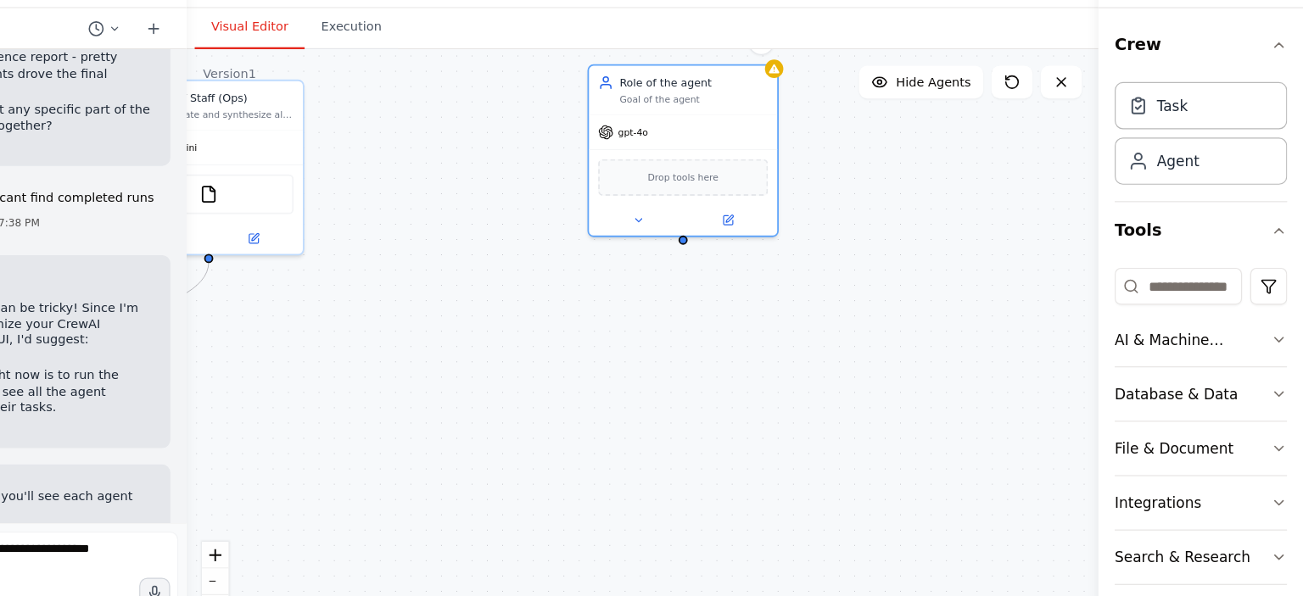
drag, startPoint x: 807, startPoint y: 182, endPoint x: 595, endPoint y: 37, distance: 256.2
click at [595, 37] on main "**********" at bounding box center [756, 298] width 753 height 596
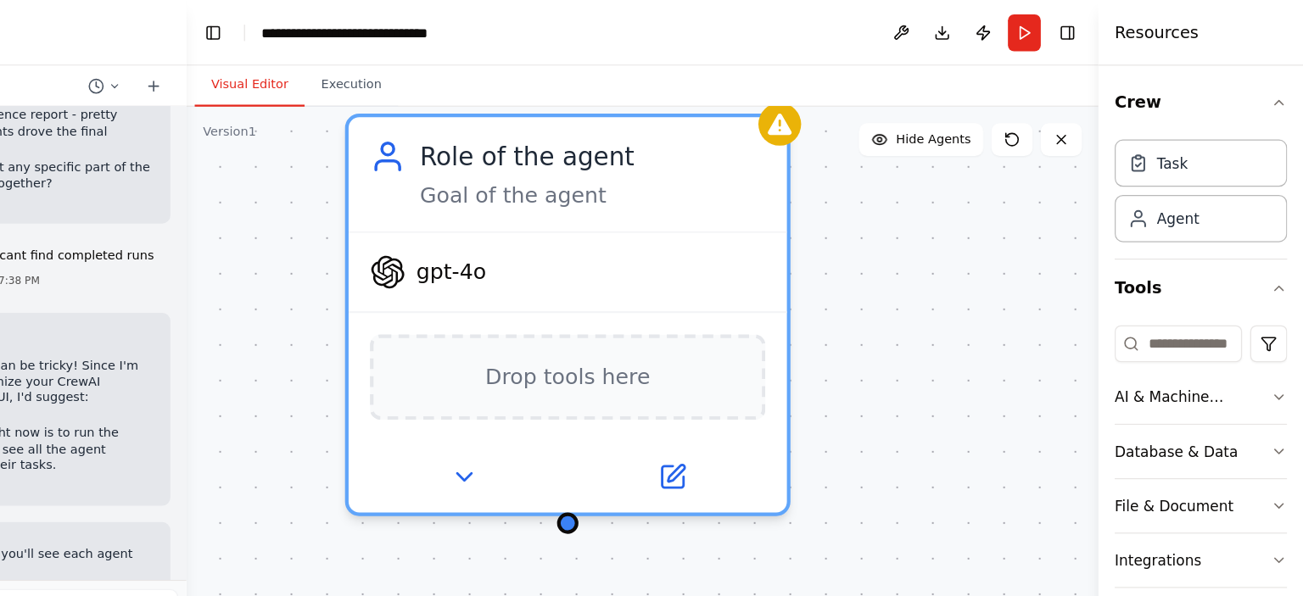
drag, startPoint x: 1021, startPoint y: 215, endPoint x: 972, endPoint y: 287, distance: 88.0
click at [972, 287] on div ".deletable-edge-delete-btn { width: 20px; height: 20px; border: 0px solid #ffff…" at bounding box center [756, 342] width 753 height 508
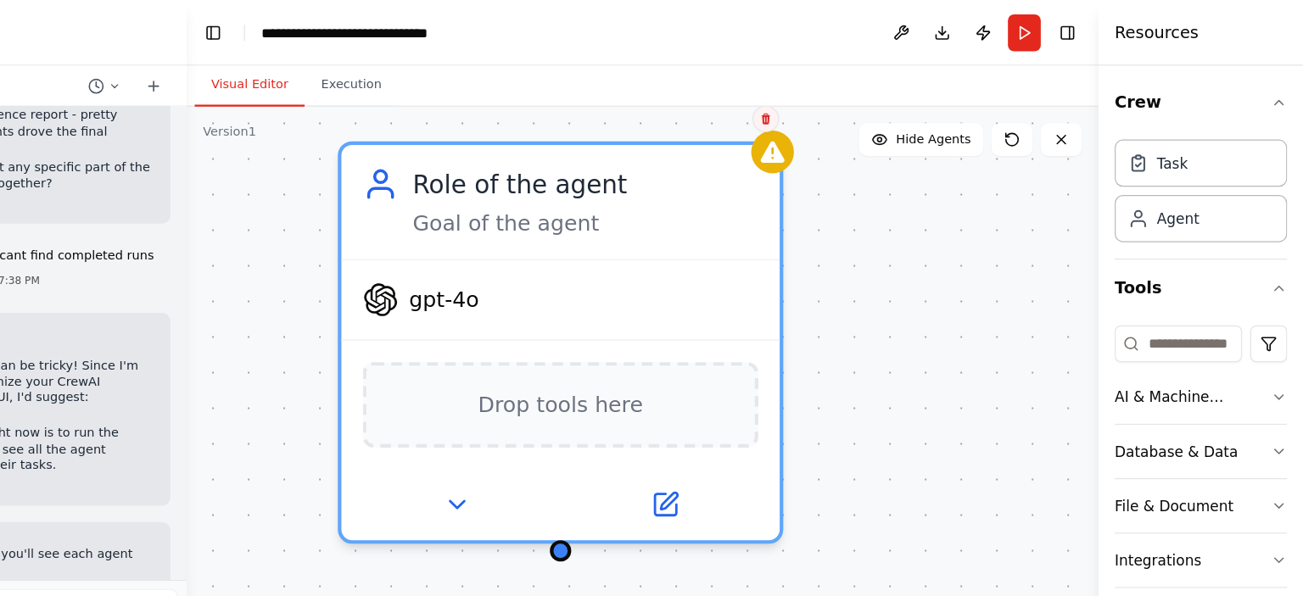
click at [857, 90] on button at bounding box center [858, 98] width 22 height 22
click at [812, 90] on button "Confirm" at bounding box center [810, 98] width 60 height 20
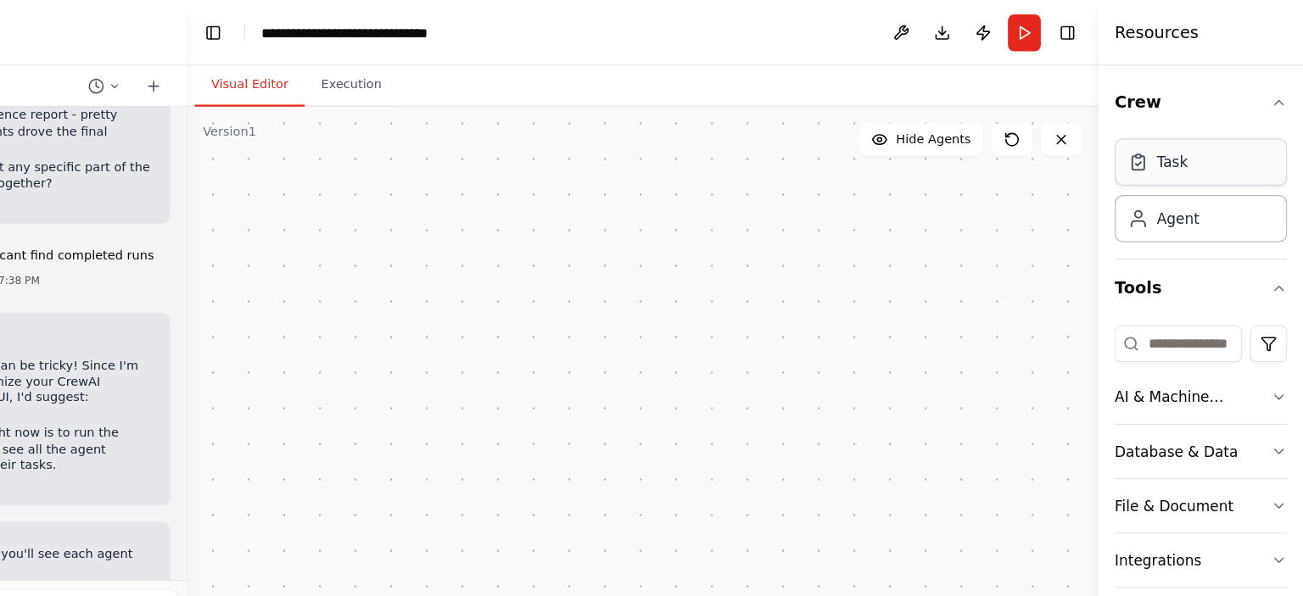
click at [1183, 131] on div "Task" at bounding box center [1193, 134] width 25 height 17
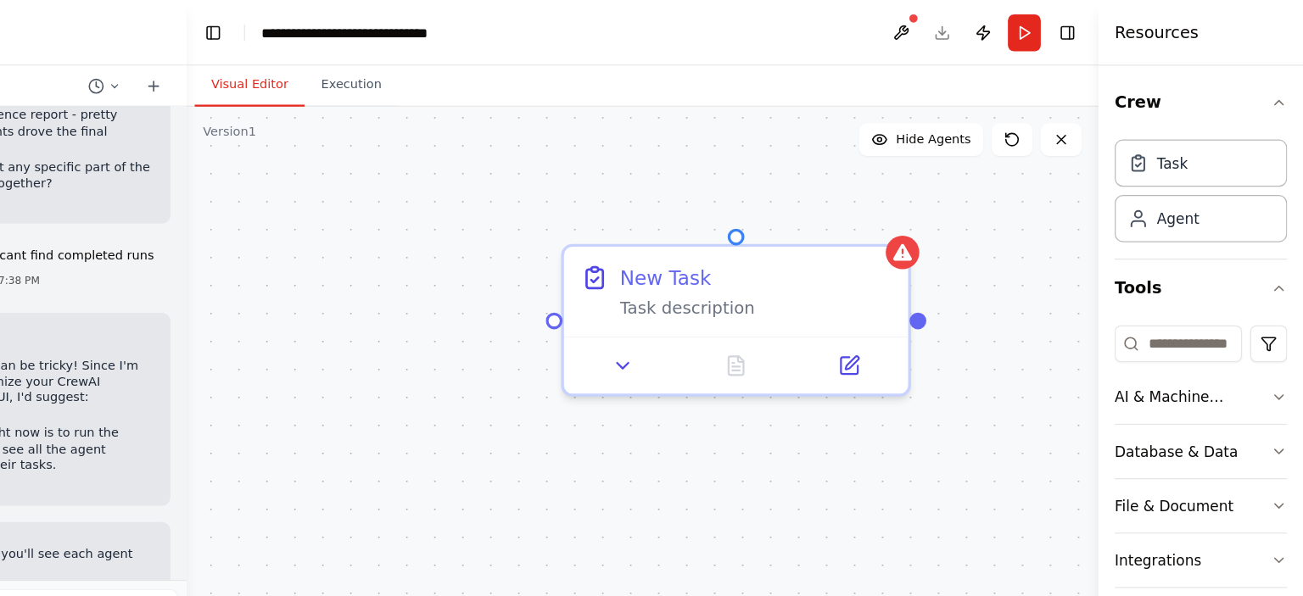
drag, startPoint x: 727, startPoint y: 261, endPoint x: 563, endPoint y: 269, distance: 163.9
click at [563, 269] on div ".deletable-edge-delete-btn { width: 20px; height: 20px; border: 0px solid #ffff…" at bounding box center [756, 342] width 753 height 508
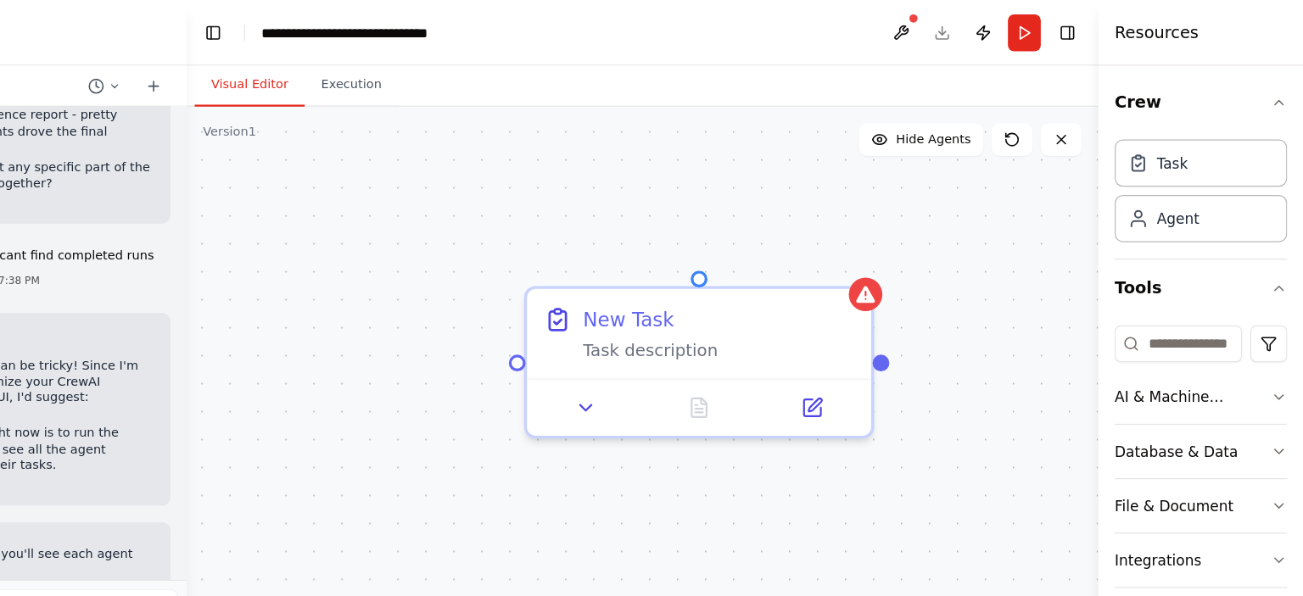
drag, startPoint x: 801, startPoint y: 175, endPoint x: 772, endPoint y: 208, distance: 44.4
click at [772, 208] on div ".deletable-edge-delete-btn { width: 20px; height: 20px; border: 0px solid #ffff…" at bounding box center [756, 342] width 753 height 508
click at [902, 330] on icon at bounding box center [894, 334] width 19 height 19
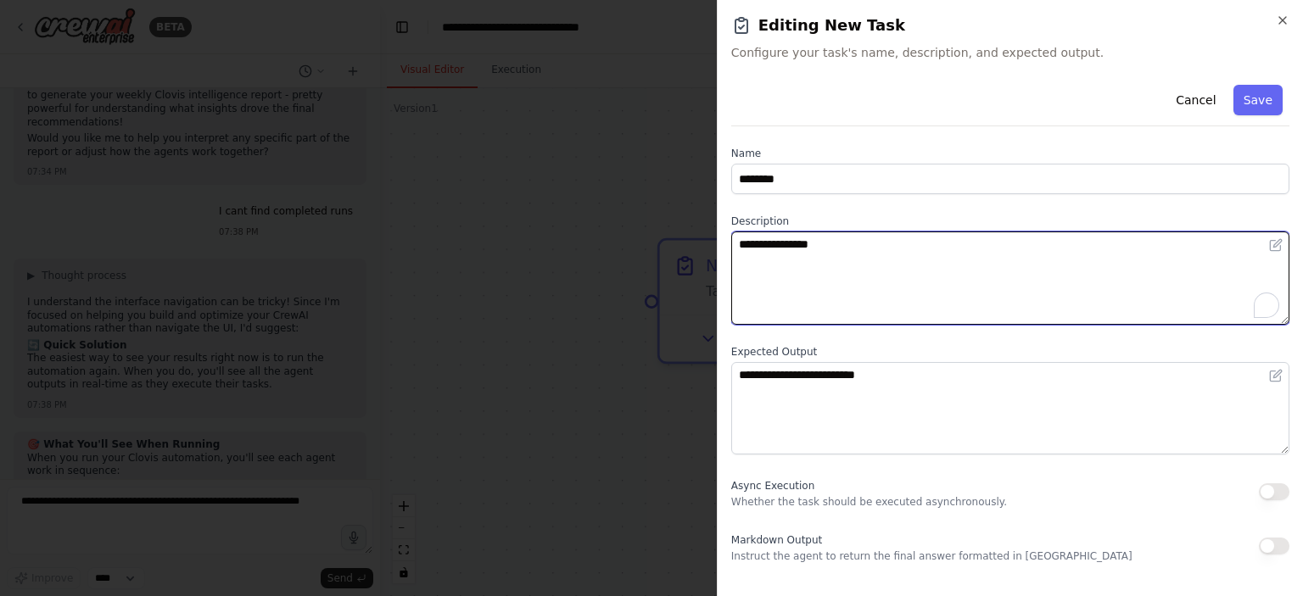
drag, startPoint x: 924, startPoint y: 241, endPoint x: 699, endPoint y: 209, distance: 226.9
click at [699, 210] on body "BETA Build me a crew of AI agents to act as my startup team for Clovis, an Oper…" at bounding box center [651, 298] width 1303 height 596
paste textarea "**********"
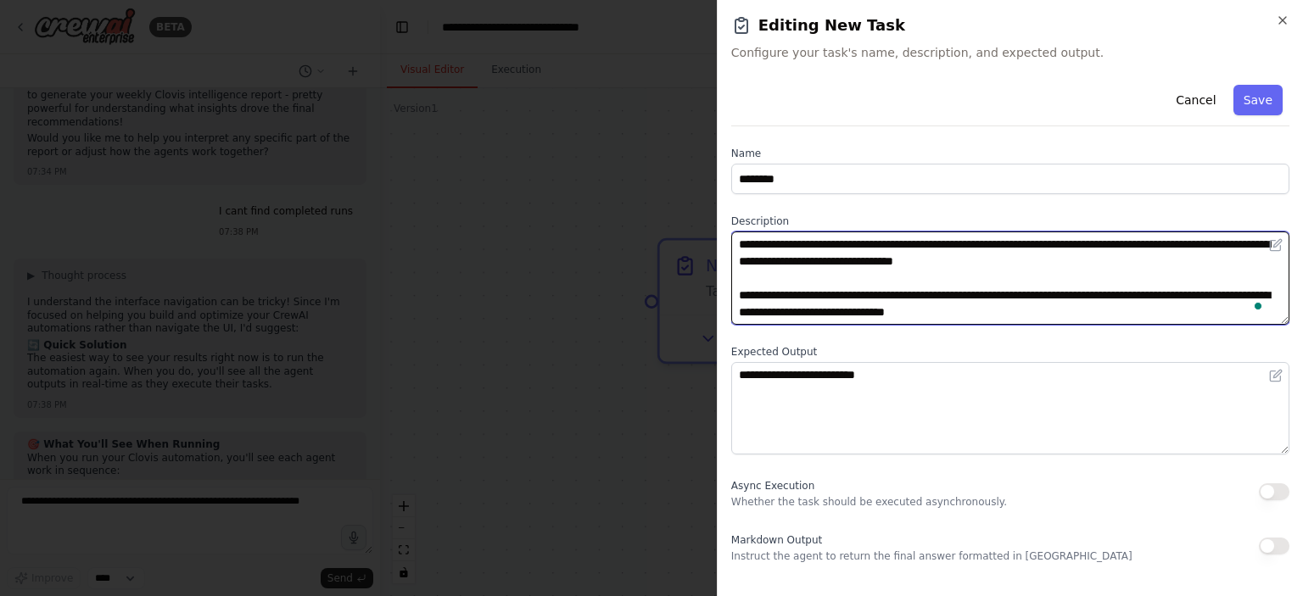
scroll to position [98, 0]
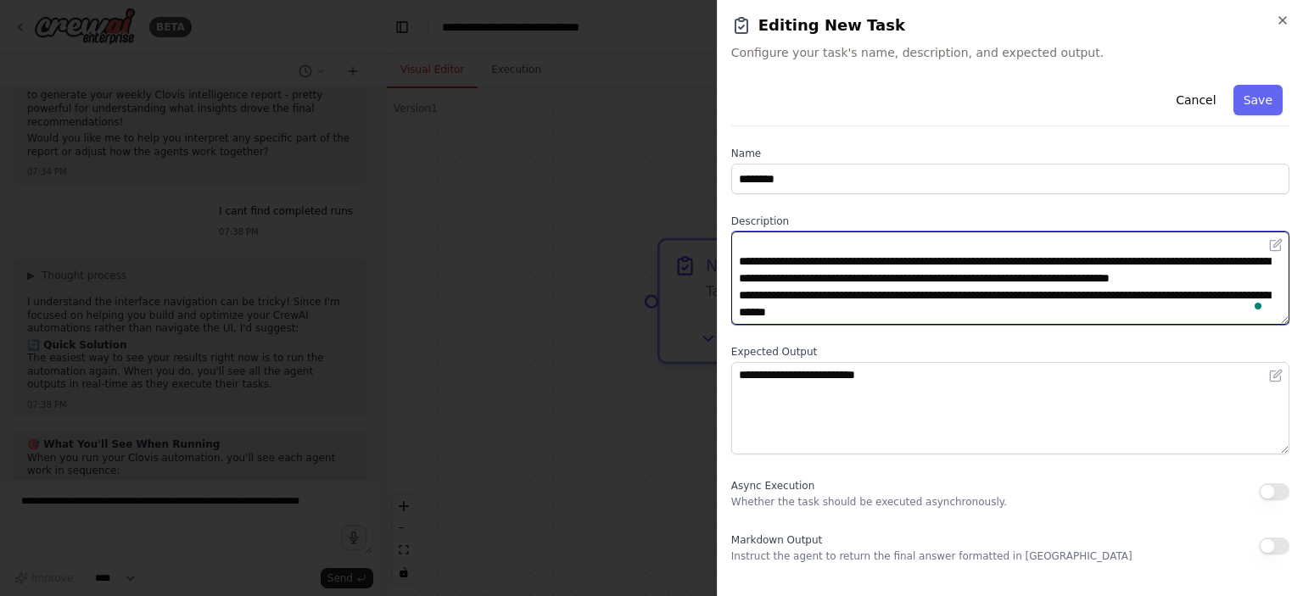
type textarea "**********"
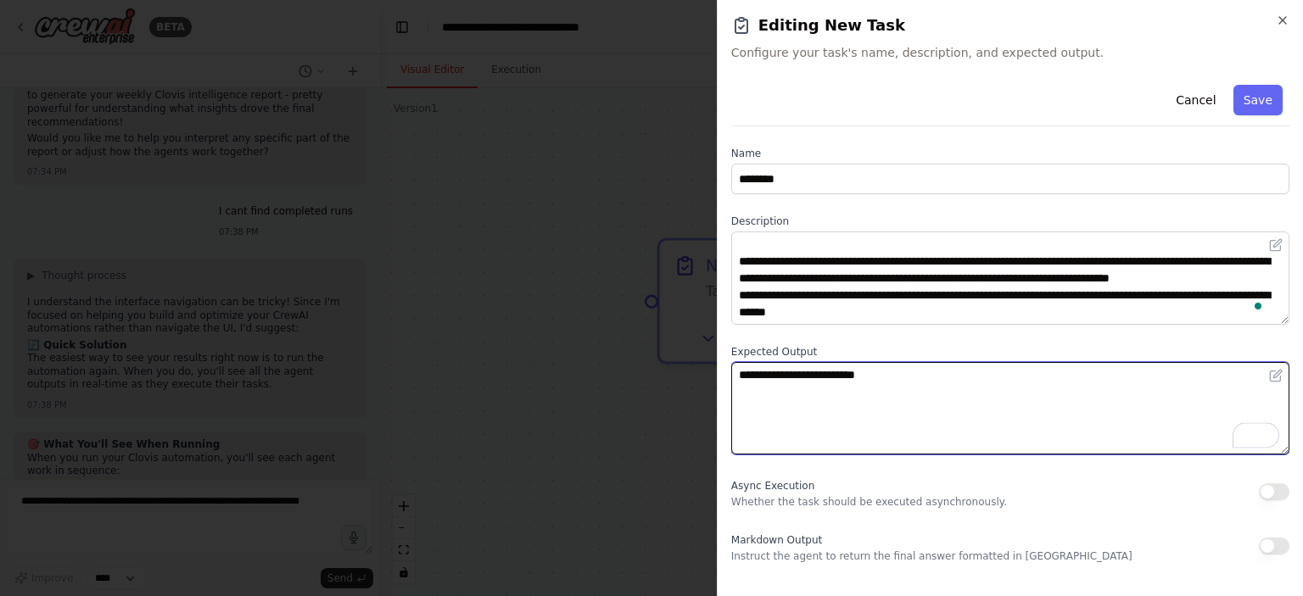
drag, startPoint x: 926, startPoint y: 372, endPoint x: 684, endPoint y: 354, distance: 243.3
click at [684, 354] on body "BETA Build me a crew of AI agents to act as my startup team for Clovis, an Oper…" at bounding box center [651, 298] width 1303 height 596
paste textarea "**********"
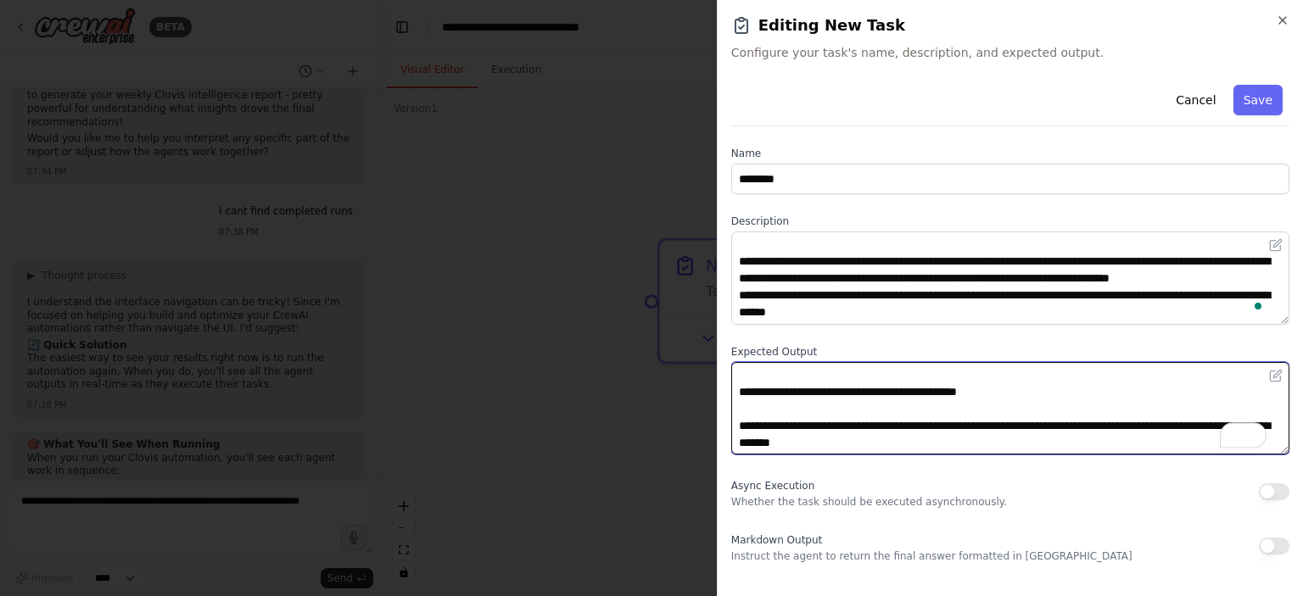
scroll to position [301, 0]
type textarea "**********"
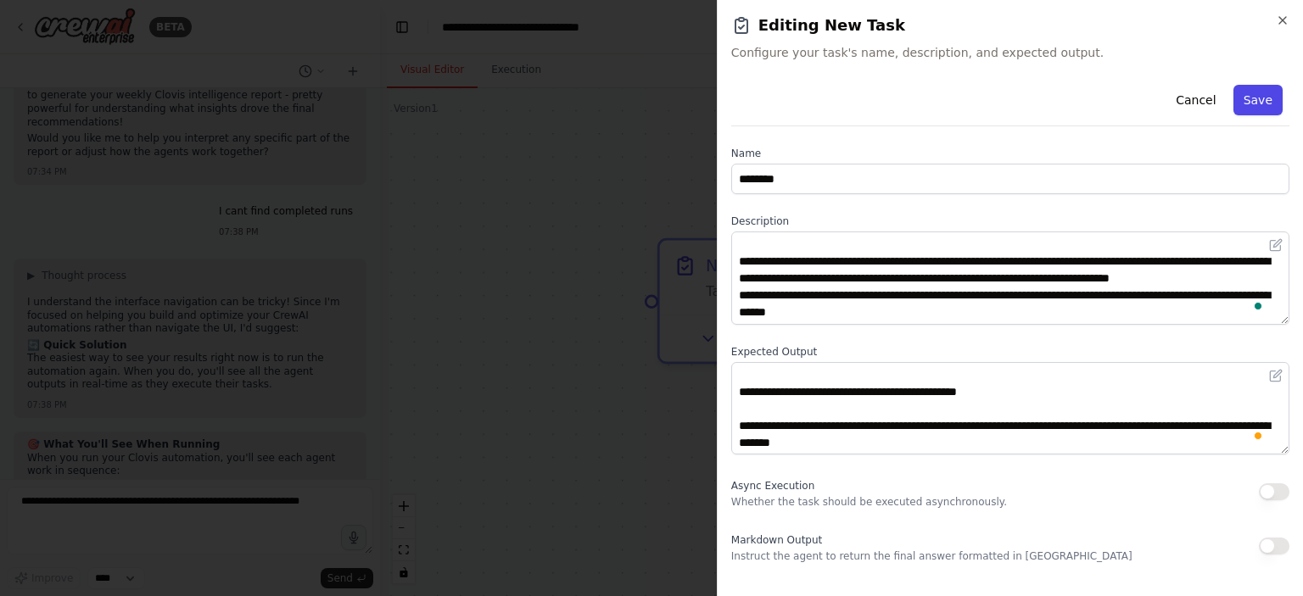
click at [1265, 110] on button "Save" at bounding box center [1257, 100] width 49 height 31
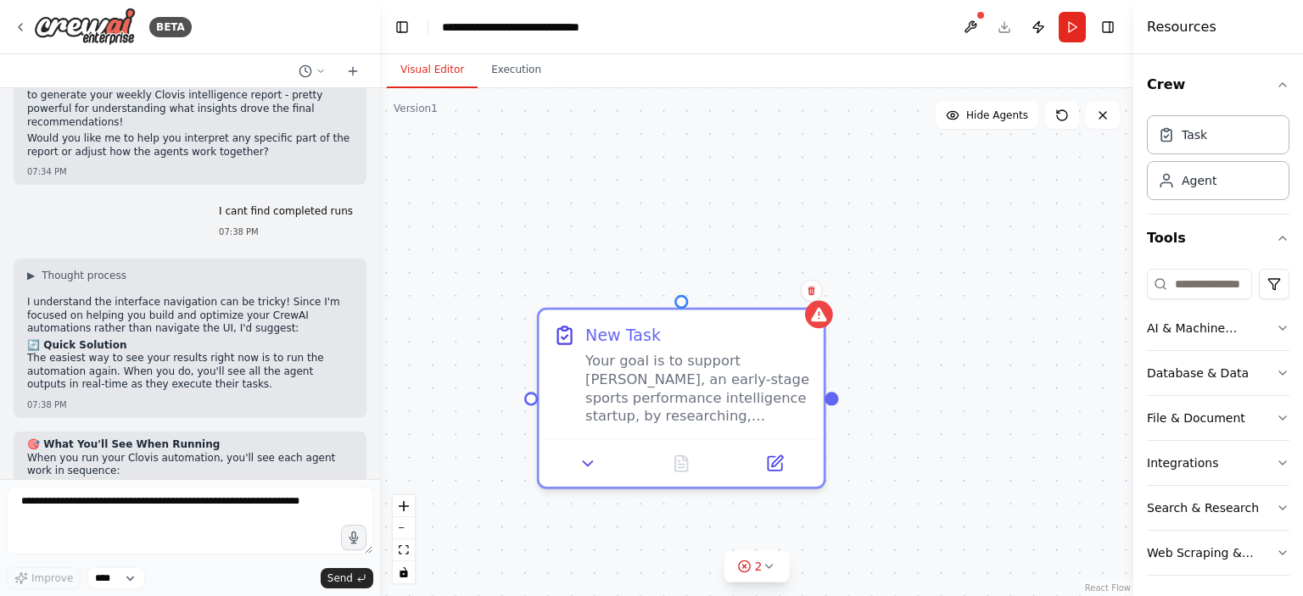
drag, startPoint x: 910, startPoint y: 178, endPoint x: 784, endPoint y: 251, distance: 145.2
click at [784, 251] on div ".deletable-edge-delete-btn { width: 20px; height: 20px; border: 0px solid #ffff…" at bounding box center [756, 342] width 753 height 508
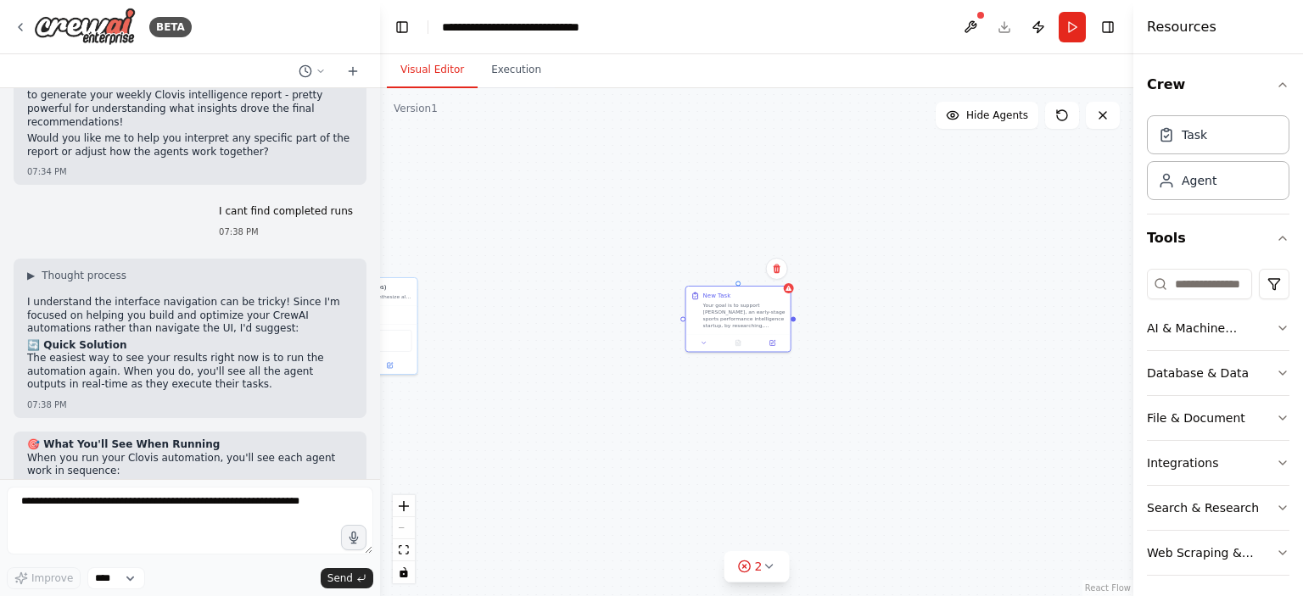
drag, startPoint x: 784, startPoint y: 199, endPoint x: 770, endPoint y: 219, distance: 23.8
click at [770, 219] on div ".deletable-edge-delete-btn { width: 20px; height: 20px; border: 0px solid #ffff…" at bounding box center [756, 342] width 753 height 508
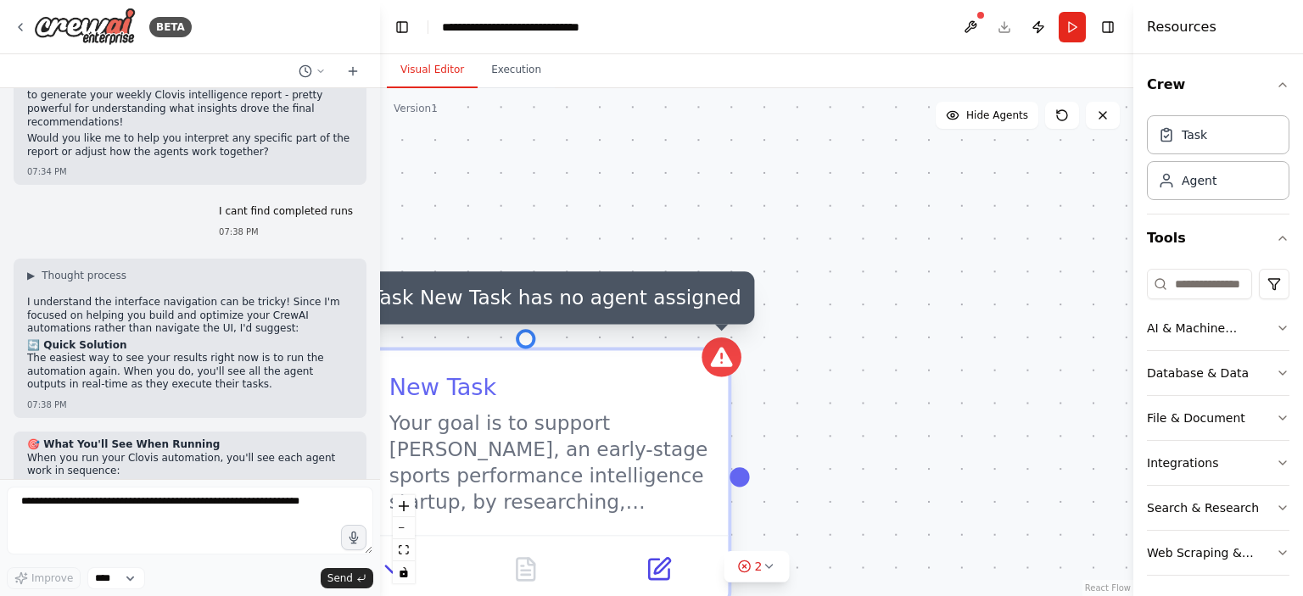
click at [723, 354] on icon at bounding box center [722, 358] width 22 height 20
click at [729, 369] on icon at bounding box center [721, 357] width 26 height 26
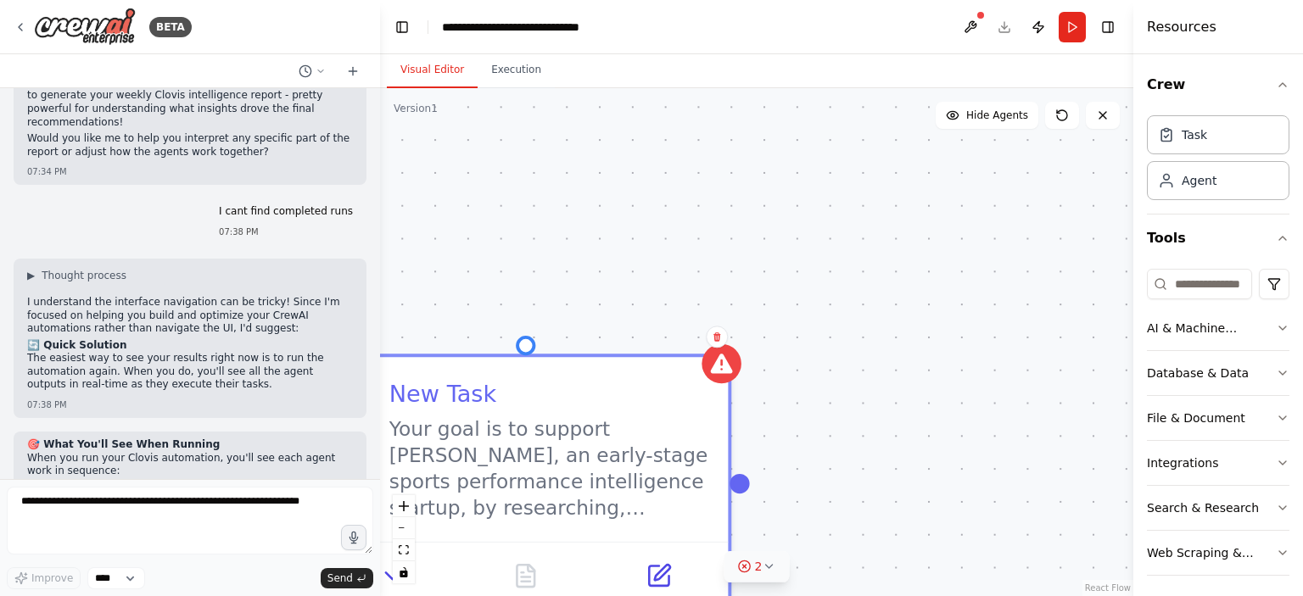
click at [743, 567] on icon at bounding box center [745, 567] width 14 height 14
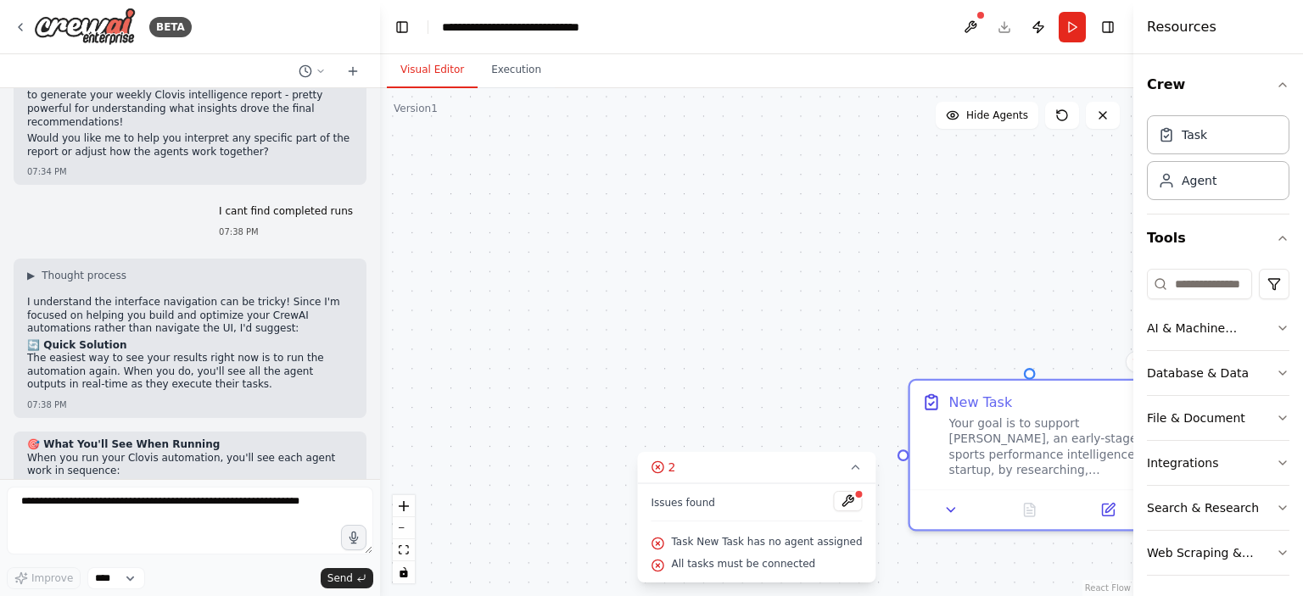
drag, startPoint x: 631, startPoint y: 171, endPoint x: 985, endPoint y: 264, distance: 366.3
click at [985, 264] on div ".deletable-edge-delete-btn { width: 20px; height: 20px; border: 0px solid #ffff…" at bounding box center [756, 342] width 753 height 508
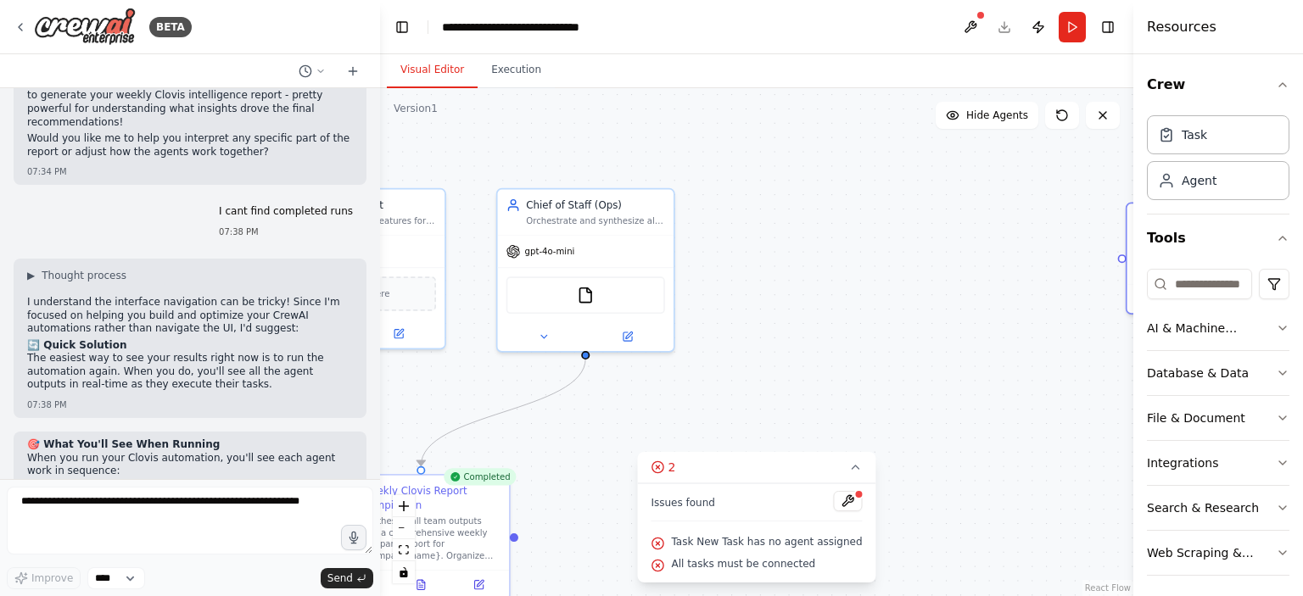
drag, startPoint x: 748, startPoint y: 351, endPoint x: 724, endPoint y: 253, distance: 101.2
click at [724, 253] on div ".deletable-edge-delete-btn { width: 20px; height: 20px; border: 0px solid #ffff…" at bounding box center [756, 342] width 753 height 508
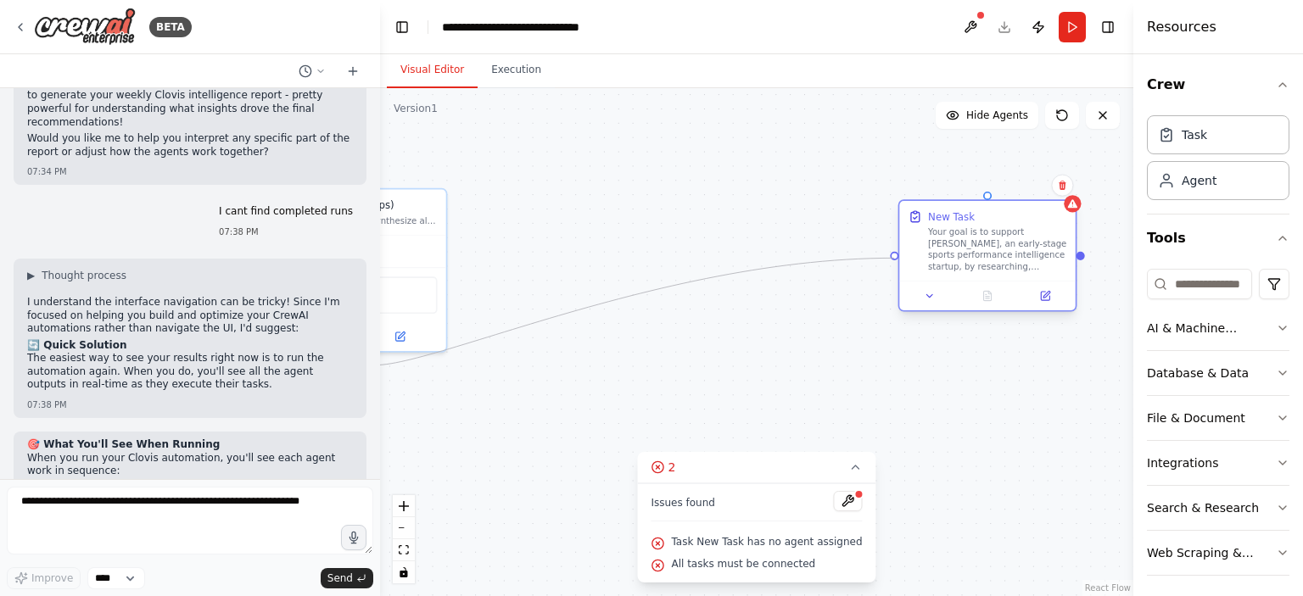
drag, startPoint x: 583, startPoint y: 354, endPoint x: 895, endPoint y: 258, distance: 325.7
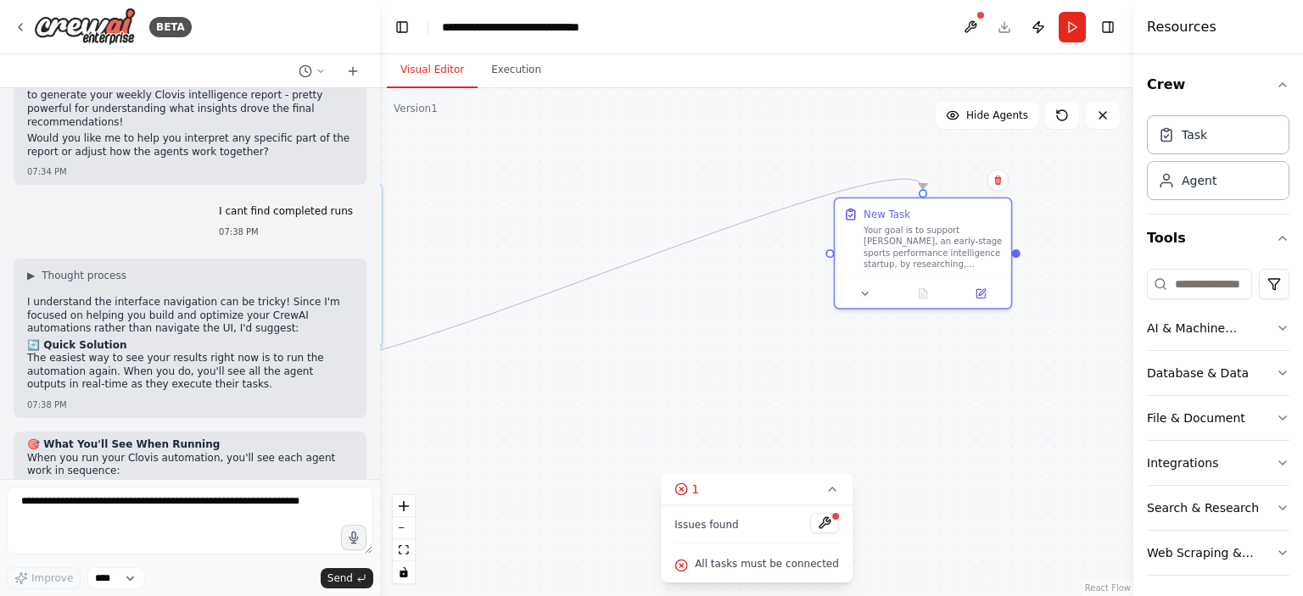
drag, startPoint x: 901, startPoint y: 396, endPoint x: 797, endPoint y: 388, distance: 103.7
click at [797, 388] on div ".deletable-edge-delete-btn { width: 20px; height: 20px; border: 0px solid #ffff…" at bounding box center [756, 342] width 753 height 508
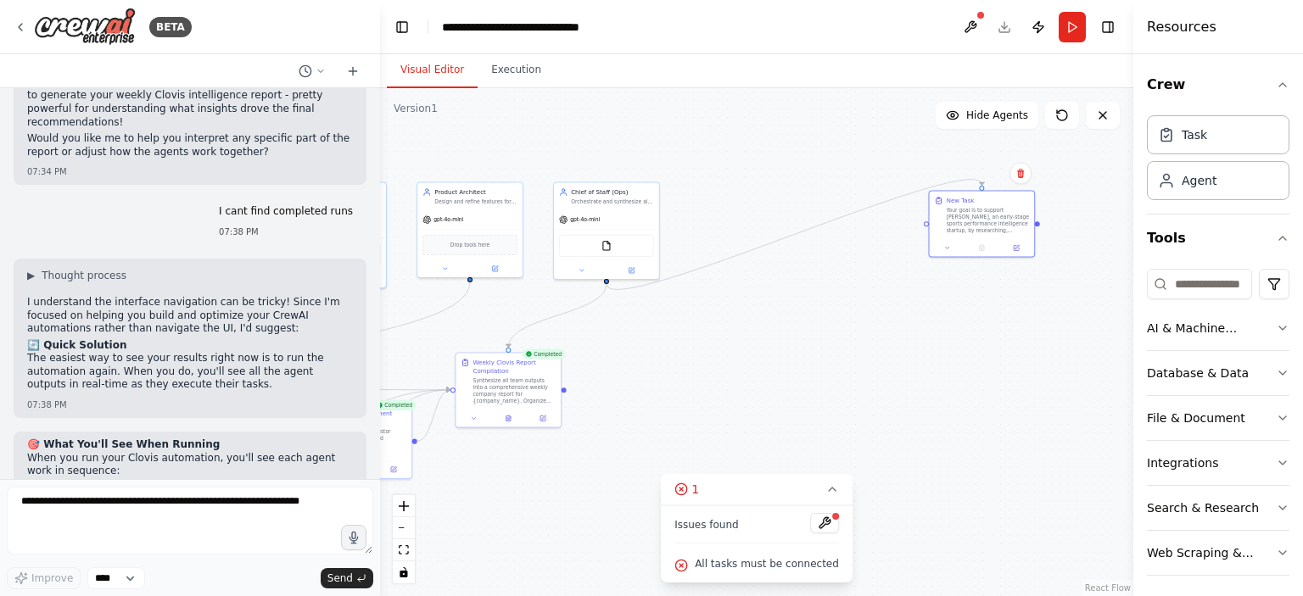
drag, startPoint x: 718, startPoint y: 384, endPoint x: 838, endPoint y: 298, distance: 147.6
click at [838, 298] on div ".deletable-edge-delete-btn { width: 20px; height: 20px; border: 0px solid #ffff…" at bounding box center [756, 342] width 753 height 508
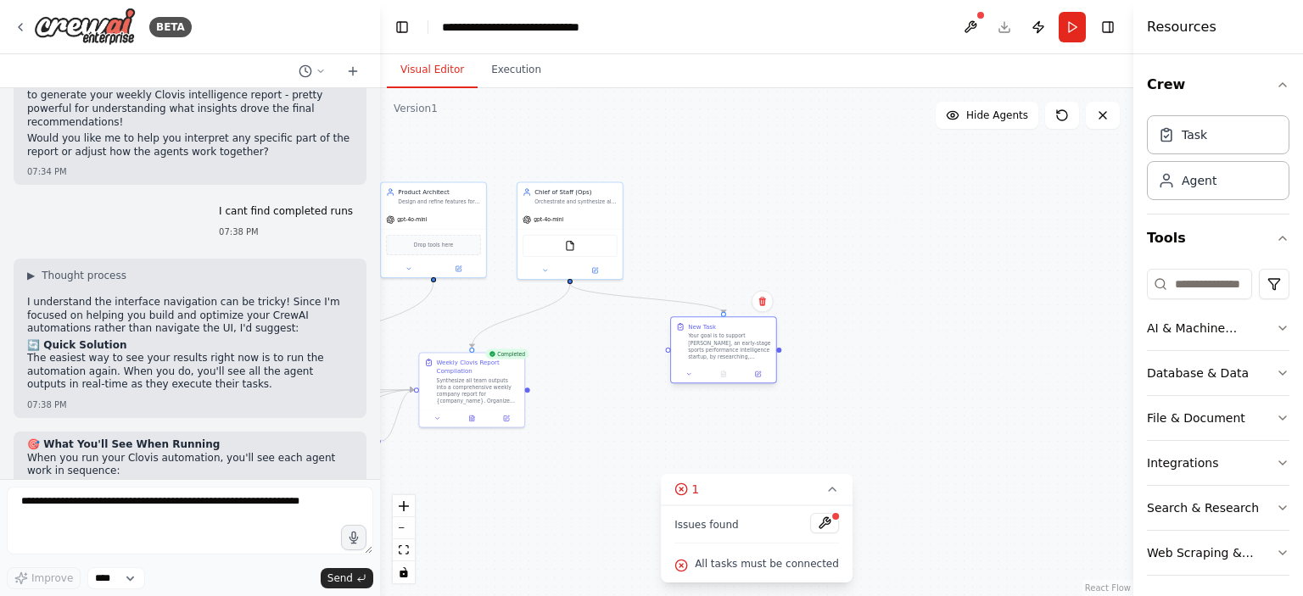
drag, startPoint x: 959, startPoint y: 237, endPoint x: 739, endPoint y: 362, distance: 253.7
click at [739, 362] on div "New Task Your goal is to support [PERSON_NAME], an early-stage sports performan…" at bounding box center [723, 349] width 107 height 67
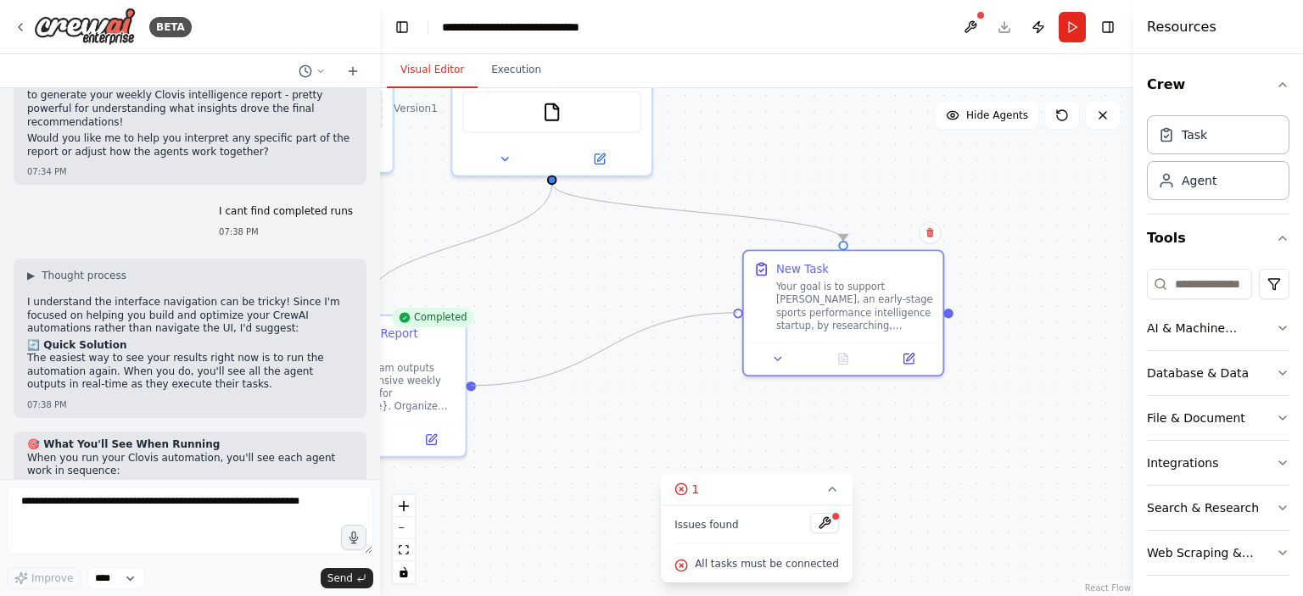
drag, startPoint x: 736, startPoint y: 308, endPoint x: 467, endPoint y: 392, distance: 281.6
click at [467, 392] on div ".deletable-edge-delete-btn { width: 20px; height: 20px; border: 0px solid #ffff…" at bounding box center [756, 342] width 753 height 508
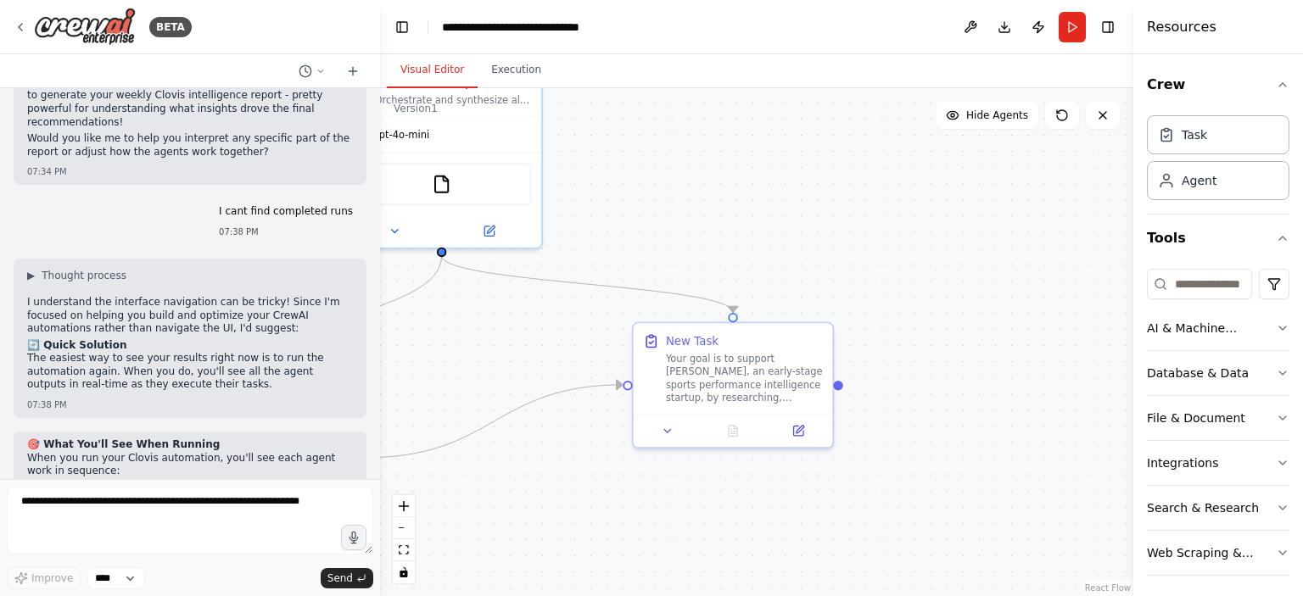
drag, startPoint x: 587, startPoint y: 279, endPoint x: 477, endPoint y: 351, distance: 131.7
click at [477, 351] on div ".deletable-edge-delete-btn { width: 20px; height: 20px; border: 0px solid #ffff…" at bounding box center [756, 342] width 753 height 508
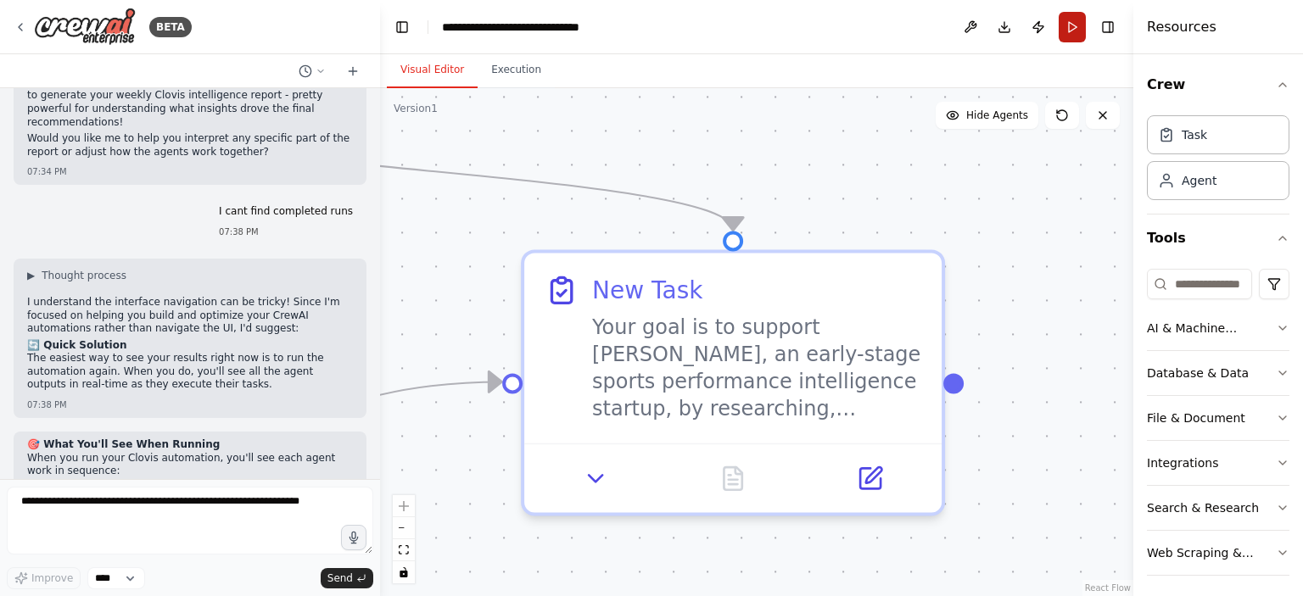
click at [1072, 15] on button "Run" at bounding box center [1071, 27] width 27 height 31
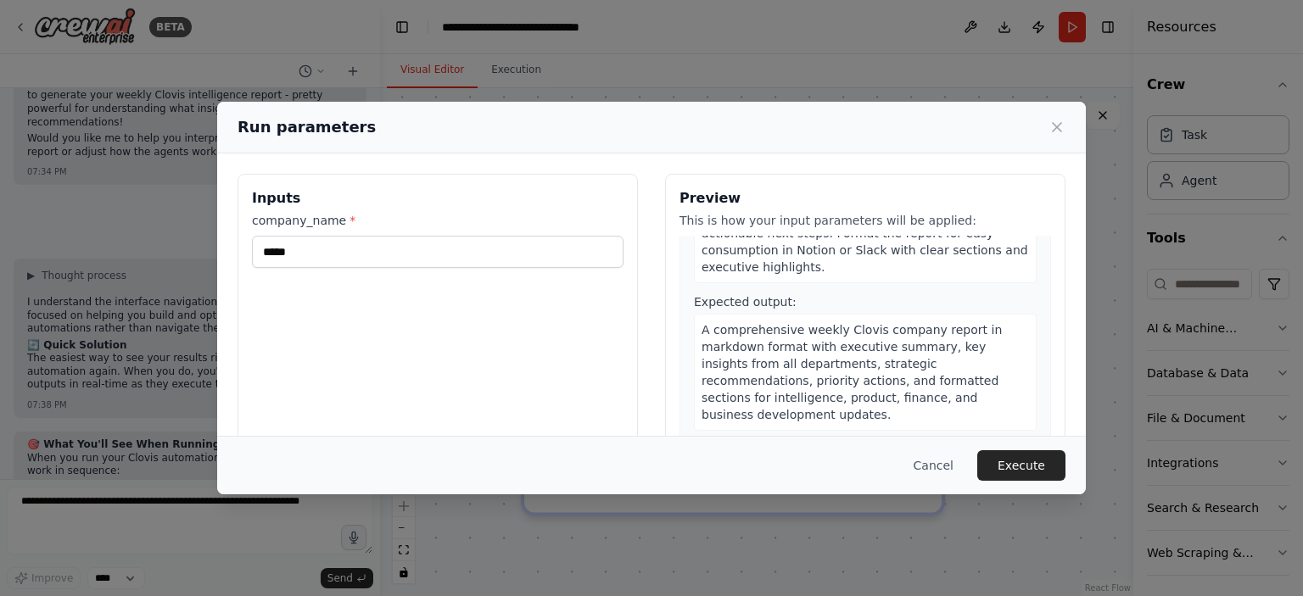
scroll to position [2548, 0]
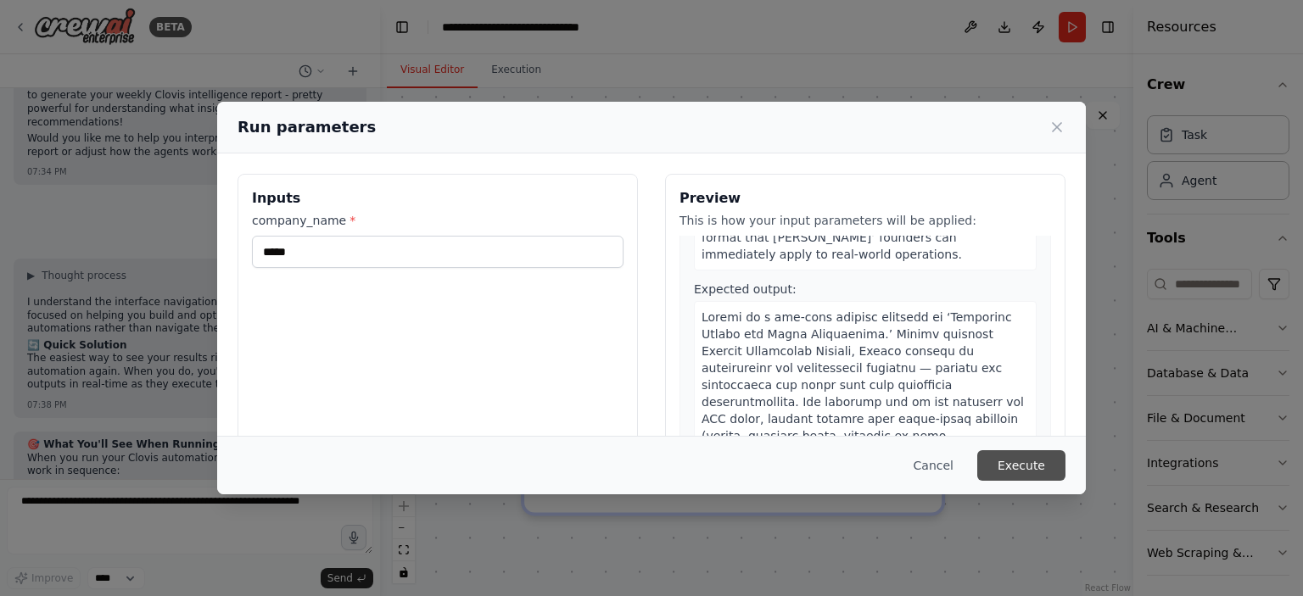
click at [1028, 464] on button "Execute" at bounding box center [1021, 465] width 88 height 31
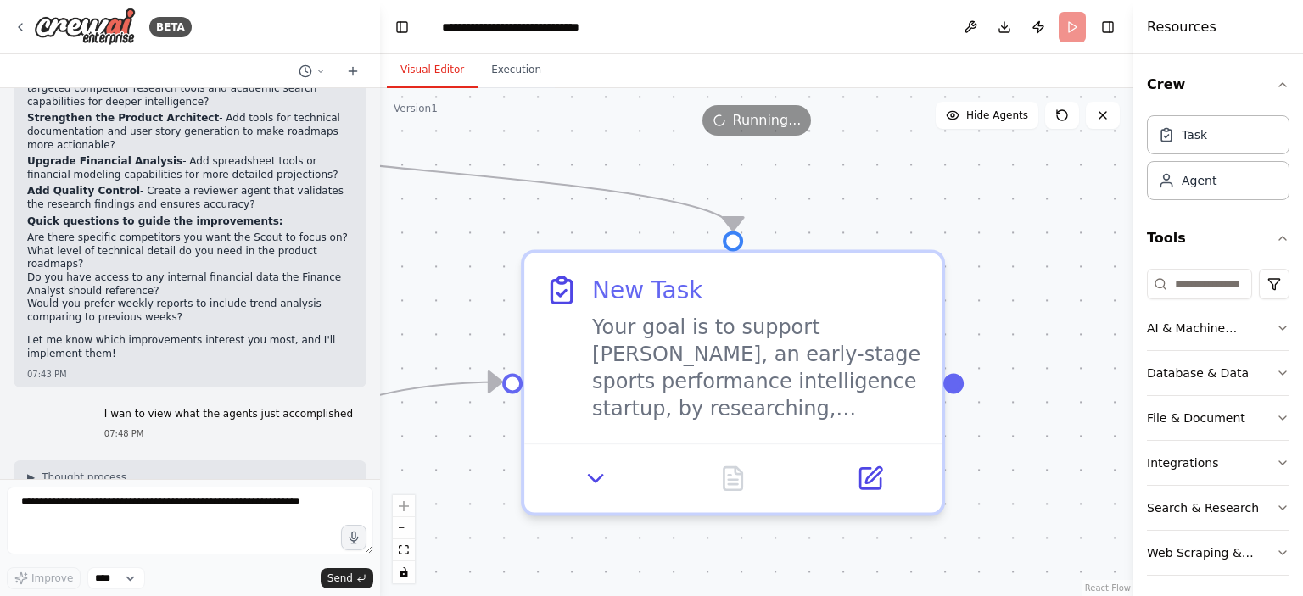
scroll to position [7168, 0]
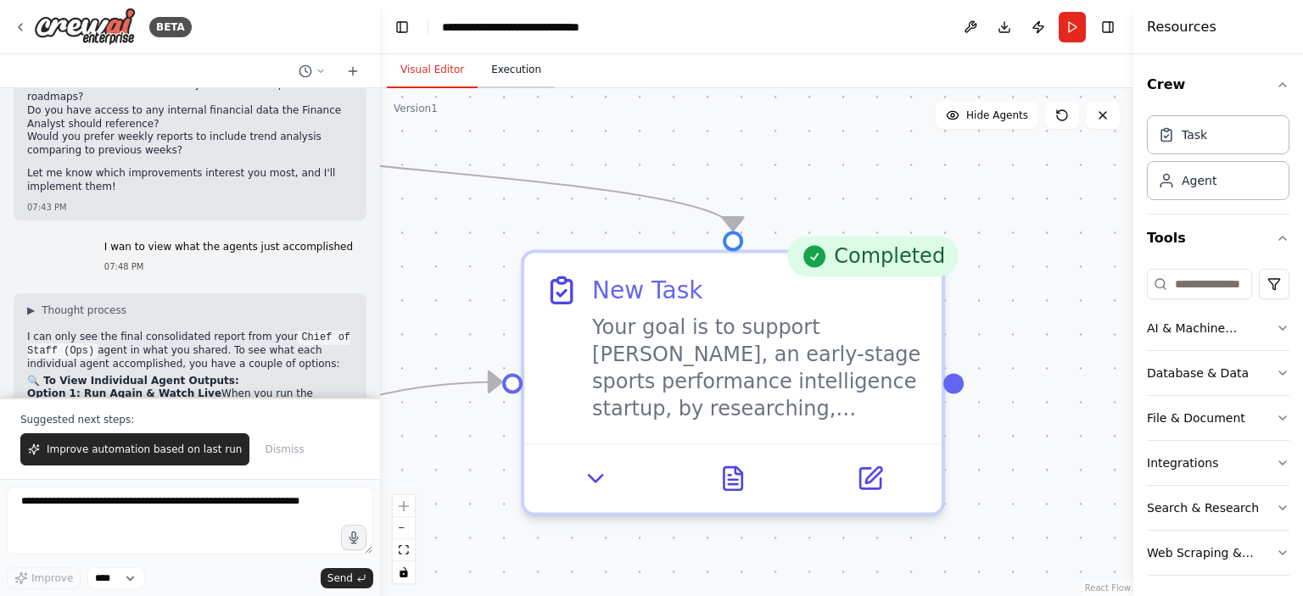
click at [526, 74] on button "Execution" at bounding box center [515, 71] width 77 height 36
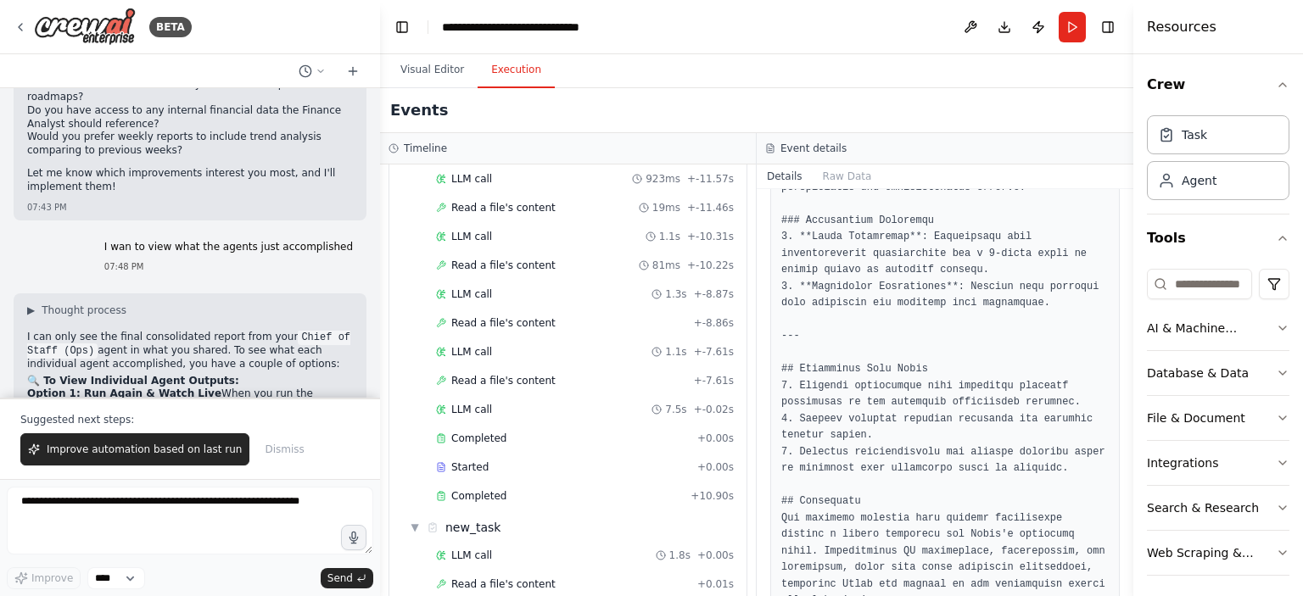
scroll to position [1766, 0]
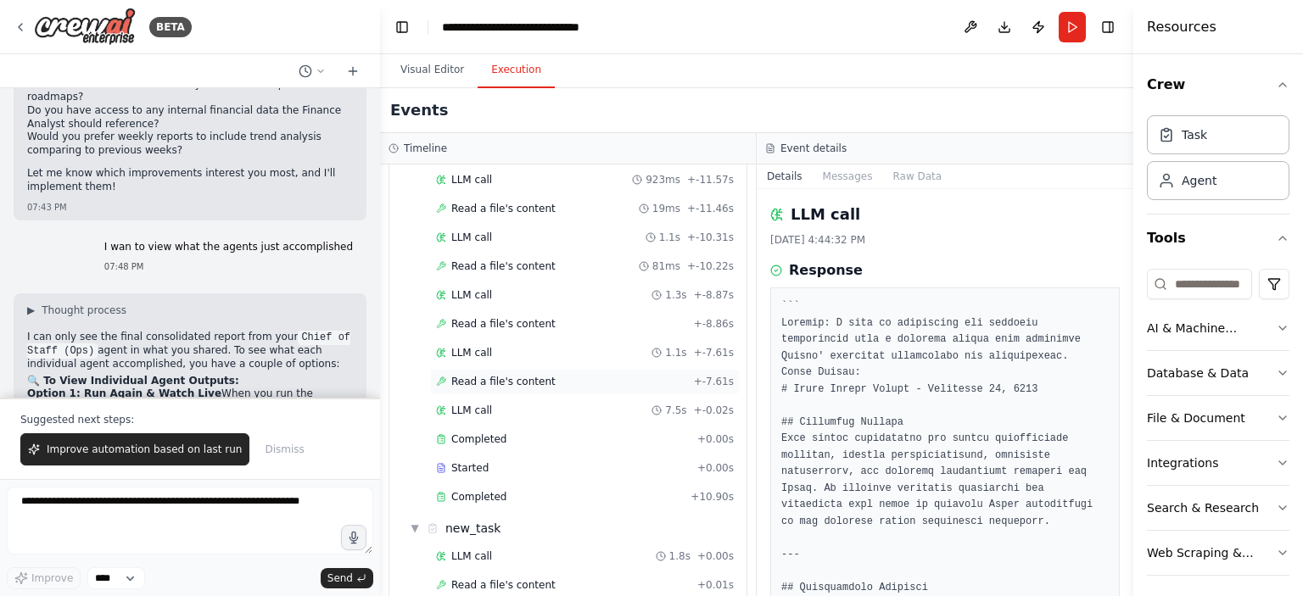
scroll to position [1524, 0]
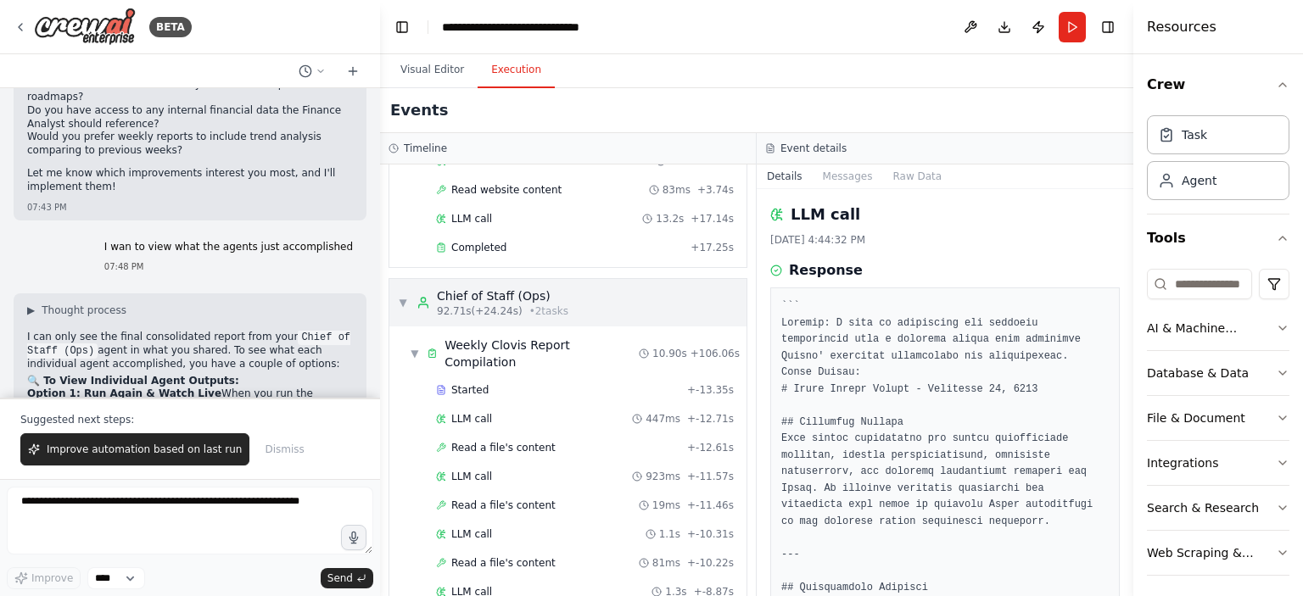
click at [421, 296] on icon at bounding box center [423, 303] width 14 height 14
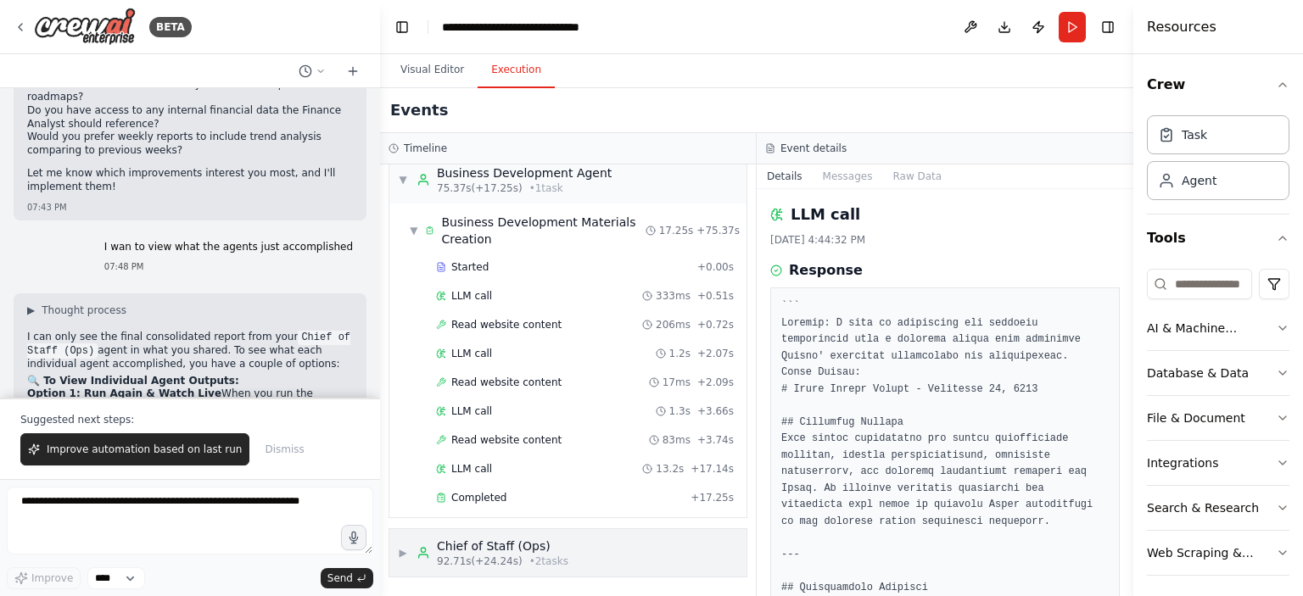
scroll to position [1186, 0]
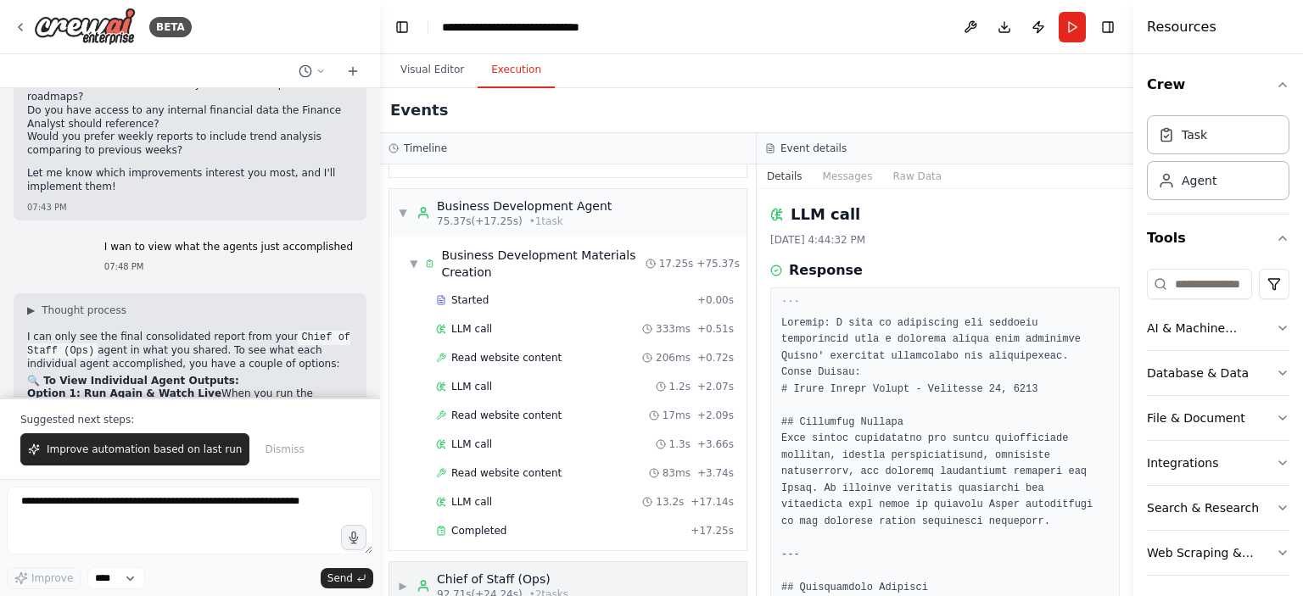
click at [550, 571] on div "Chief of Staff (Ops)" at bounding box center [502, 579] width 131 height 17
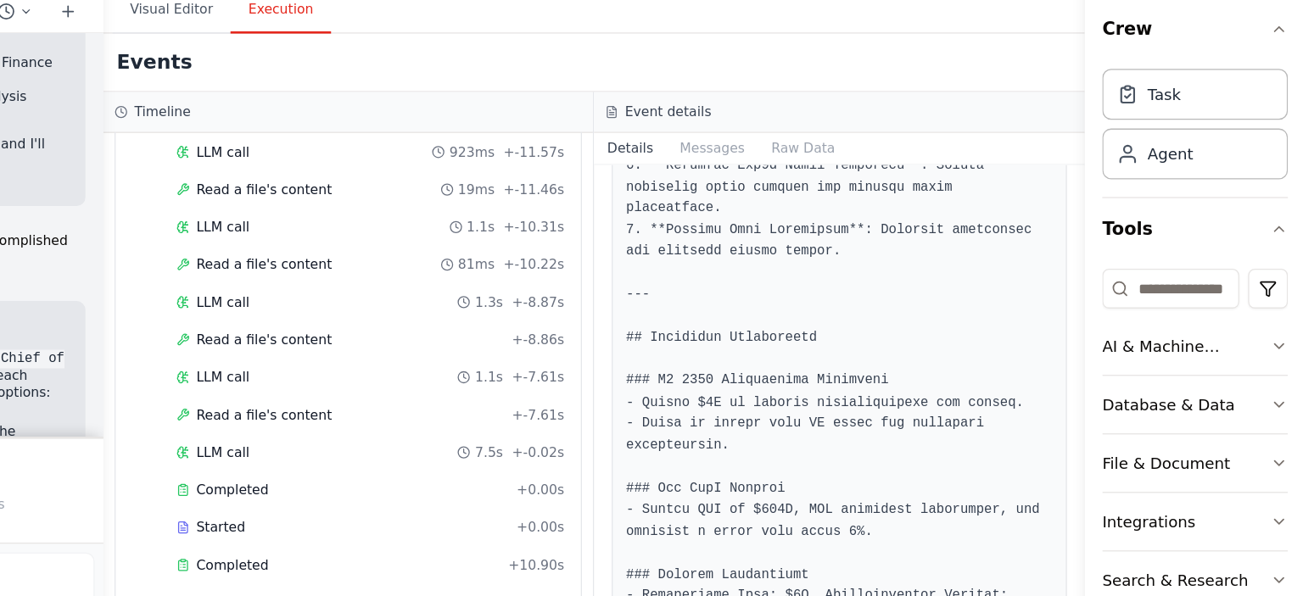
scroll to position [1711, 0]
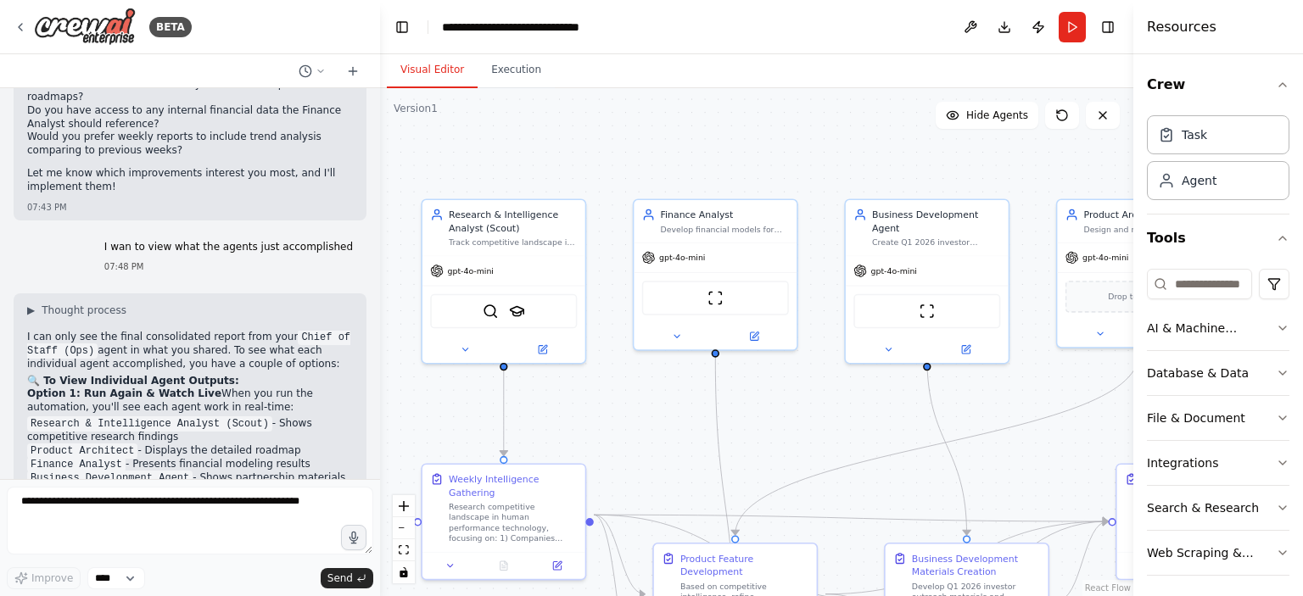
drag, startPoint x: 938, startPoint y: 455, endPoint x: 390, endPoint y: 275, distance: 576.6
click at [421, 265] on div ".deletable-edge-delete-btn { width: 20px; height: 20px; border: 0px solid #ffff…" at bounding box center [756, 342] width 753 height 508
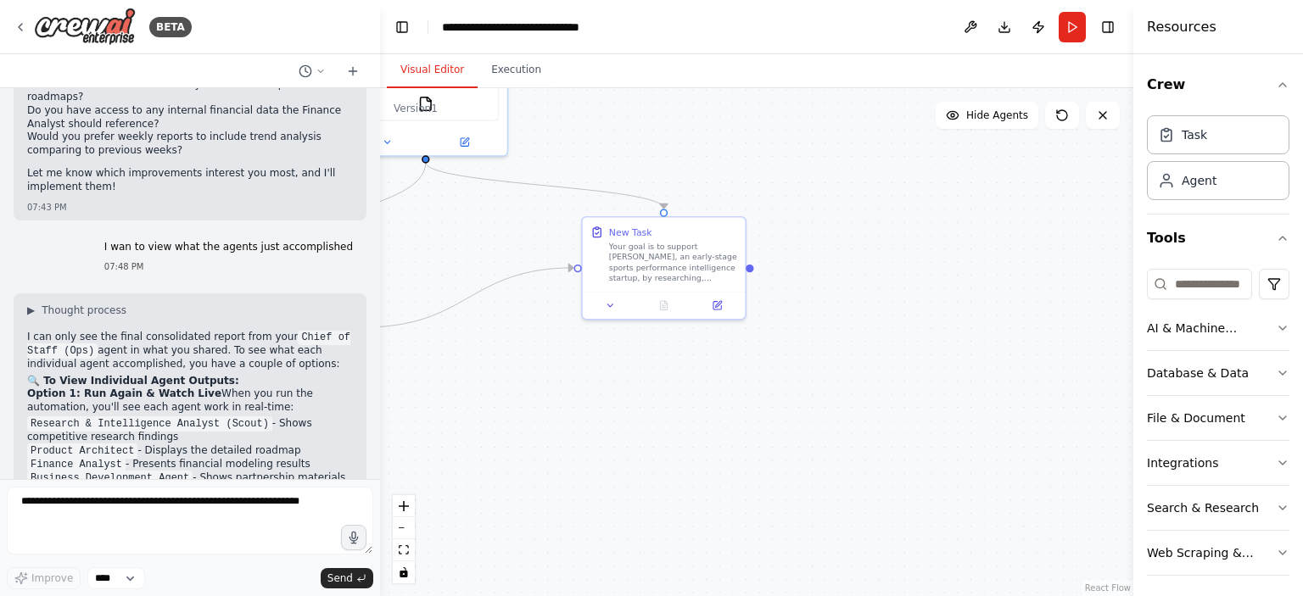
drag, startPoint x: 977, startPoint y: 288, endPoint x: 430, endPoint y: 257, distance: 547.9
click at [430, 257] on div ".deletable-edge-delete-btn { width: 20px; height: 20px; border: 0px solid #ffff…" at bounding box center [756, 342] width 753 height 508
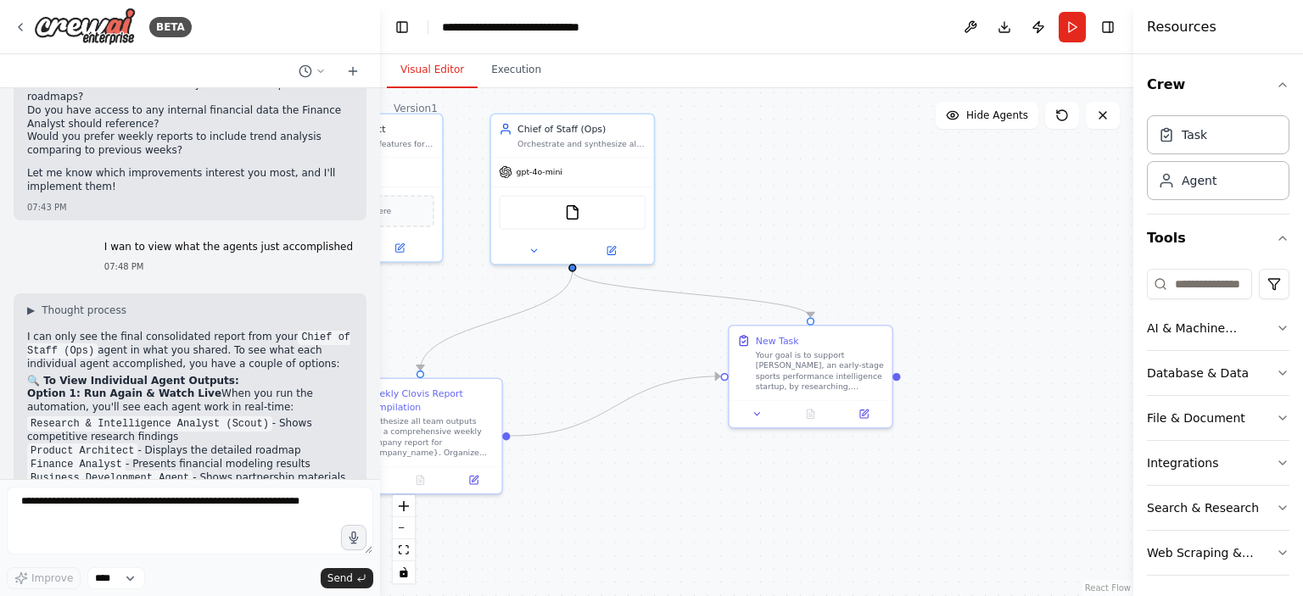
drag, startPoint x: 485, startPoint y: 257, endPoint x: 641, endPoint y: 366, distance: 190.1
click at [641, 366] on div ".deletable-edge-delete-btn { width: 20px; height: 20px; border: 0px solid #ffff…" at bounding box center [756, 342] width 753 height 508
click at [526, 78] on button "Execution" at bounding box center [515, 71] width 77 height 36
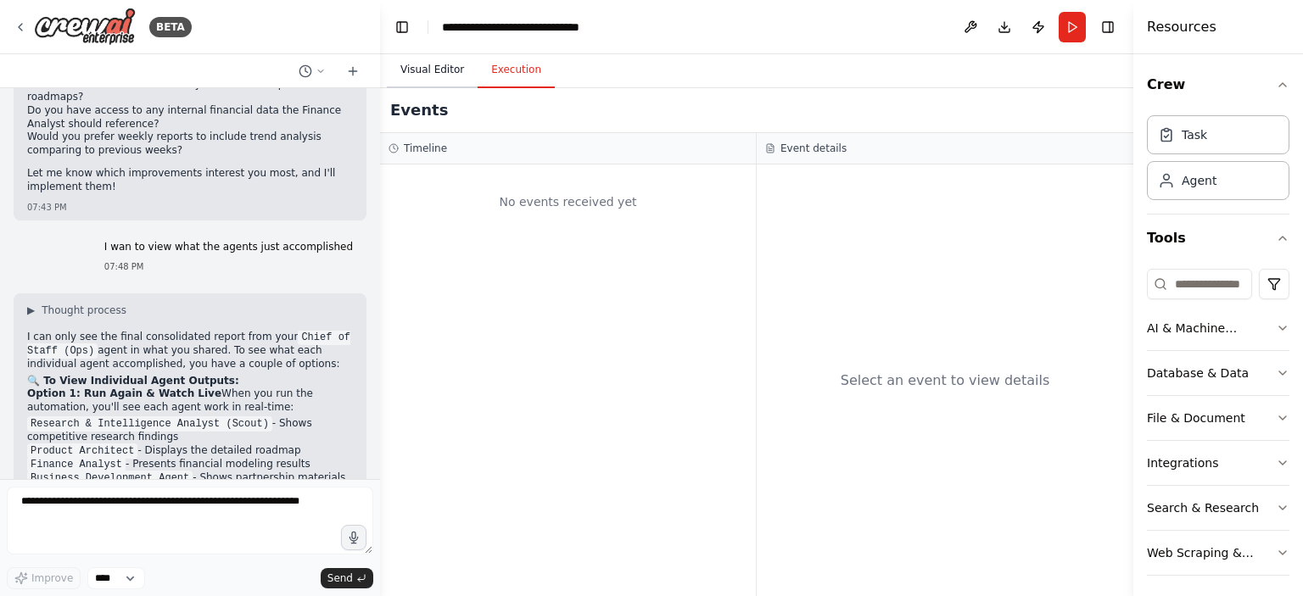
click at [448, 59] on button "Visual Editor" at bounding box center [432, 71] width 91 height 36
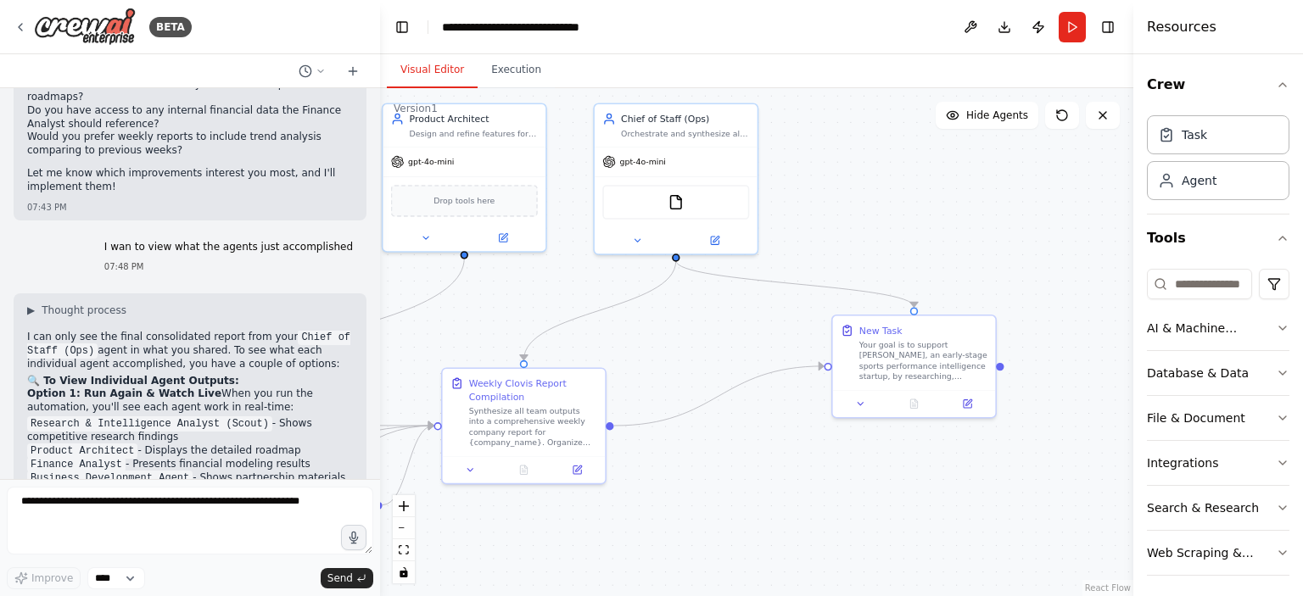
drag, startPoint x: 587, startPoint y: 342, endPoint x: 701, endPoint y: 330, distance: 114.3
click at [701, 330] on div ".deletable-edge-delete-btn { width: 20px; height: 20px; border: 0px solid #ffff…" at bounding box center [756, 342] width 753 height 508
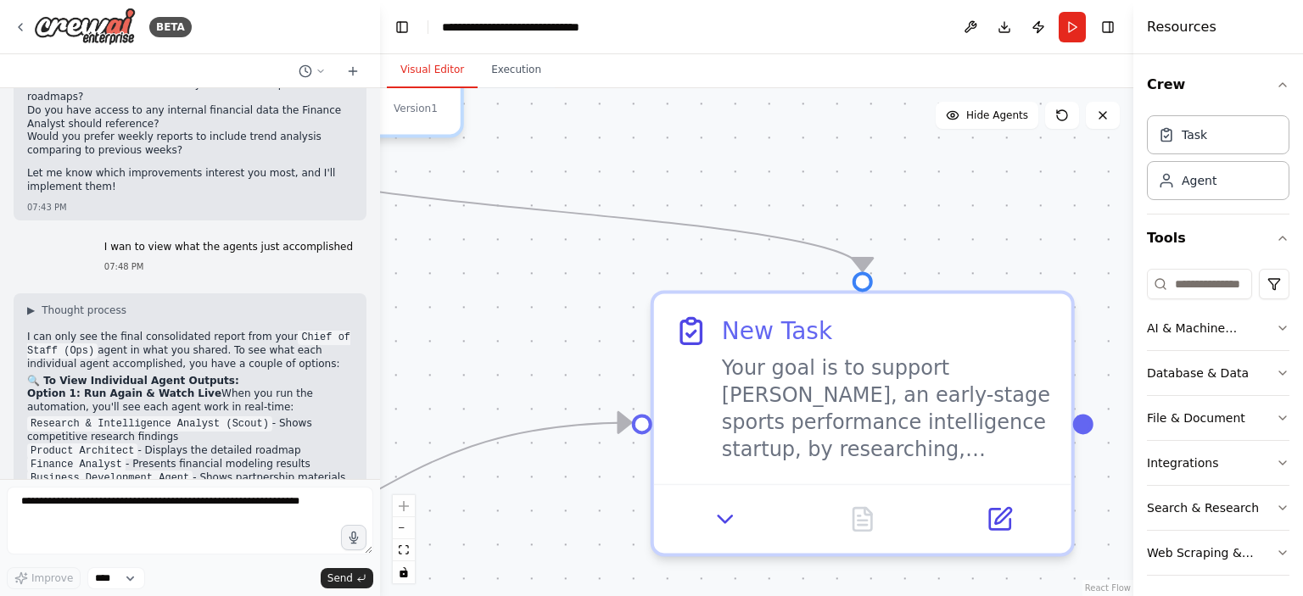
drag, startPoint x: 729, startPoint y: 171, endPoint x: 680, endPoint y: 183, distance: 50.6
click at [680, 183] on div ".deletable-edge-delete-btn { width: 20px; height: 20px; border: 0px solid #ffff…" at bounding box center [756, 342] width 753 height 508
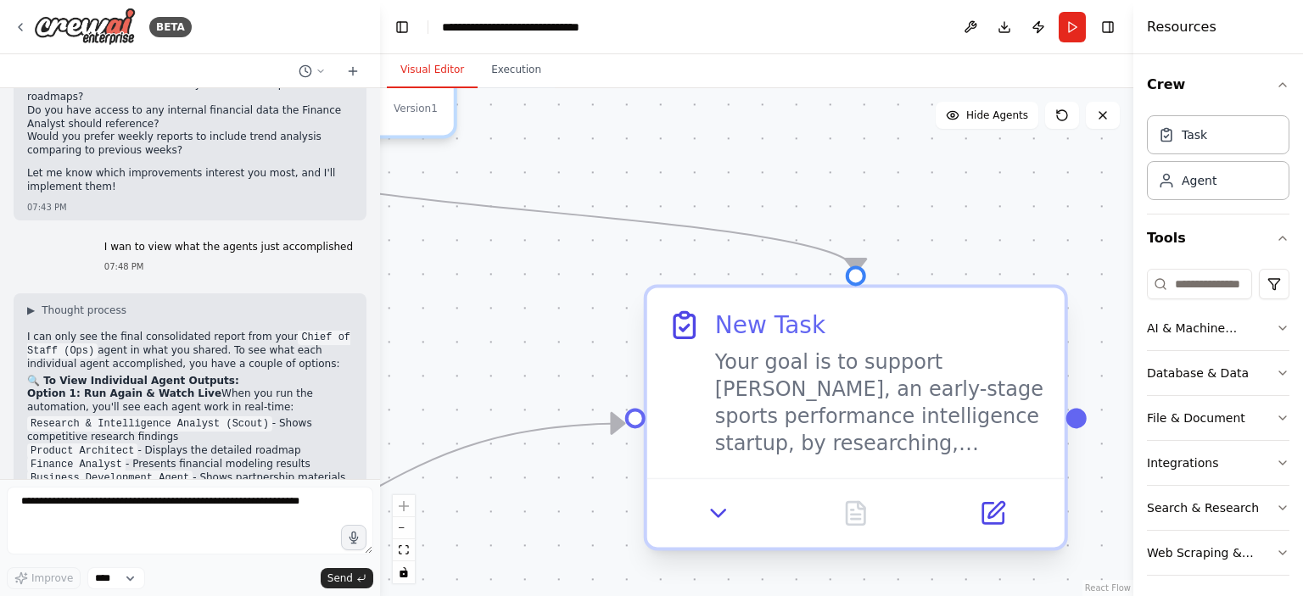
click at [773, 332] on div "New Task" at bounding box center [770, 325] width 110 height 34
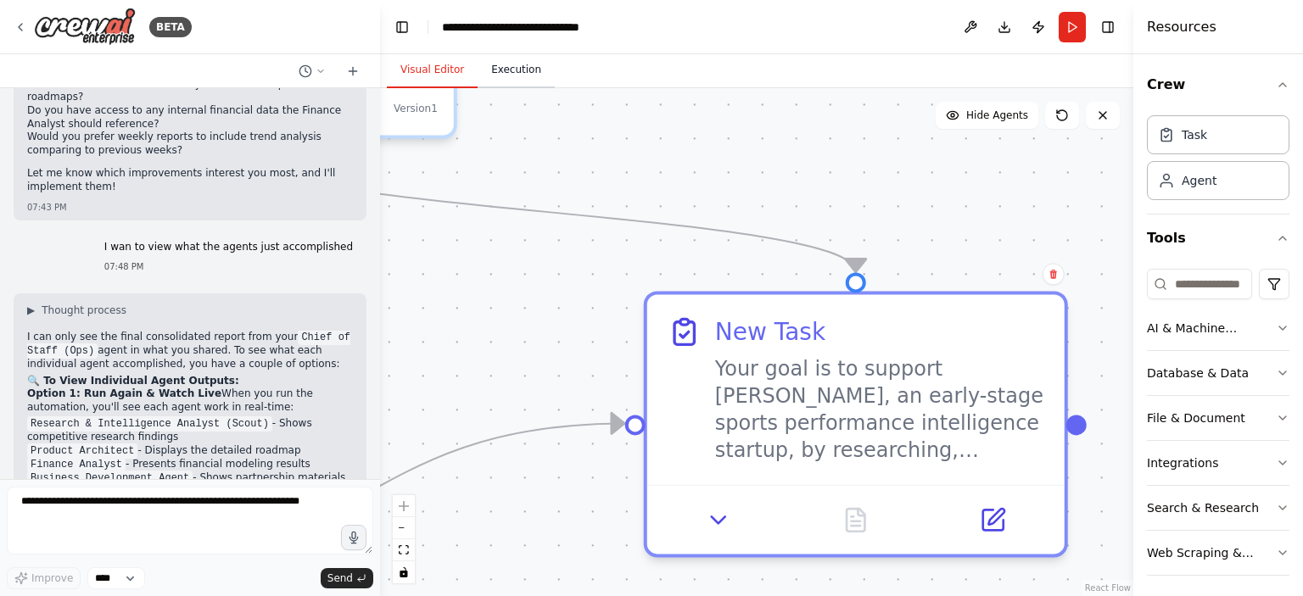
click at [478, 70] on button "Execution" at bounding box center [515, 71] width 77 height 36
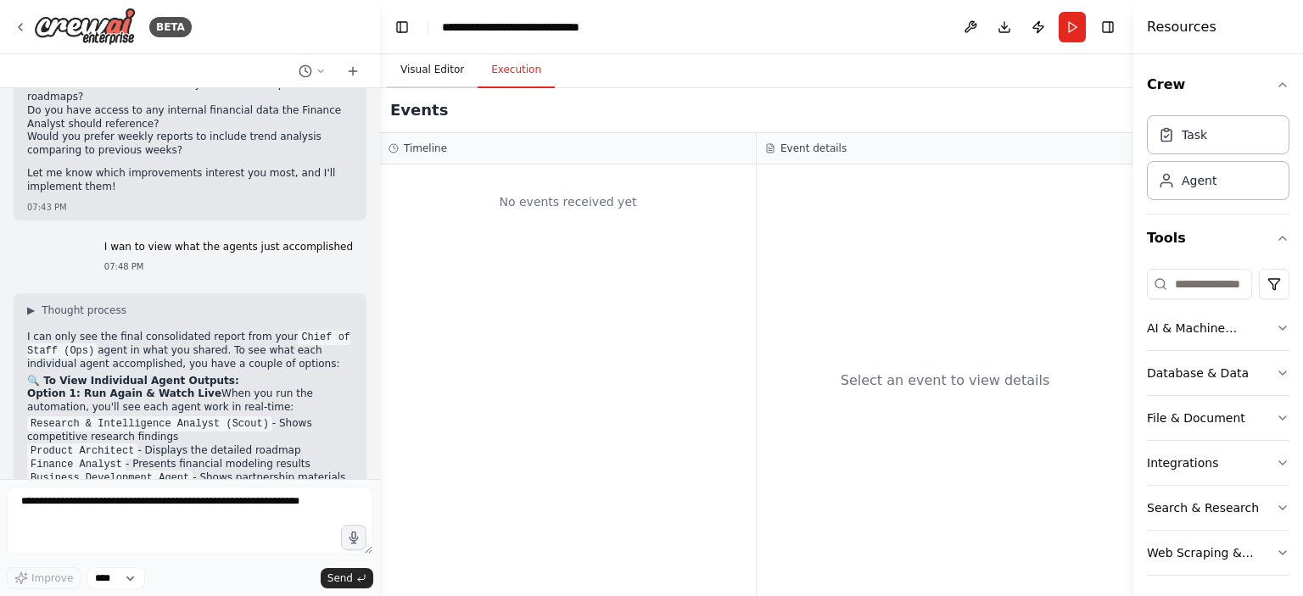
click at [448, 75] on button "Visual Editor" at bounding box center [432, 71] width 91 height 36
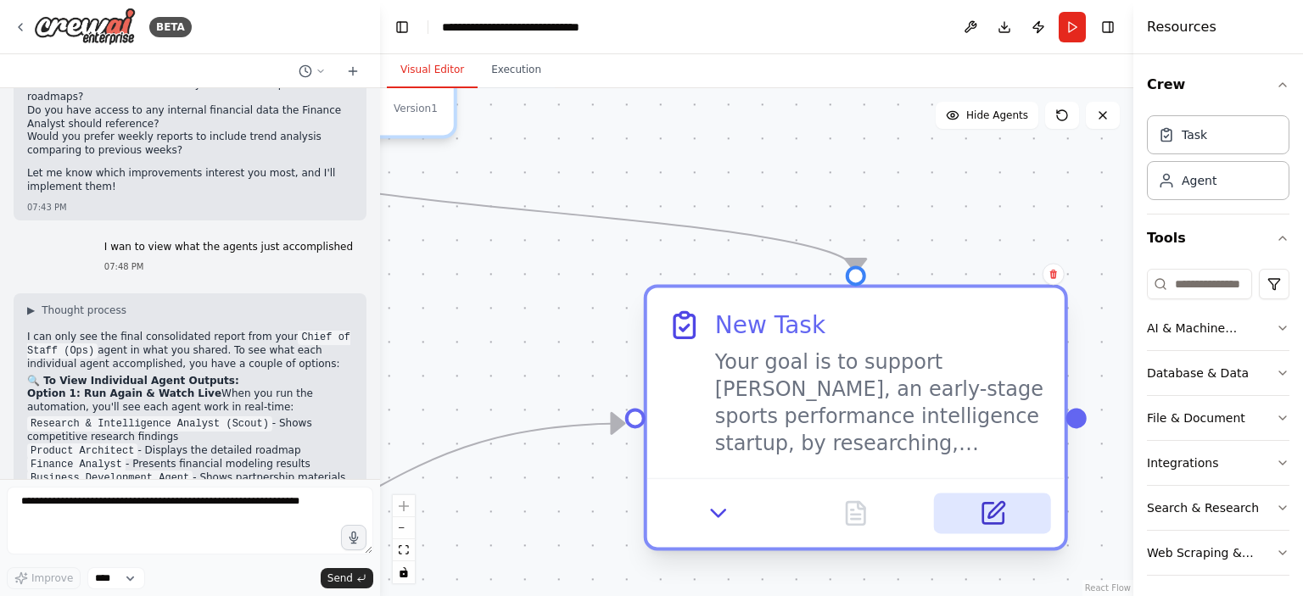
click at [998, 527] on button at bounding box center [992, 513] width 116 height 41
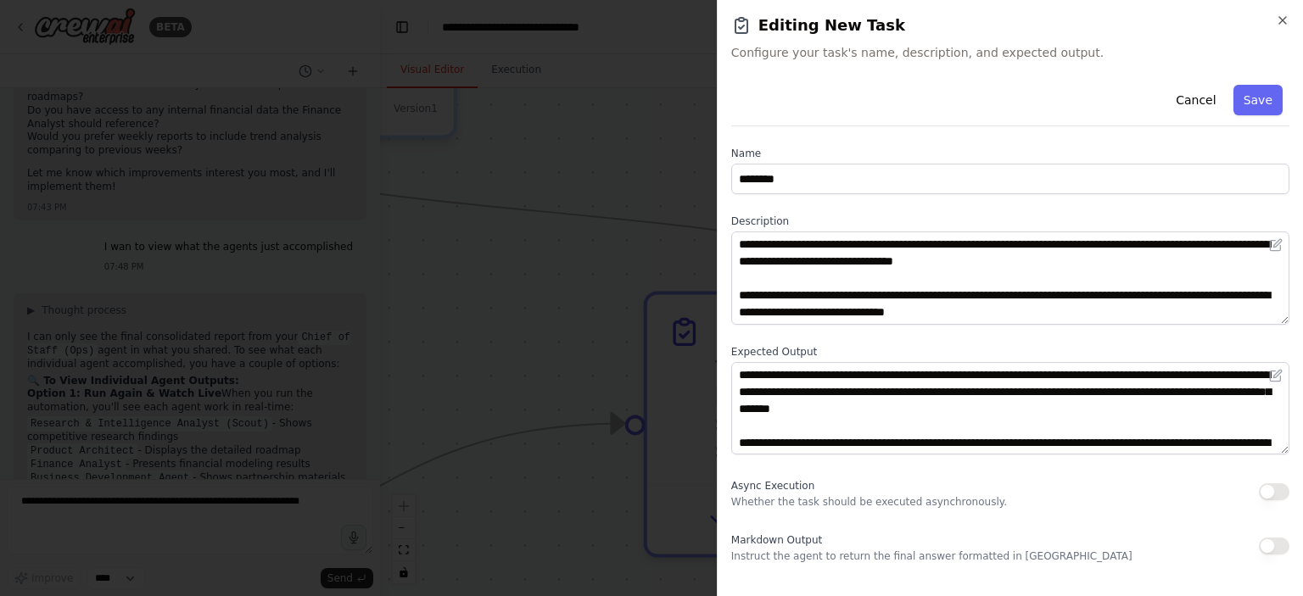
click at [810, 19] on h2 "Editing New Task" at bounding box center [1010, 26] width 558 height 24
click at [851, 21] on h2 "Editing New Task" at bounding box center [1010, 26] width 558 height 24
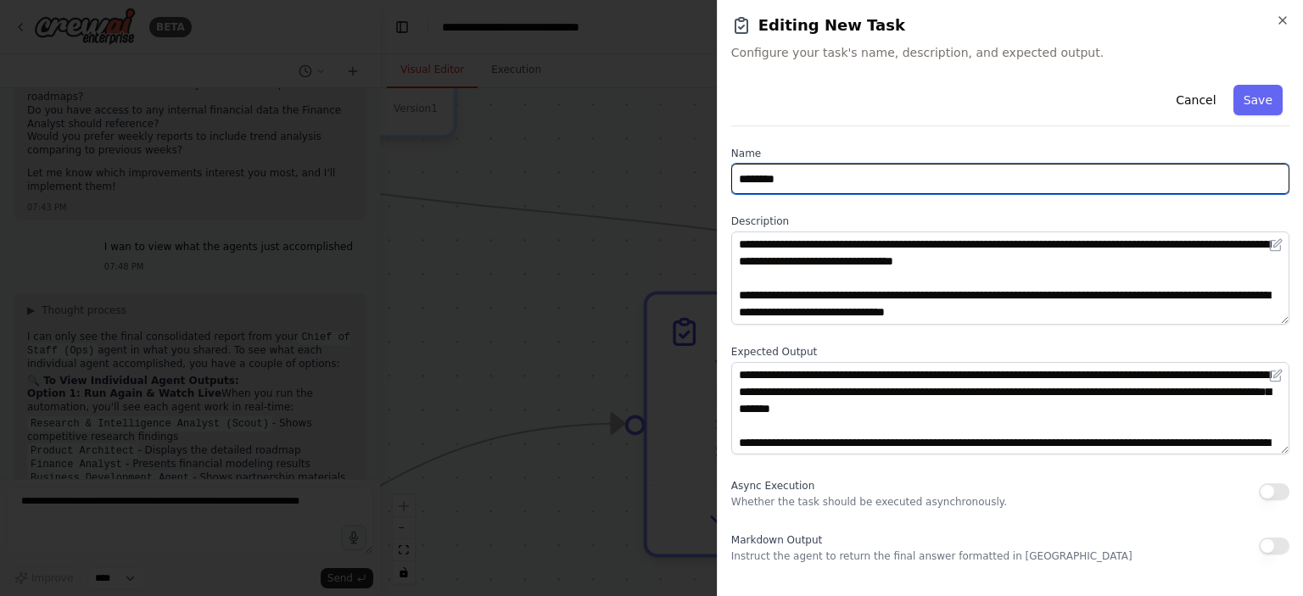
click at [930, 175] on input "********" at bounding box center [1010, 179] width 558 height 31
type input "*"
type input "*******"
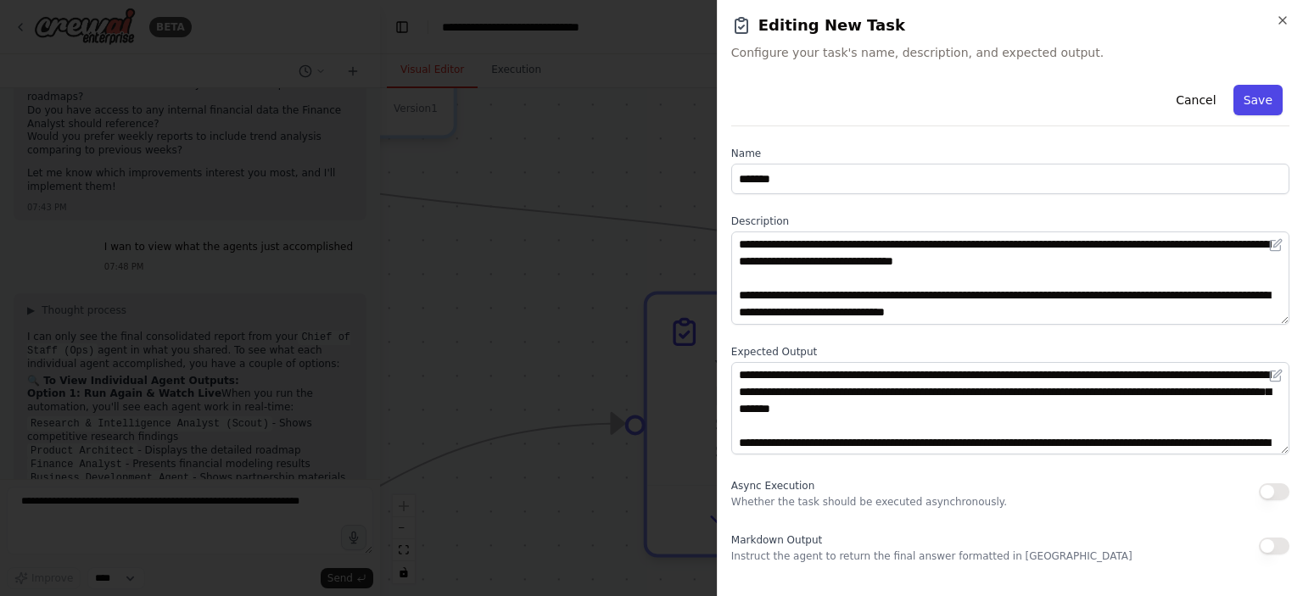
click at [1264, 103] on button "Save" at bounding box center [1257, 100] width 49 height 31
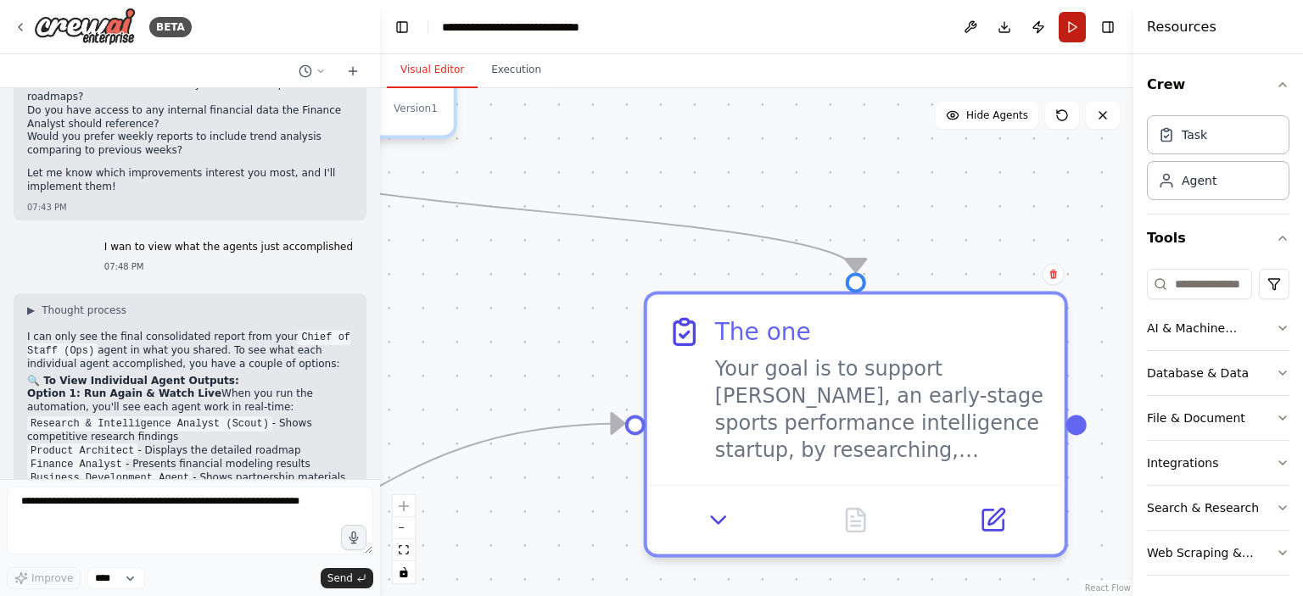
click at [1079, 36] on button "Run" at bounding box center [1071, 27] width 27 height 31
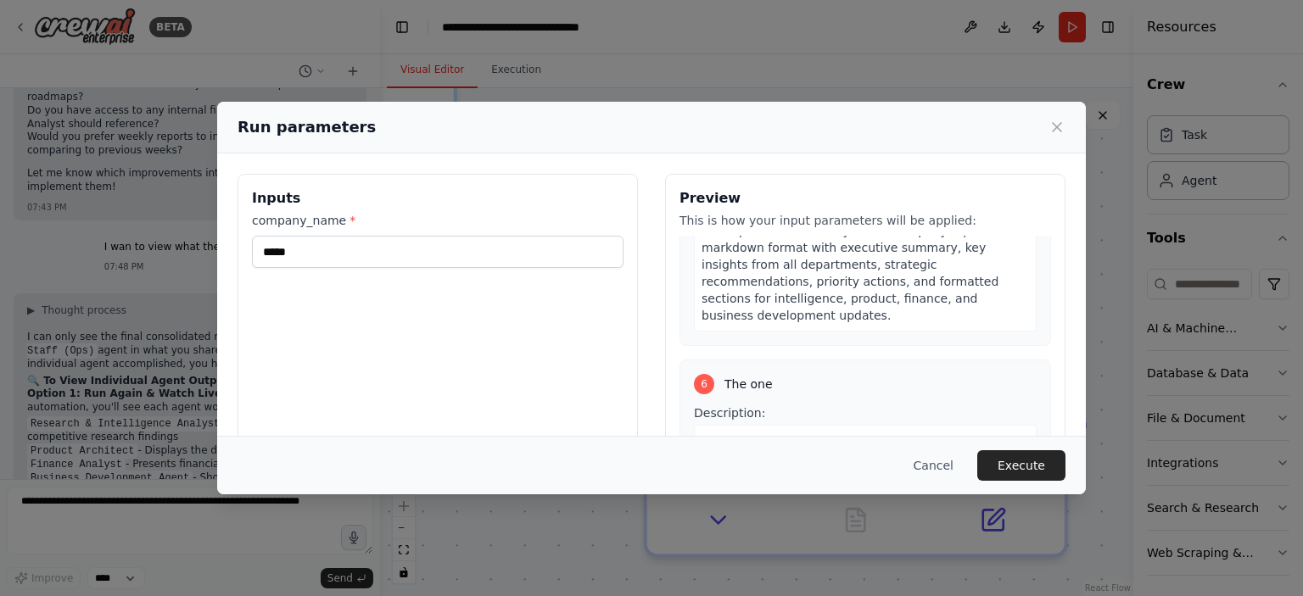
scroll to position [2142, 0]
click at [1041, 457] on button "Execute" at bounding box center [1021, 465] width 88 height 31
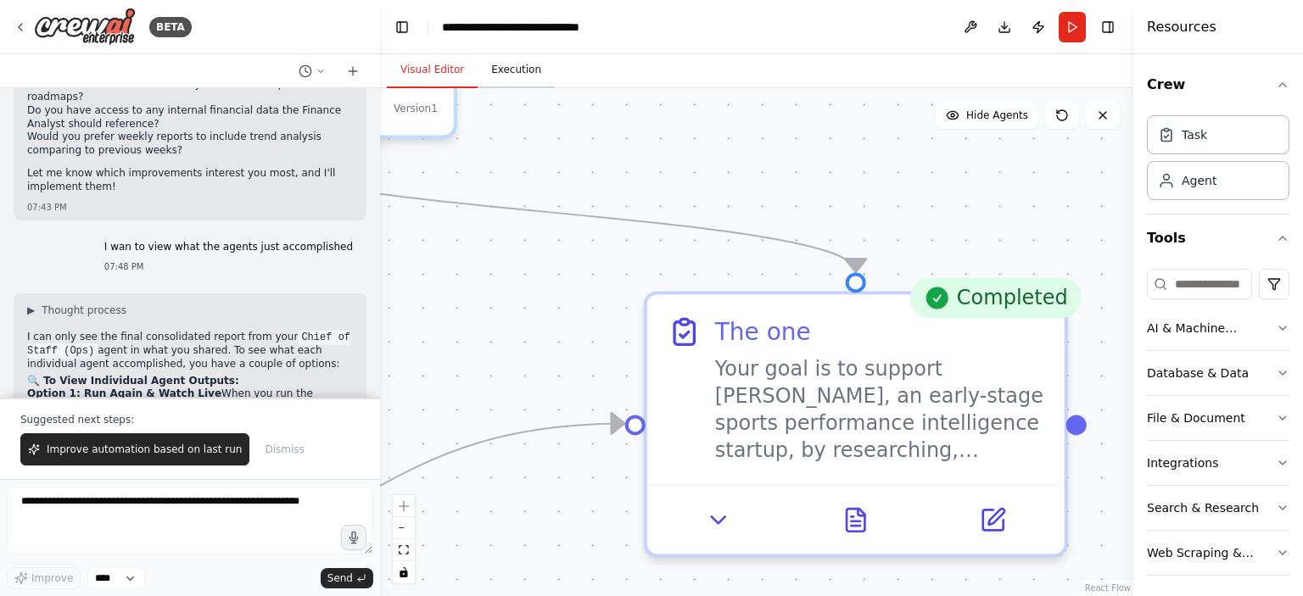
click at [509, 65] on button "Execution" at bounding box center [515, 71] width 77 height 36
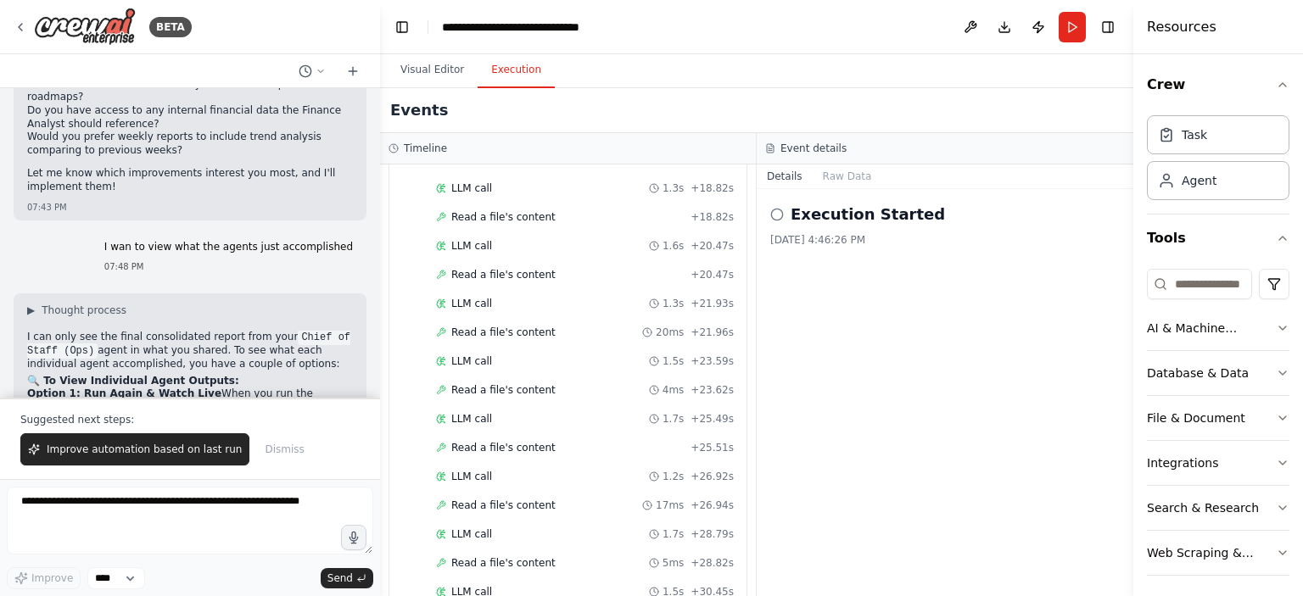
scroll to position [7181, 0]
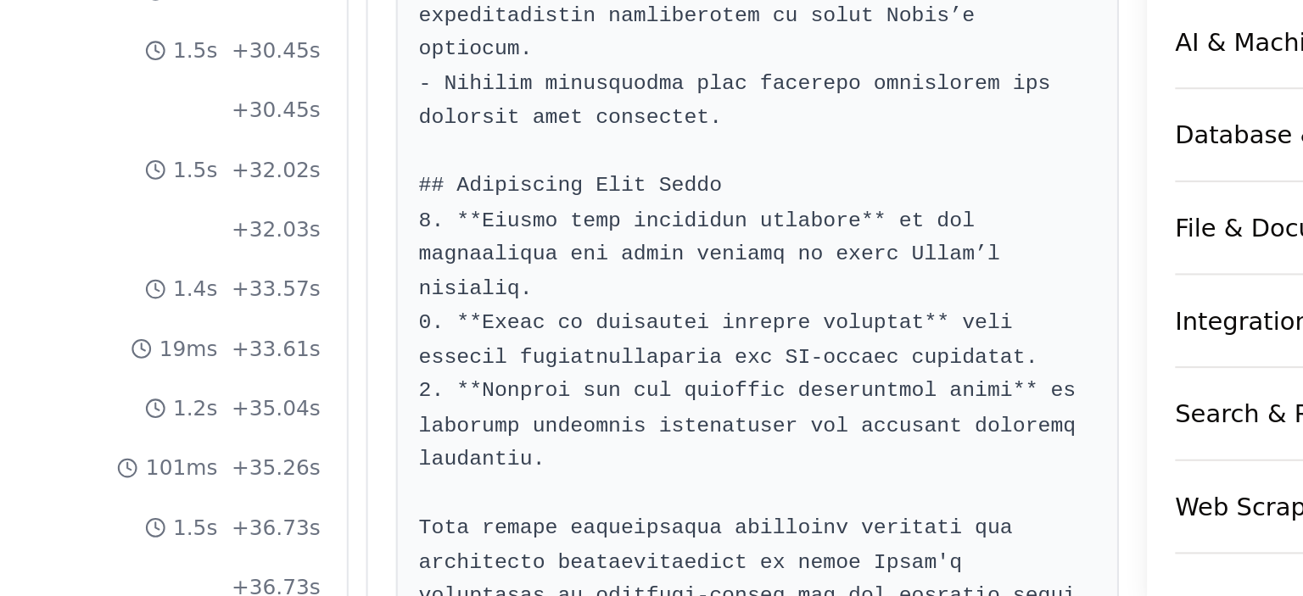
scroll to position [0, 0]
